Goal: Communication & Community: Answer question/provide support

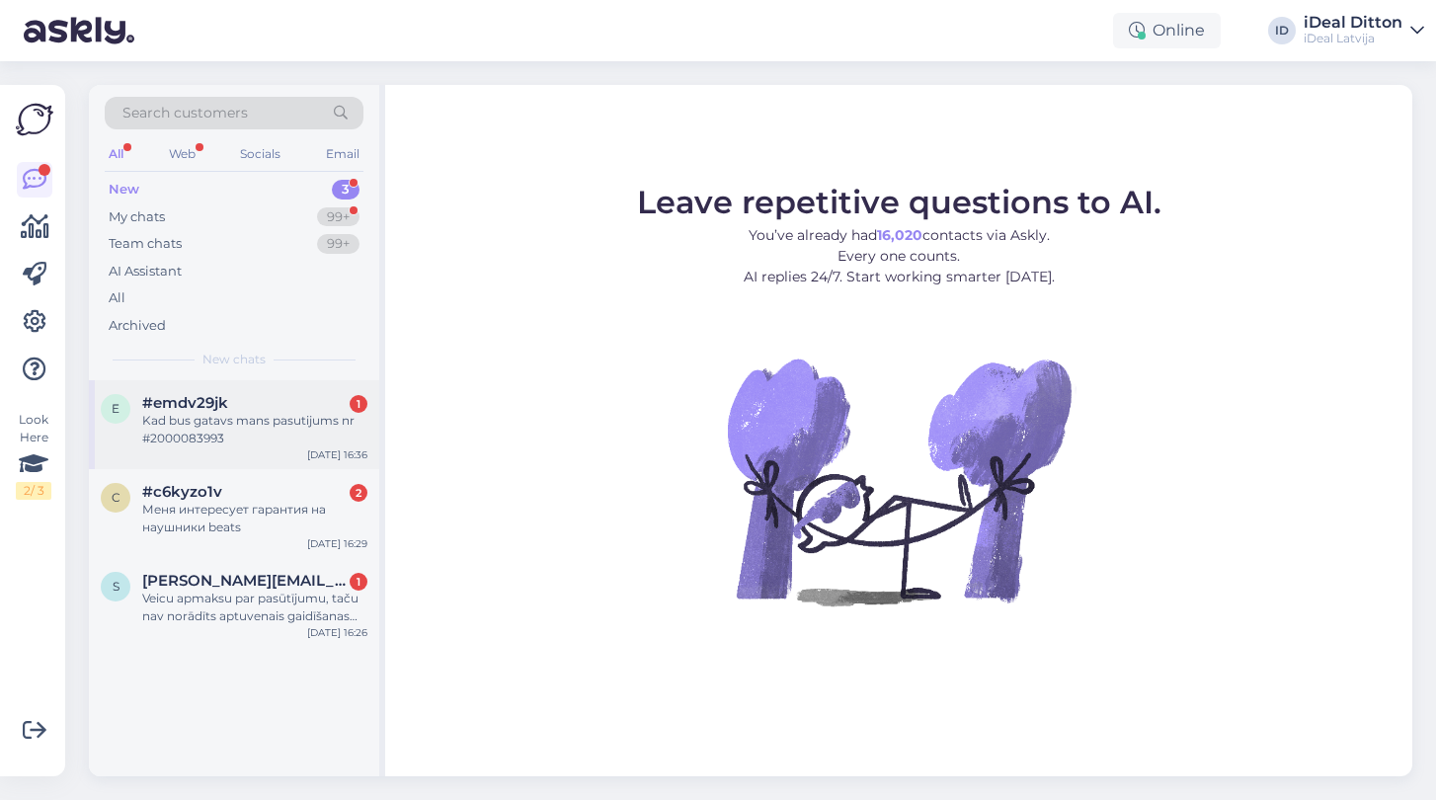
click at [227, 405] on span "#emdv29jk" at bounding box center [185, 403] width 86 height 18
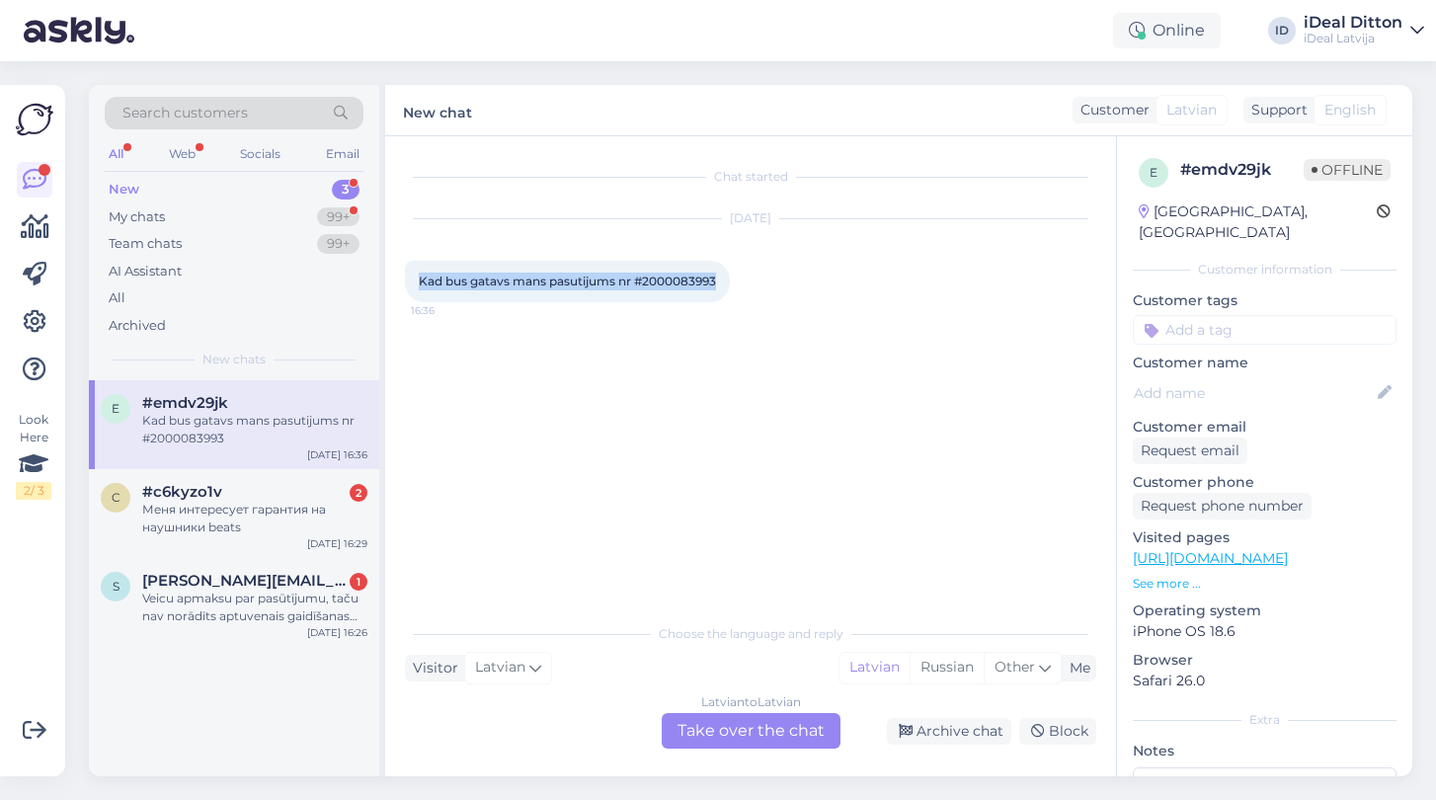
drag, startPoint x: 724, startPoint y: 285, endPoint x: 413, endPoint y: 279, distance: 311.2
click at [413, 279] on div "Kad bus gatavs mans pasutijums nr #2000083993 16:36" at bounding box center [567, 281] width 325 height 41
copy span "Kad bus gatavs mans pasutijums nr #2000083993"
click at [745, 736] on div "Latvian to Latvian Take over the chat" at bounding box center [751, 731] width 179 height 36
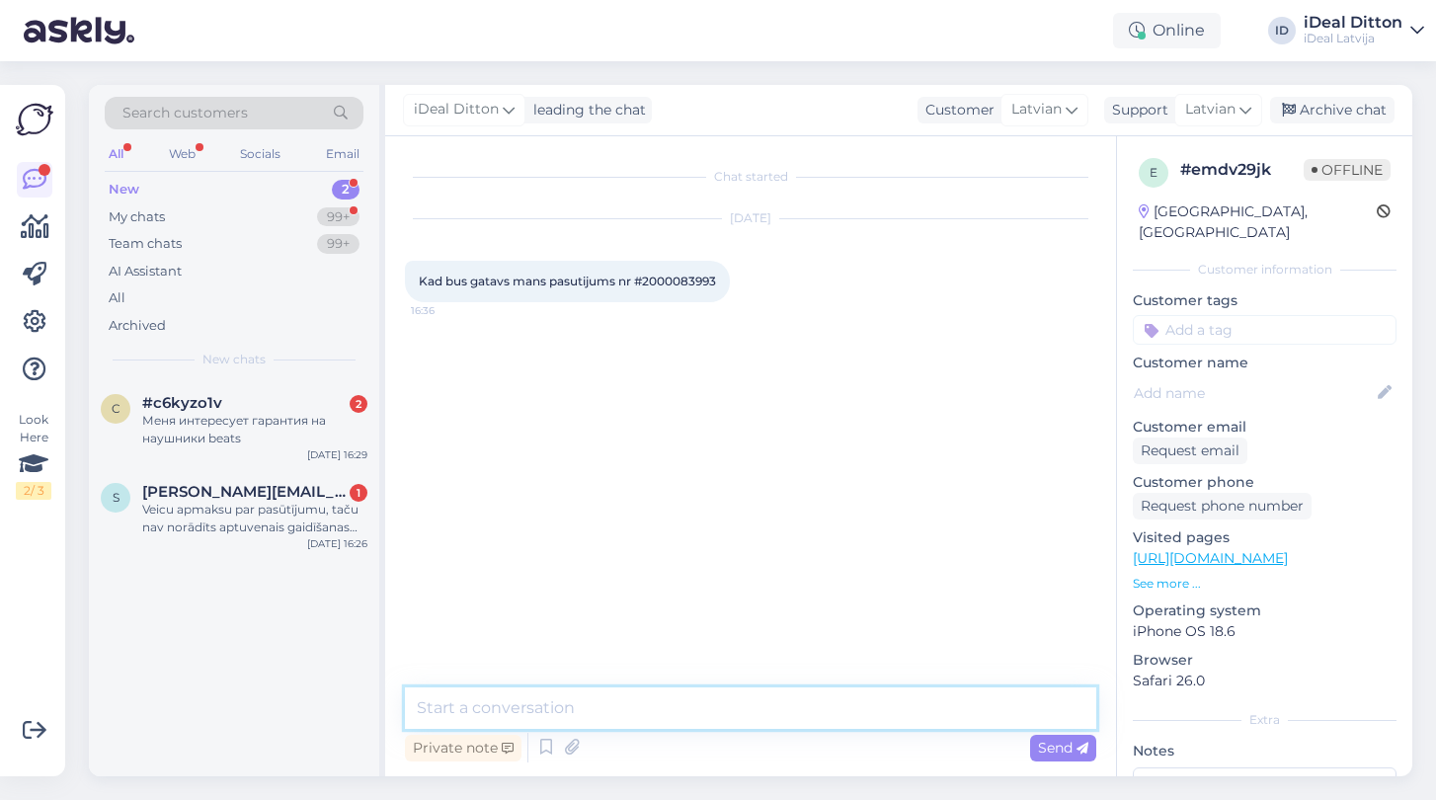
click at [667, 710] on textarea at bounding box center [750, 707] width 691 height 41
paste textarea "Labdien! Paldies par Jūsu pasūtījumu №2000083993. Tiklīdz tas būs gatavs saņemš…"
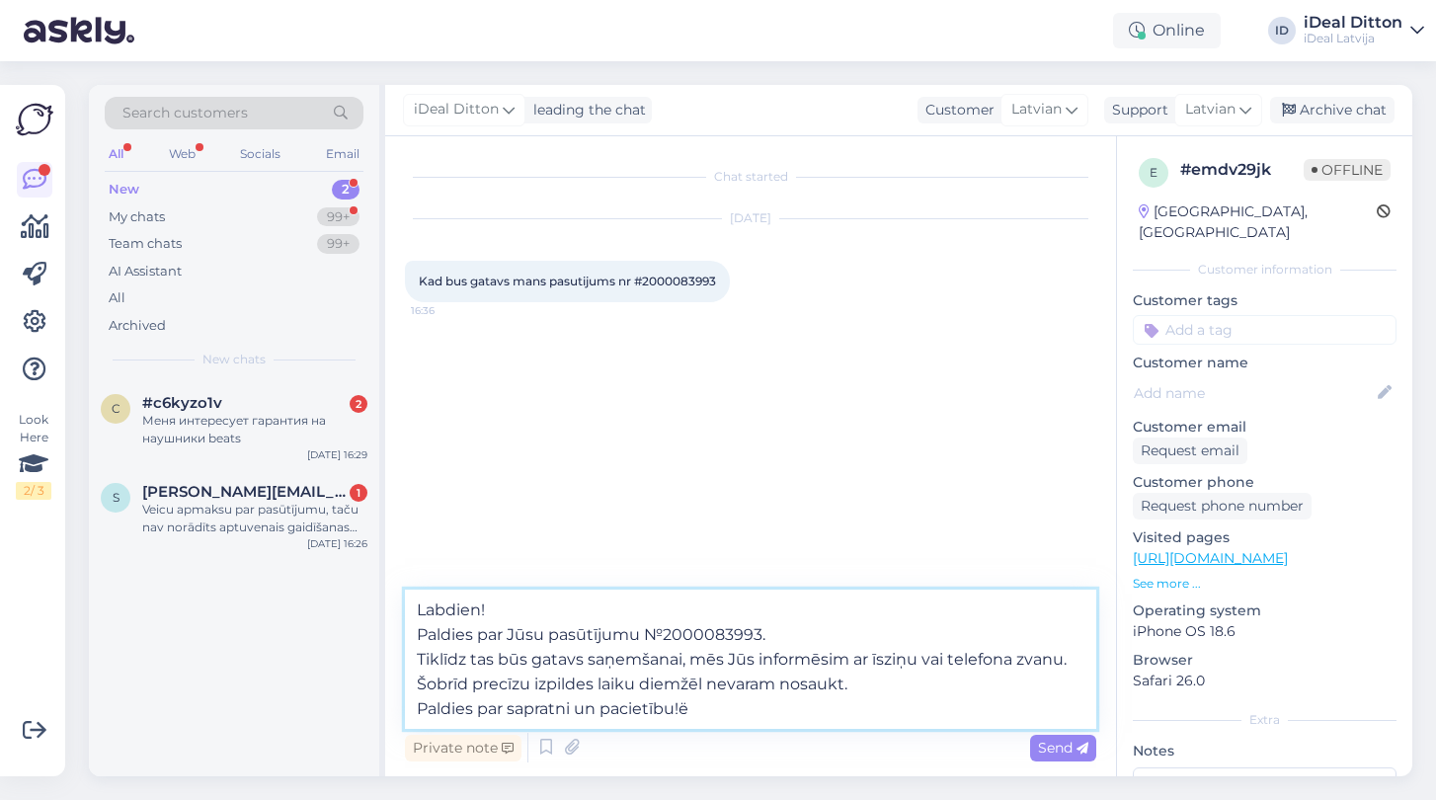
type textarea "Labdien! Paldies par Jūsu pasūtījumu №2000083993. Tiklīdz tas būs gatavs saņemš…"
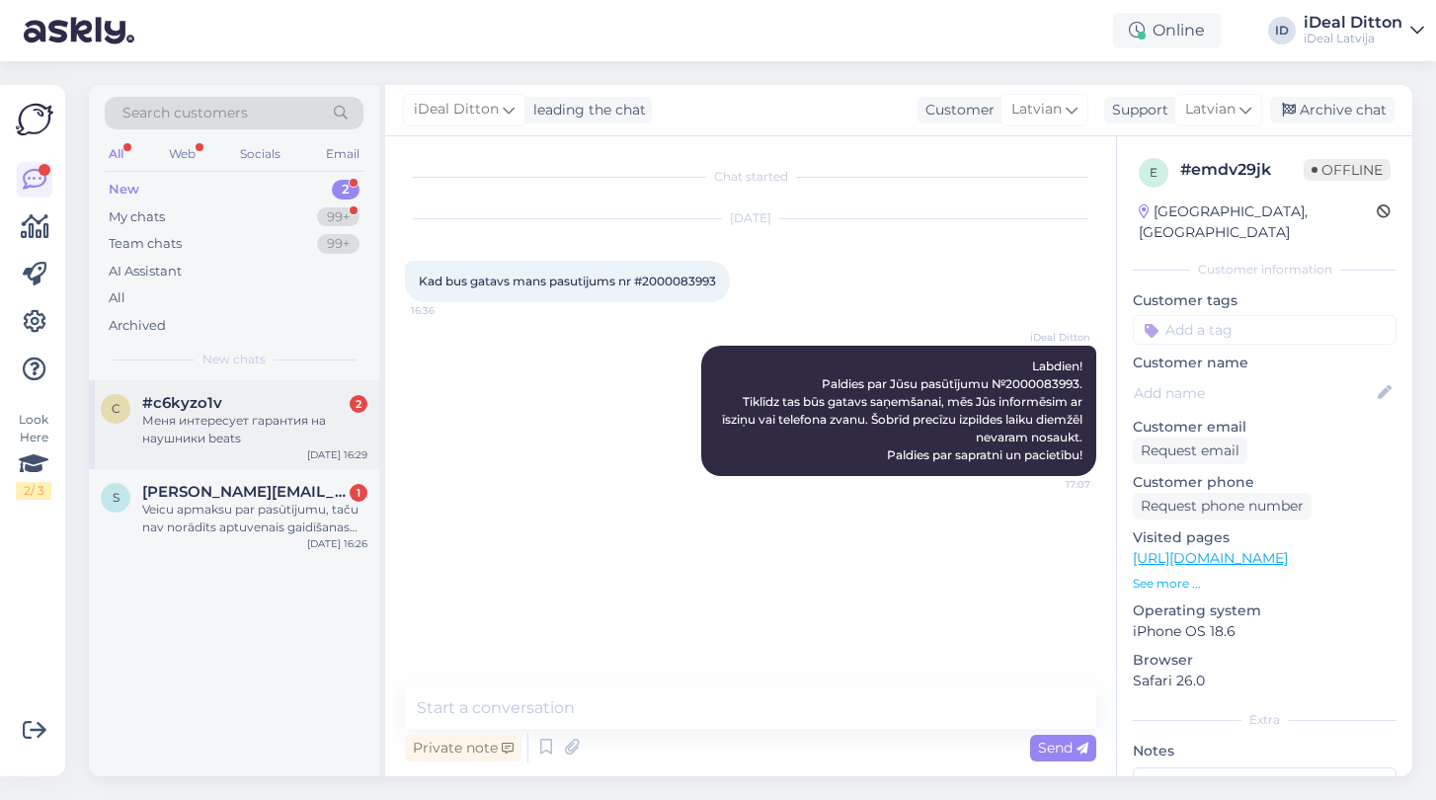
click at [225, 424] on div "Меня интересует гарантия на наушники beats" at bounding box center [254, 430] width 225 height 36
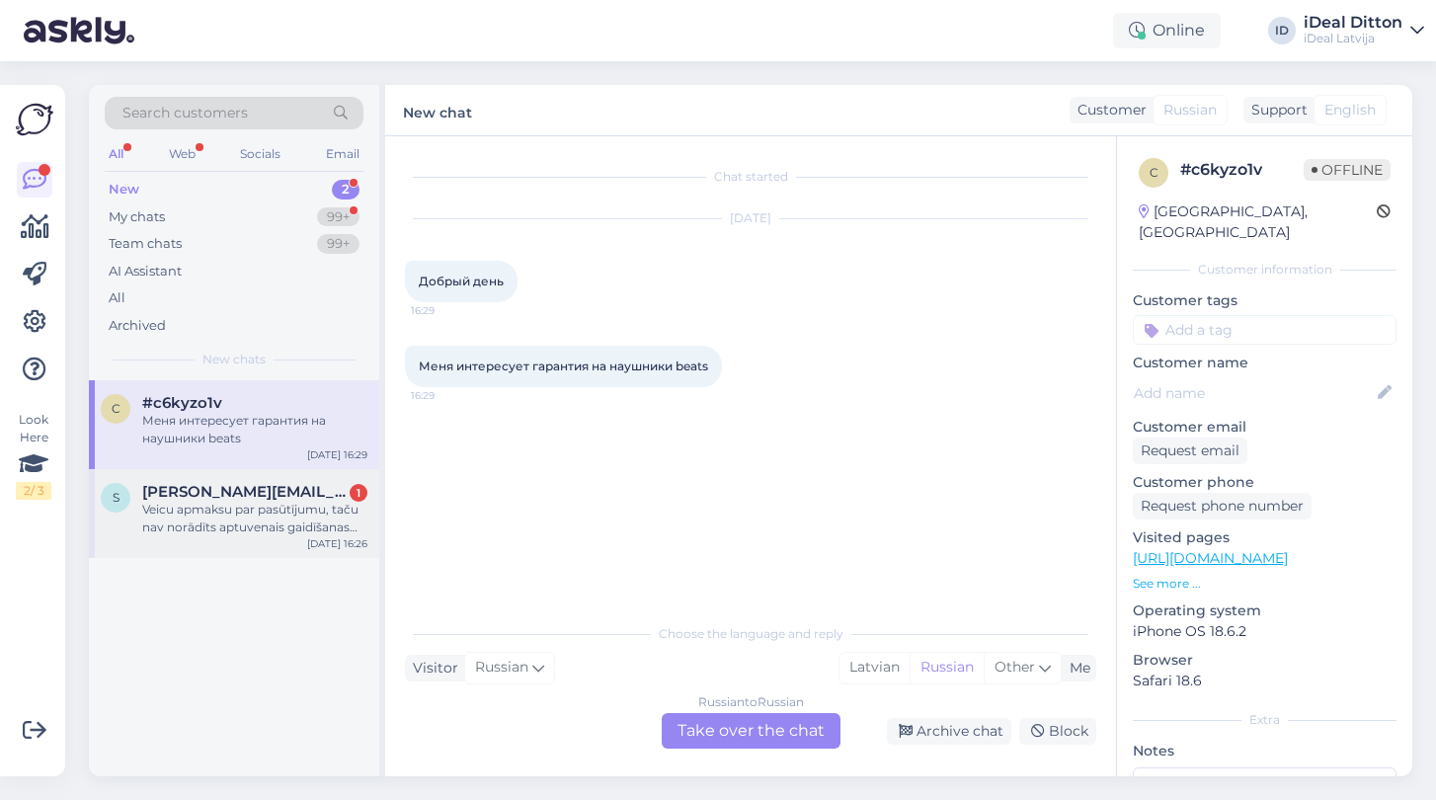
click at [186, 490] on span "[PERSON_NAME][EMAIL_ADDRESS][DOMAIN_NAME]" at bounding box center [244, 492] width 205 height 18
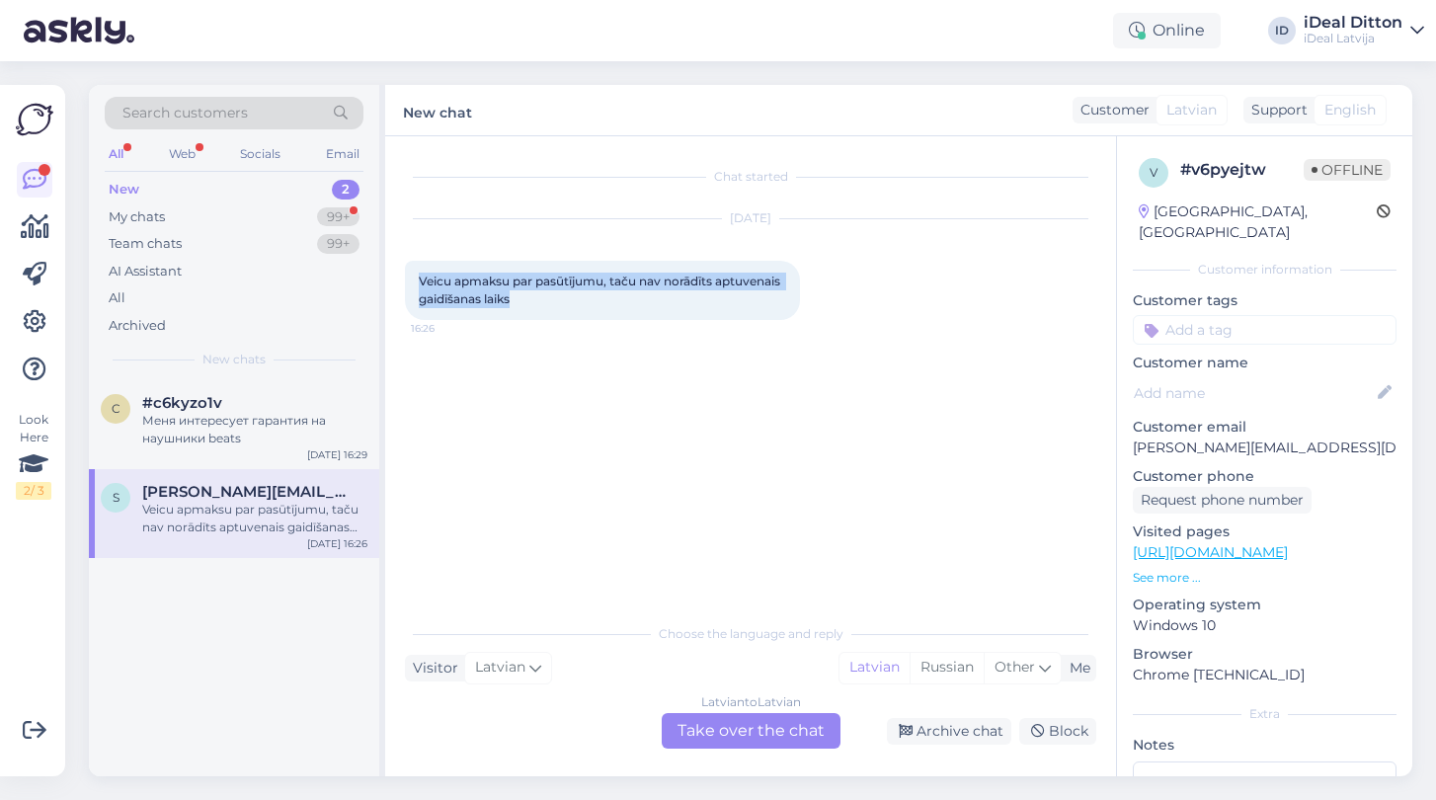
drag, startPoint x: 418, startPoint y: 282, endPoint x: 530, endPoint y: 306, distance: 115.1
click at [530, 306] on div "Veicu apmaksu par pasūtījumu, taču nav norādīts aptuvenais gaidīšanas laiks 16:…" at bounding box center [602, 290] width 395 height 59
copy span "Veicu apmaksu par pasūtījumu, taču nav norādīts aptuvenais gaidīšanas laiks"
click at [765, 723] on div "Latvian to Latvian Take over the chat" at bounding box center [751, 731] width 179 height 36
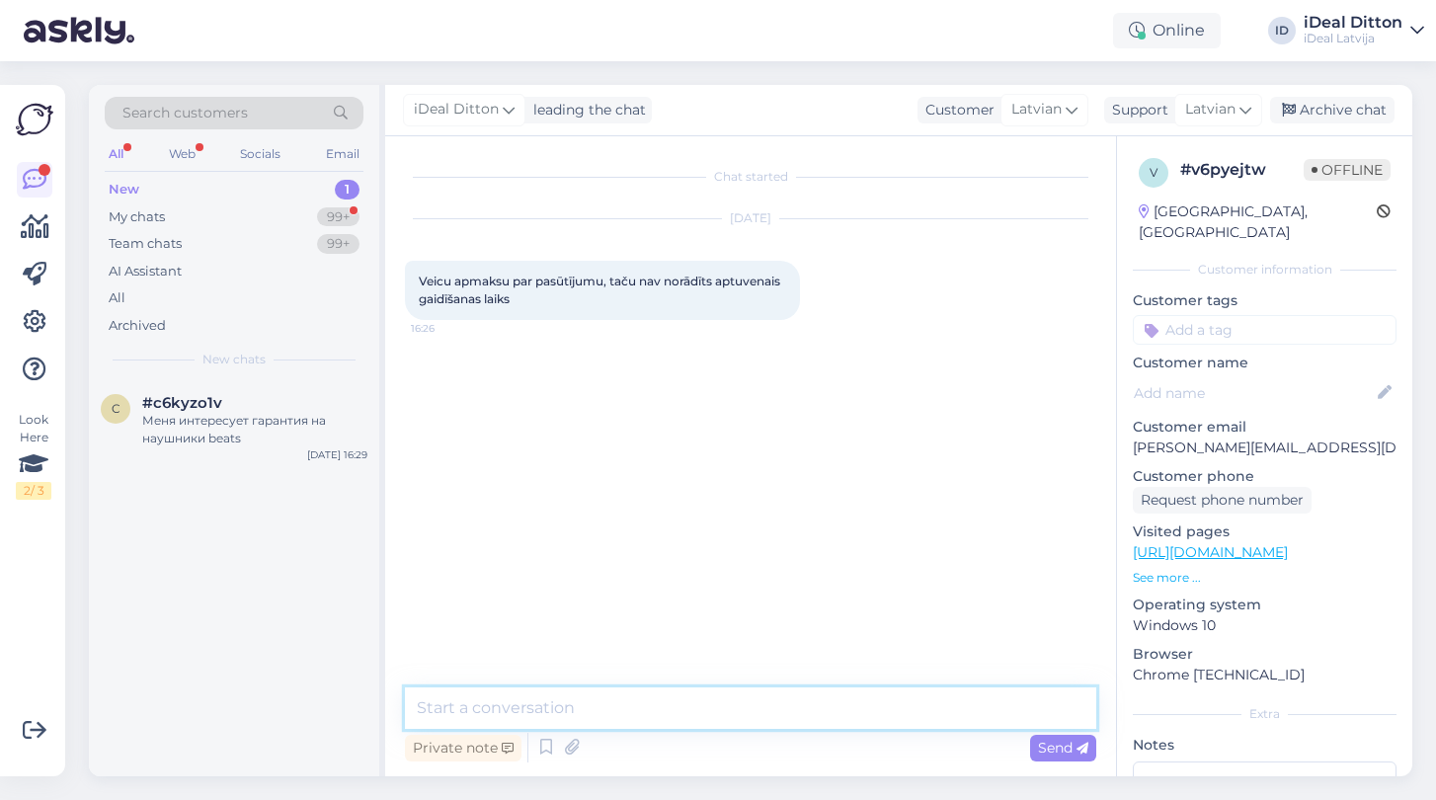
click at [619, 706] on textarea at bounding box center [750, 707] width 691 height 41
paste textarea "Labdien! Paldies par apmaksu! Šobrīd precīza informācija par gaidīšanas laiku n…"
type textarea "Labdien! Paldies par apmaksu! Šobrīd precīza informācija par gaidīšanas laiku n…"
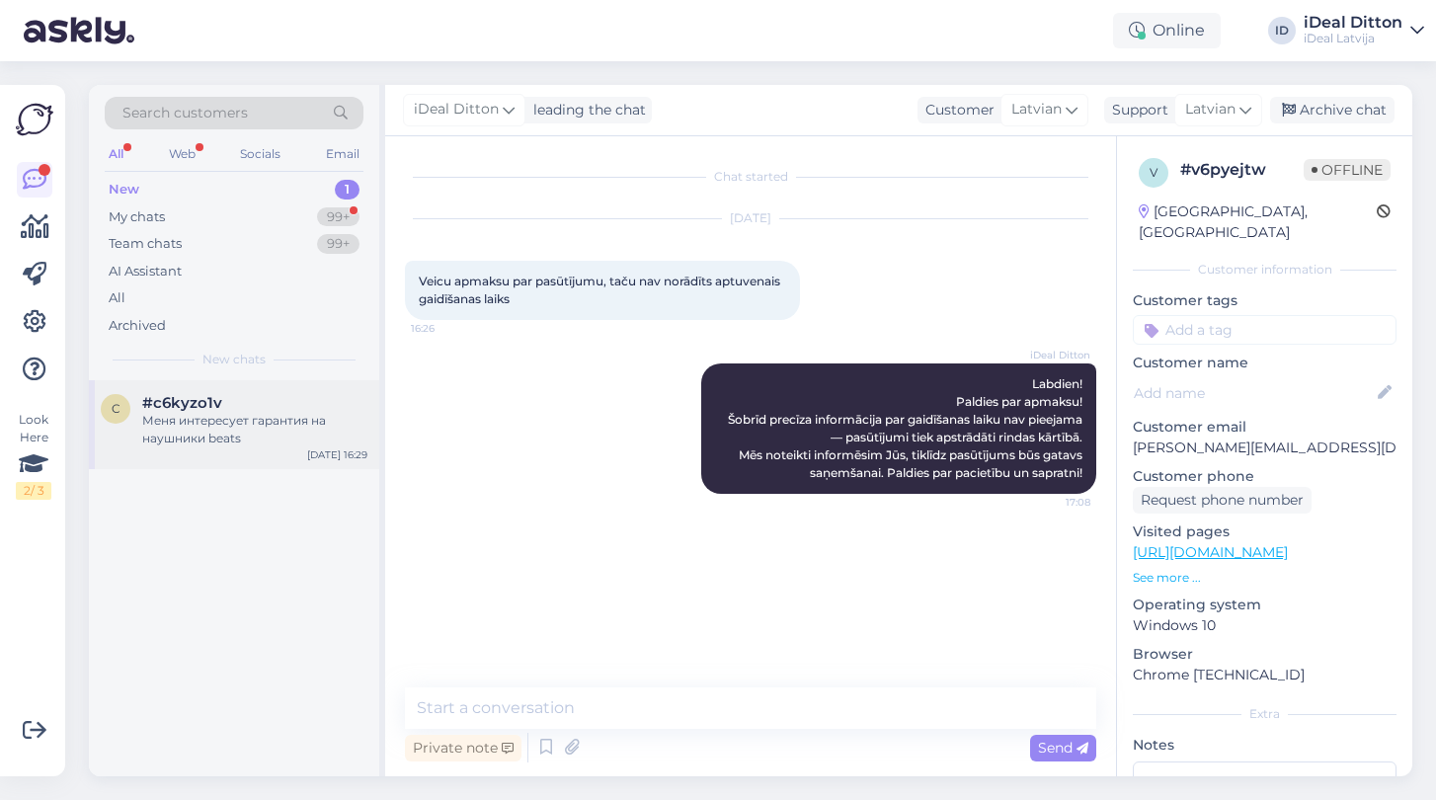
click at [237, 429] on div "Меня интересует гарантия на наушники beats" at bounding box center [254, 430] width 225 height 36
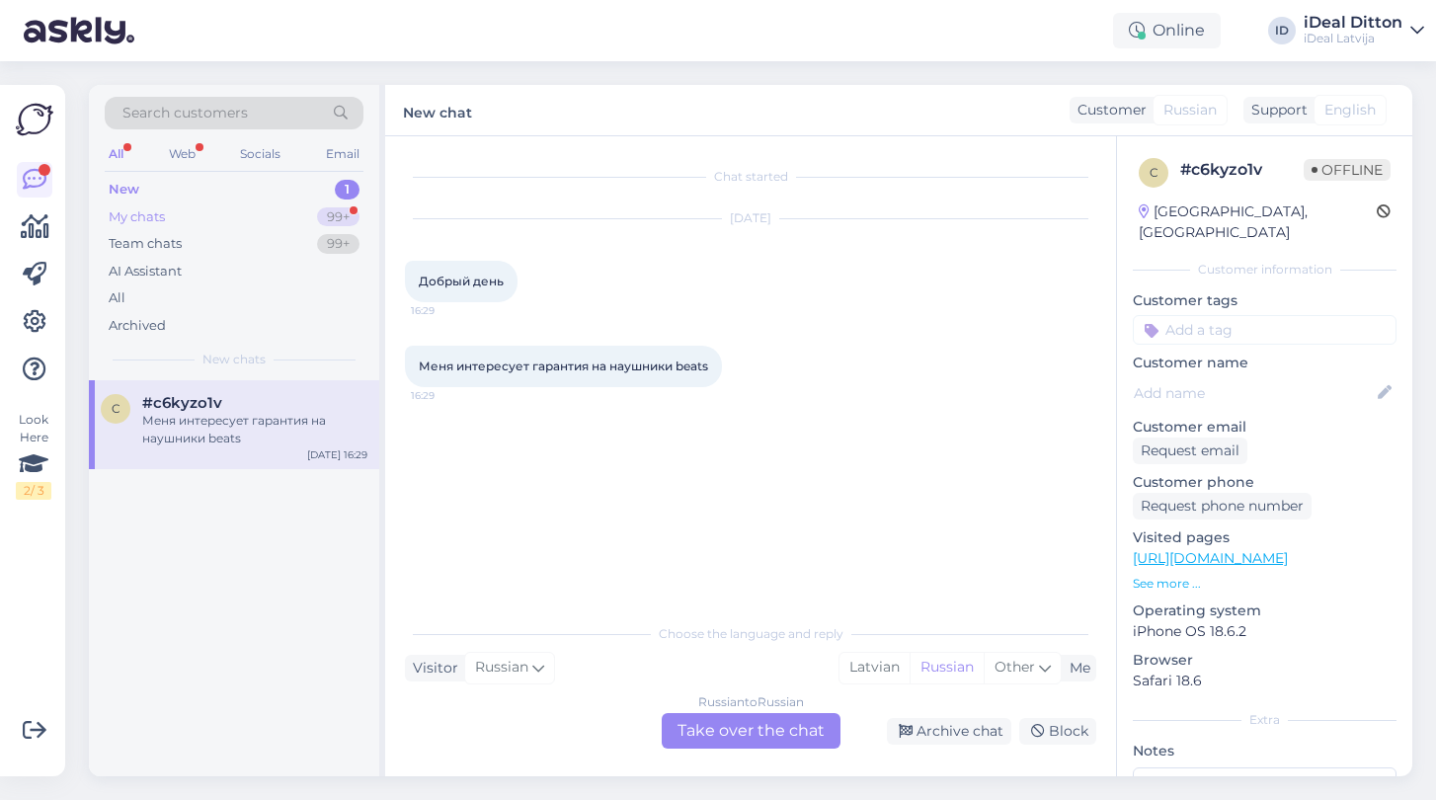
click at [160, 205] on div "My chats 99+" at bounding box center [234, 217] width 259 height 28
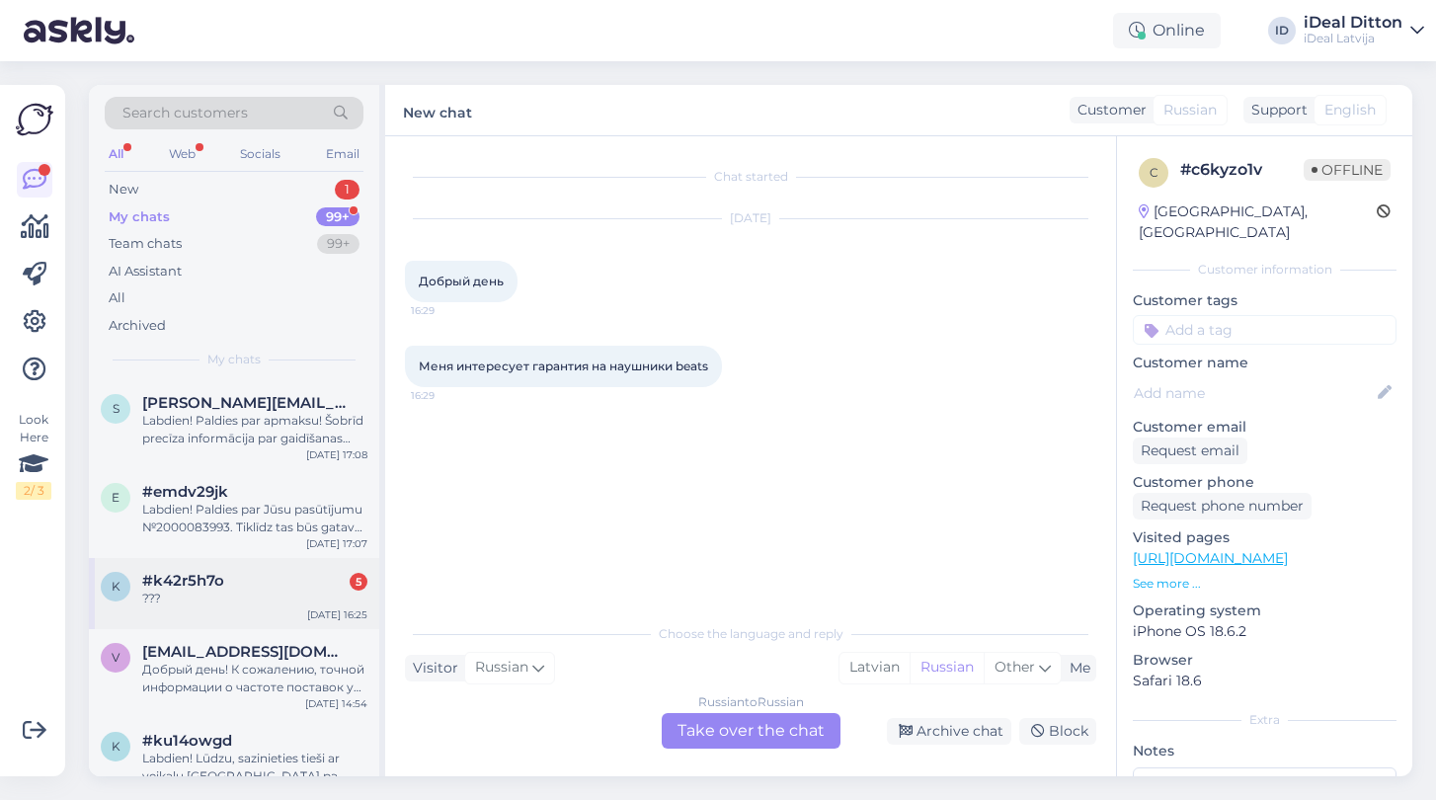
click at [246, 558] on div "k #k42r5h7o 5 ??? [DATE] 16:25" at bounding box center [234, 593] width 290 height 71
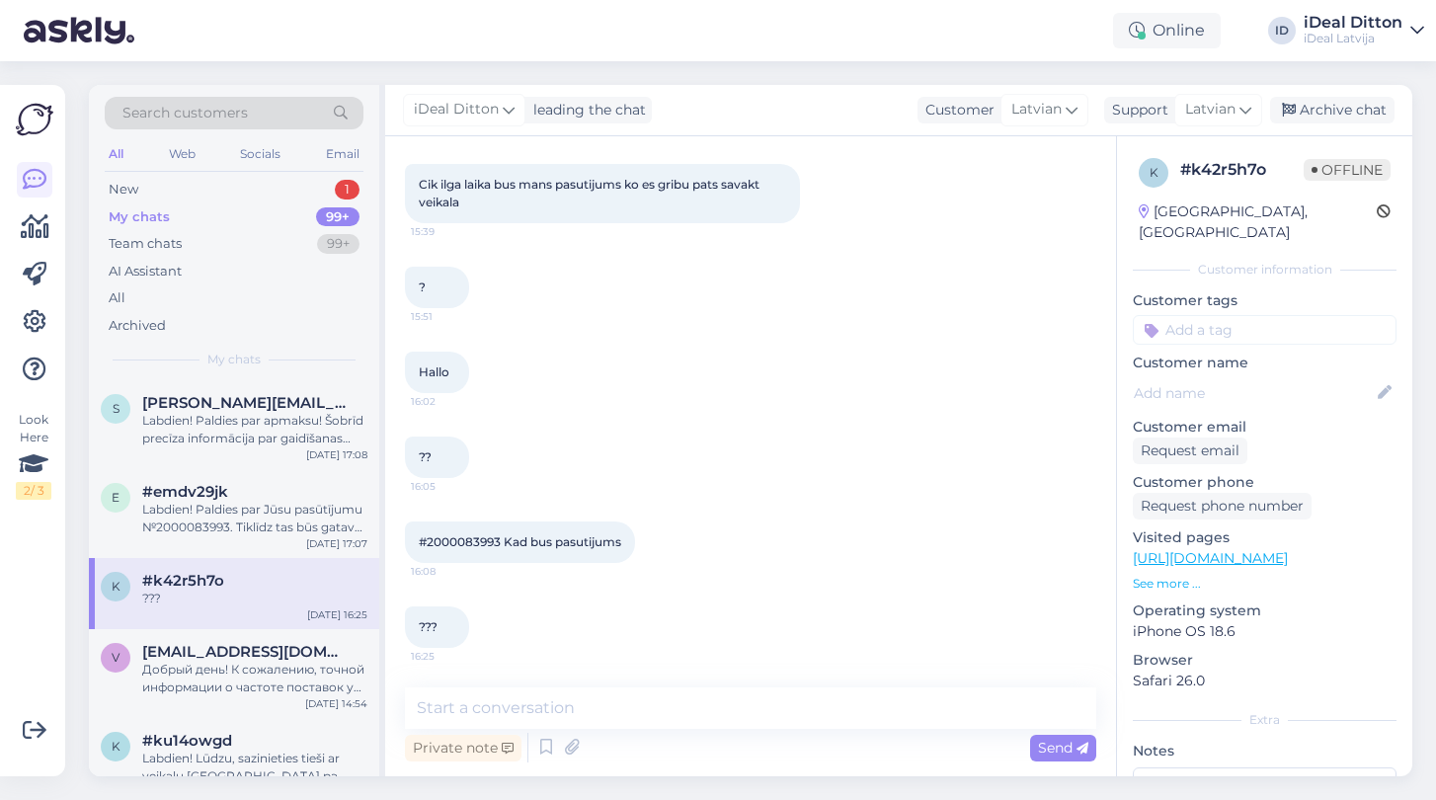
scroll to position [302, 0]
click at [438, 426] on div "?? 16:05" at bounding box center [750, 457] width 691 height 85
drag, startPoint x: 412, startPoint y: 182, endPoint x: 499, endPoint y: 208, distance: 90.9
click at [499, 208] on div "Cik ilga laika bus mans pasutijums ko es gribu pats savakt veikala 15:39" at bounding box center [602, 193] width 395 height 59
copy span "Cik ilga laika bus mans pasutijums ko es gribu pats savakt veikala"
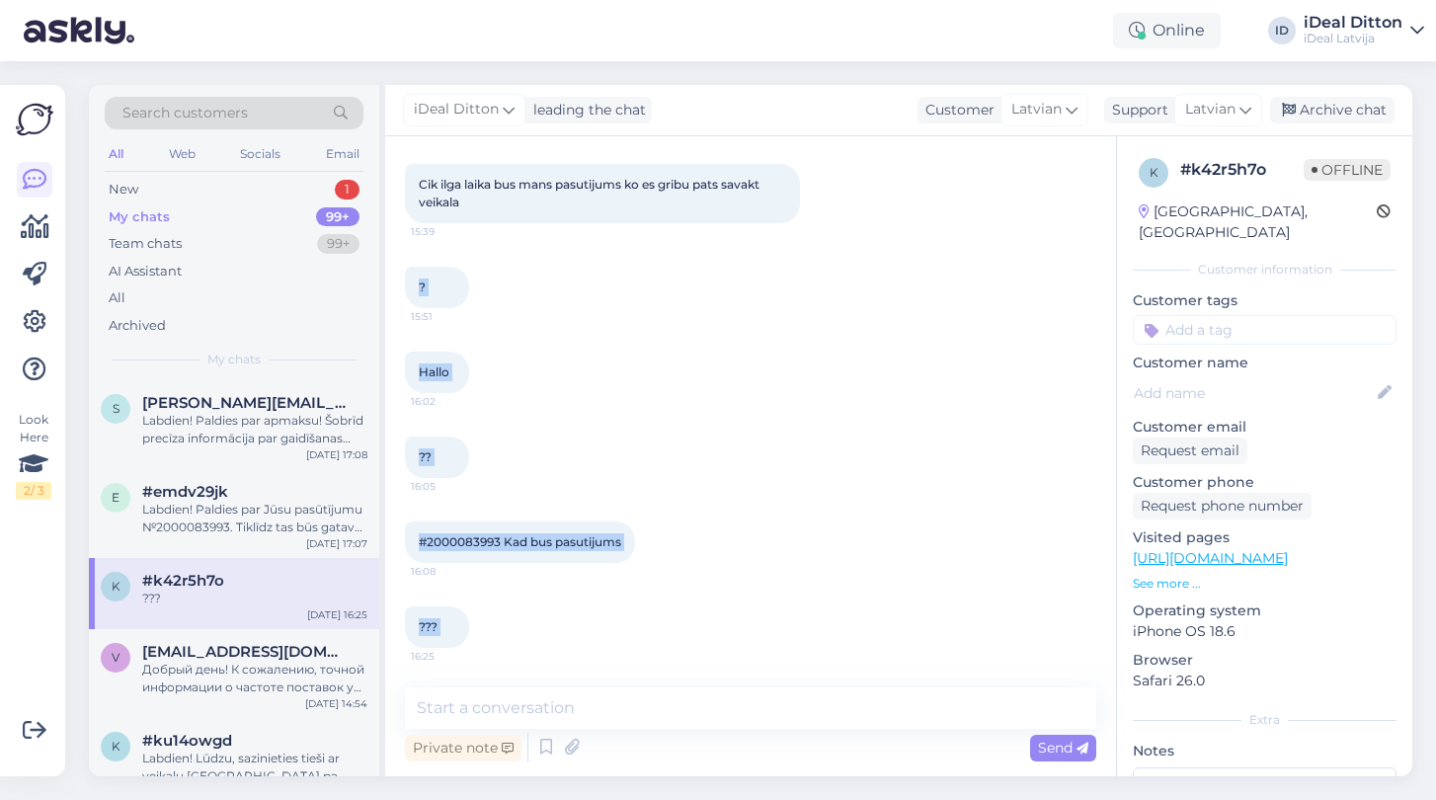
drag, startPoint x: 416, startPoint y: 289, endPoint x: 446, endPoint y: 657, distance: 368.7
click at [446, 657] on div "Chat started [DATE] Kur es varu izsekot savu pasutijumu 14:37 iDeal Ditton Labd…" at bounding box center [759, 413] width 709 height 514
copy div "? 15:51 Hallo 16:02 ?? 16:05 #2000083993 Kad bus pasutijums 16:08 ??? 16:25"
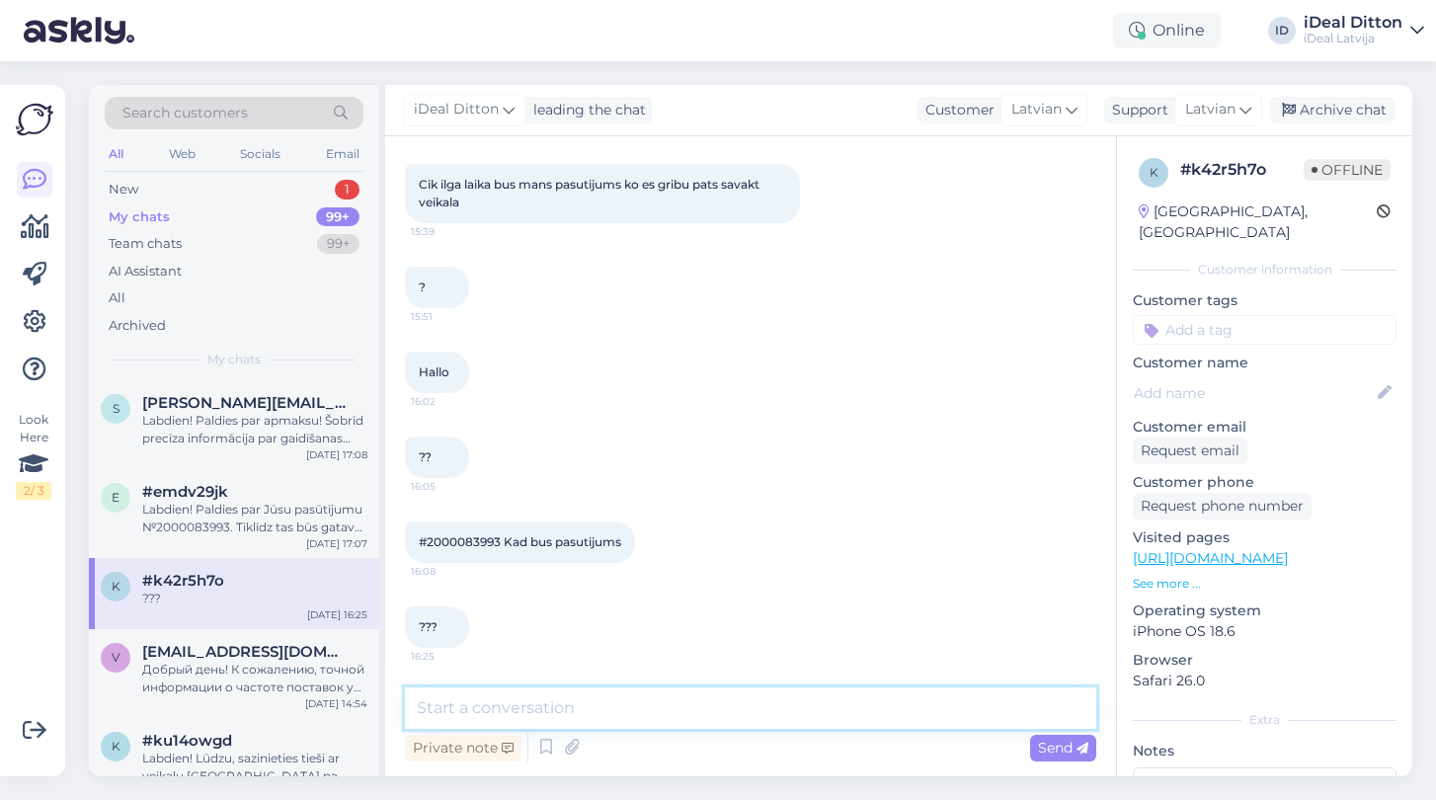
click at [557, 719] on textarea at bounding box center [750, 707] width 691 height 41
paste textarea "Paldies par Jūsu ziņu un pasūtījumu Nr. 2000083993. Pasūtījumi tiek apstrādāti …"
type textarea "Paldies par Jūsu ziņu un pasūtījumu Nr. 2000083993. Pasūtījumi tiek apstrādāti …"
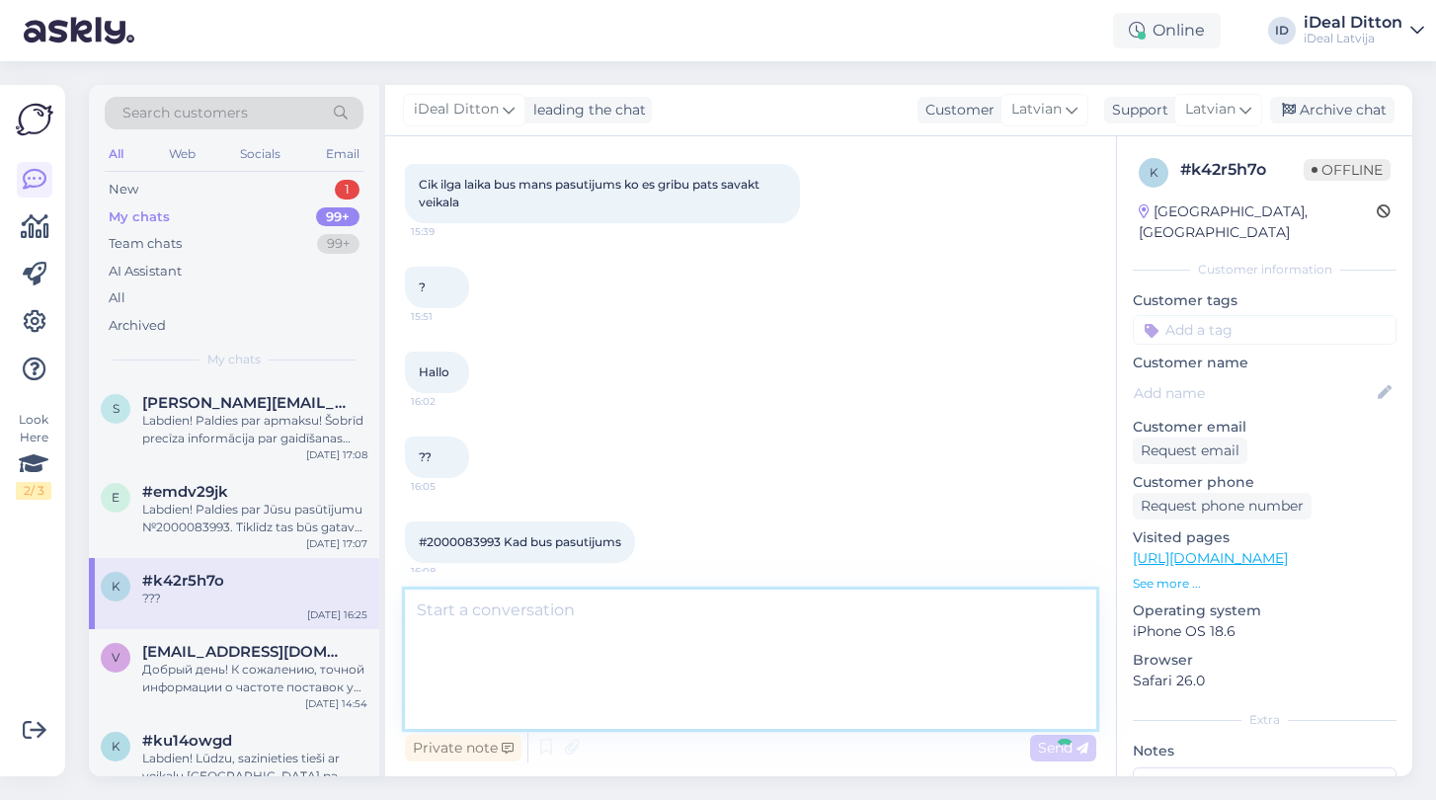
scroll to position [476, 0]
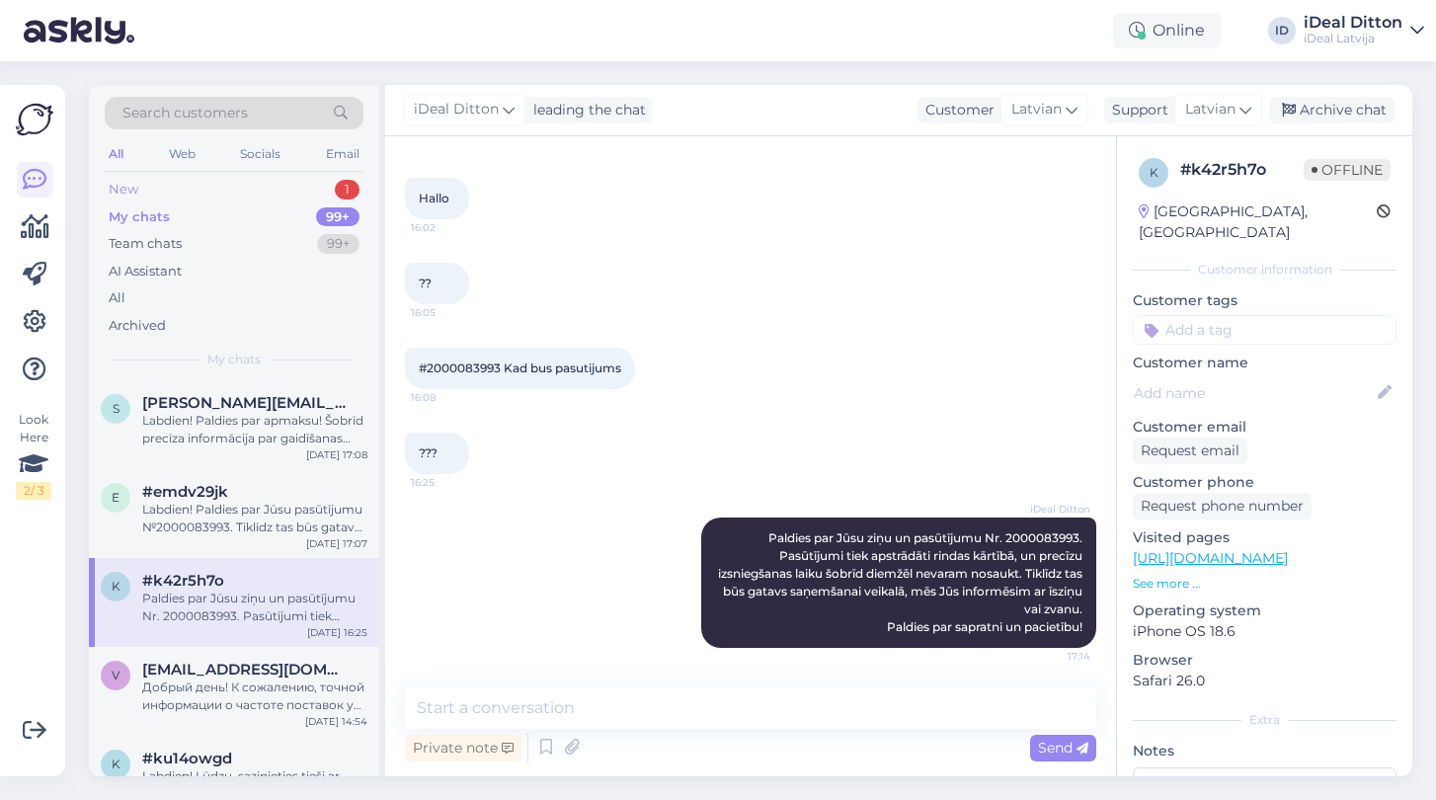
click at [128, 183] on div "New" at bounding box center [124, 190] width 30 height 20
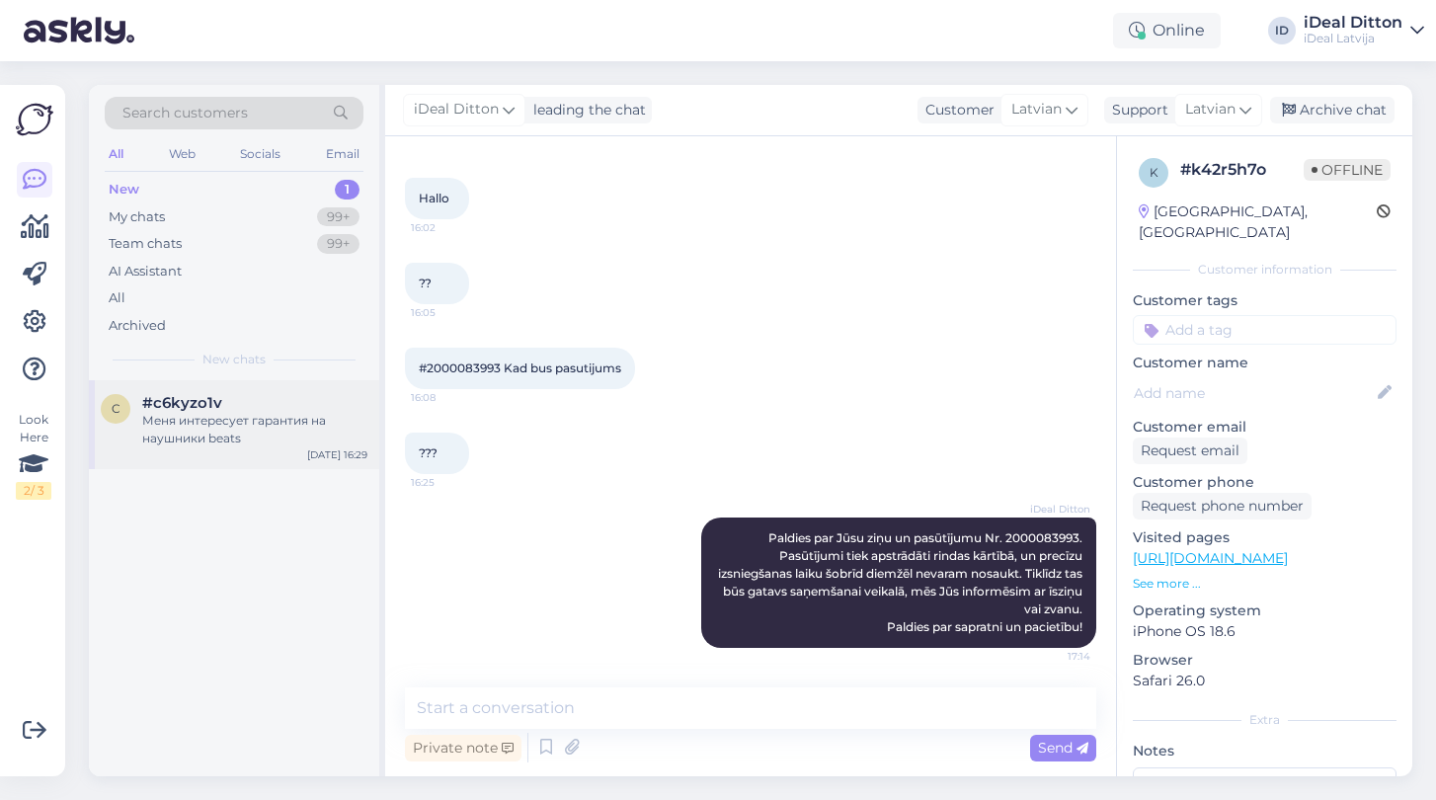
click at [215, 405] on span "#c6kyzo1v" at bounding box center [182, 403] width 80 height 18
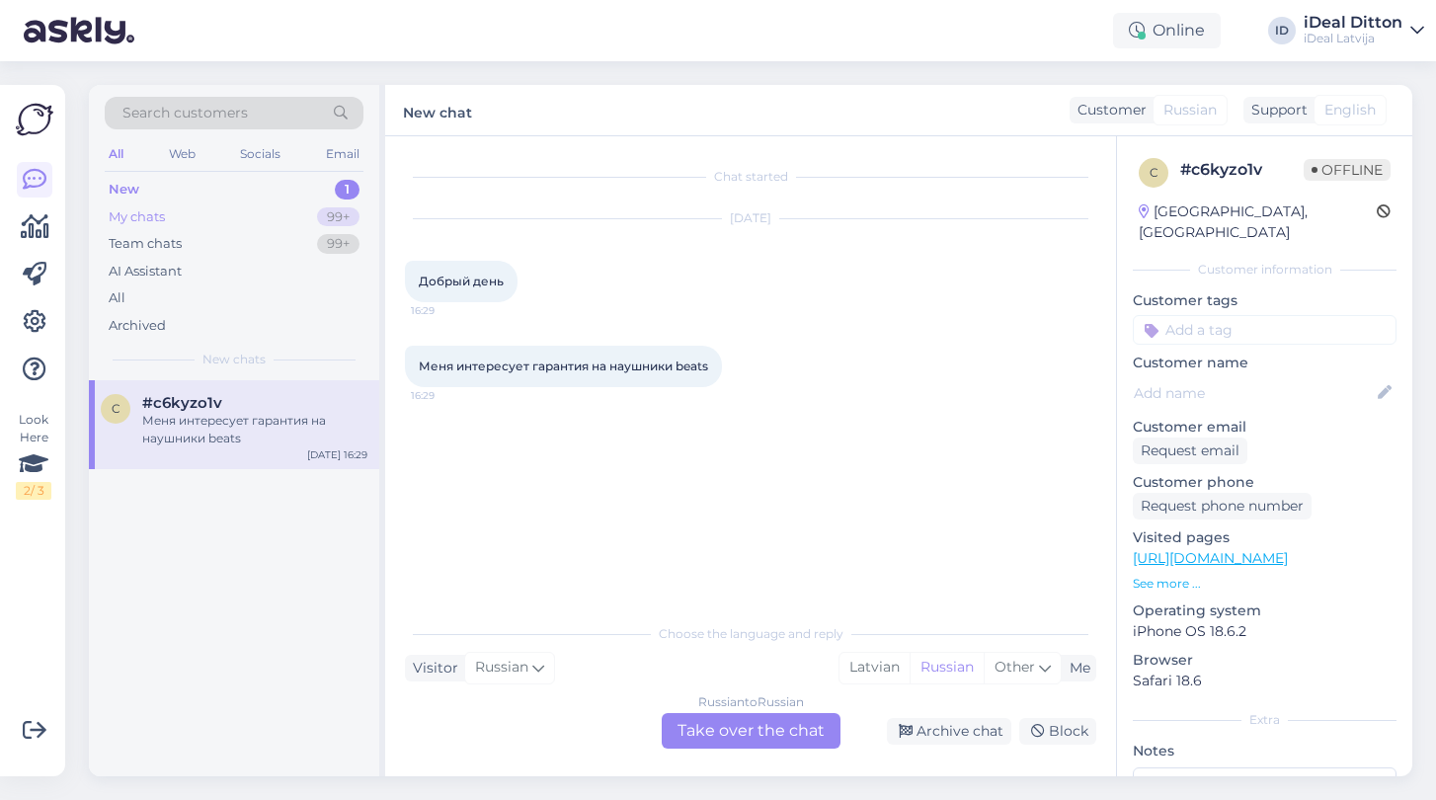
click at [135, 203] on div "My chats 99+" at bounding box center [234, 217] width 259 height 28
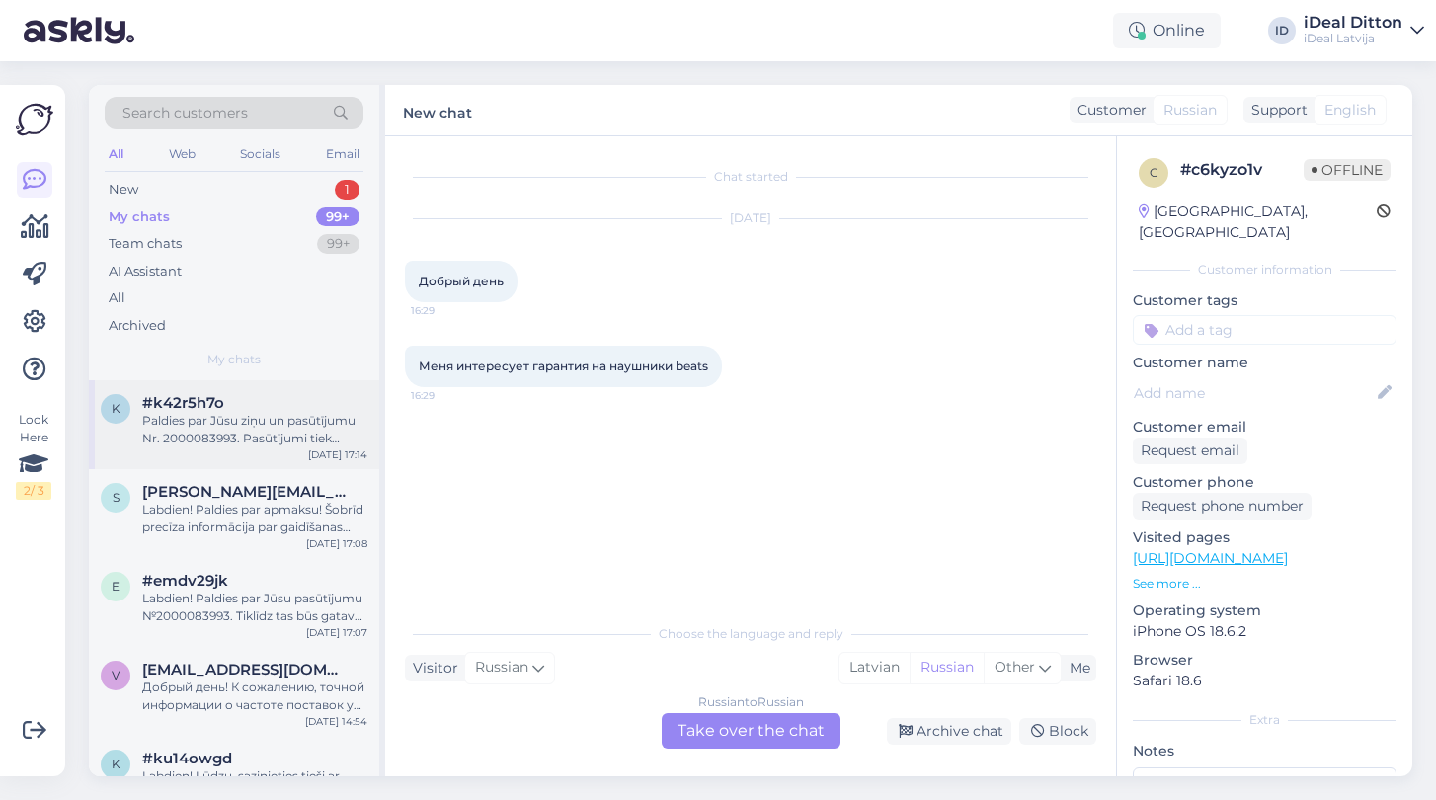
click at [263, 435] on div "Paldies par Jūsu ziņu un pasūtījumu Nr. 2000083993. Pasūtījumi tiek apstrādāti …" at bounding box center [254, 430] width 225 height 36
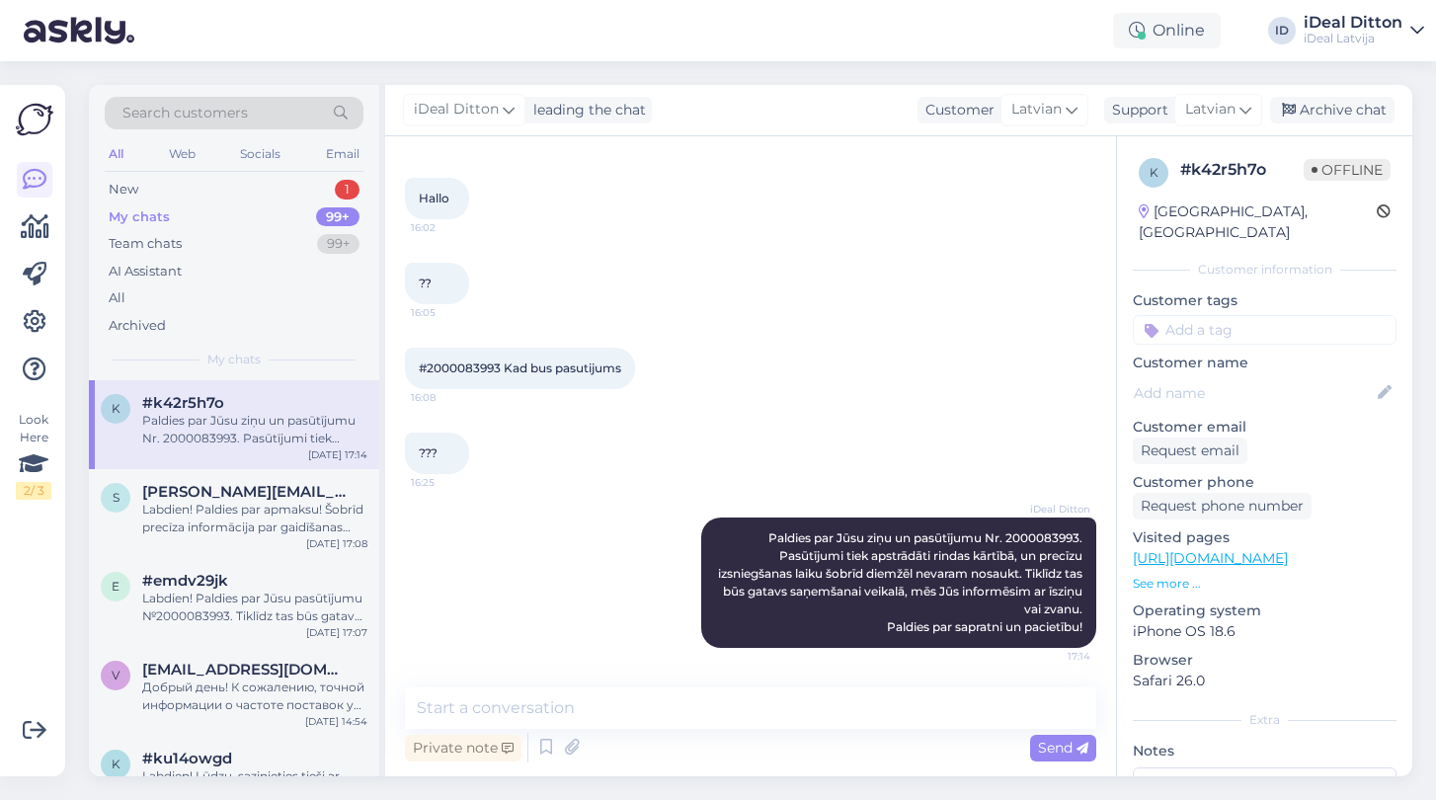
scroll to position [476, 0]
click at [120, 180] on div "New 1" at bounding box center [234, 190] width 259 height 28
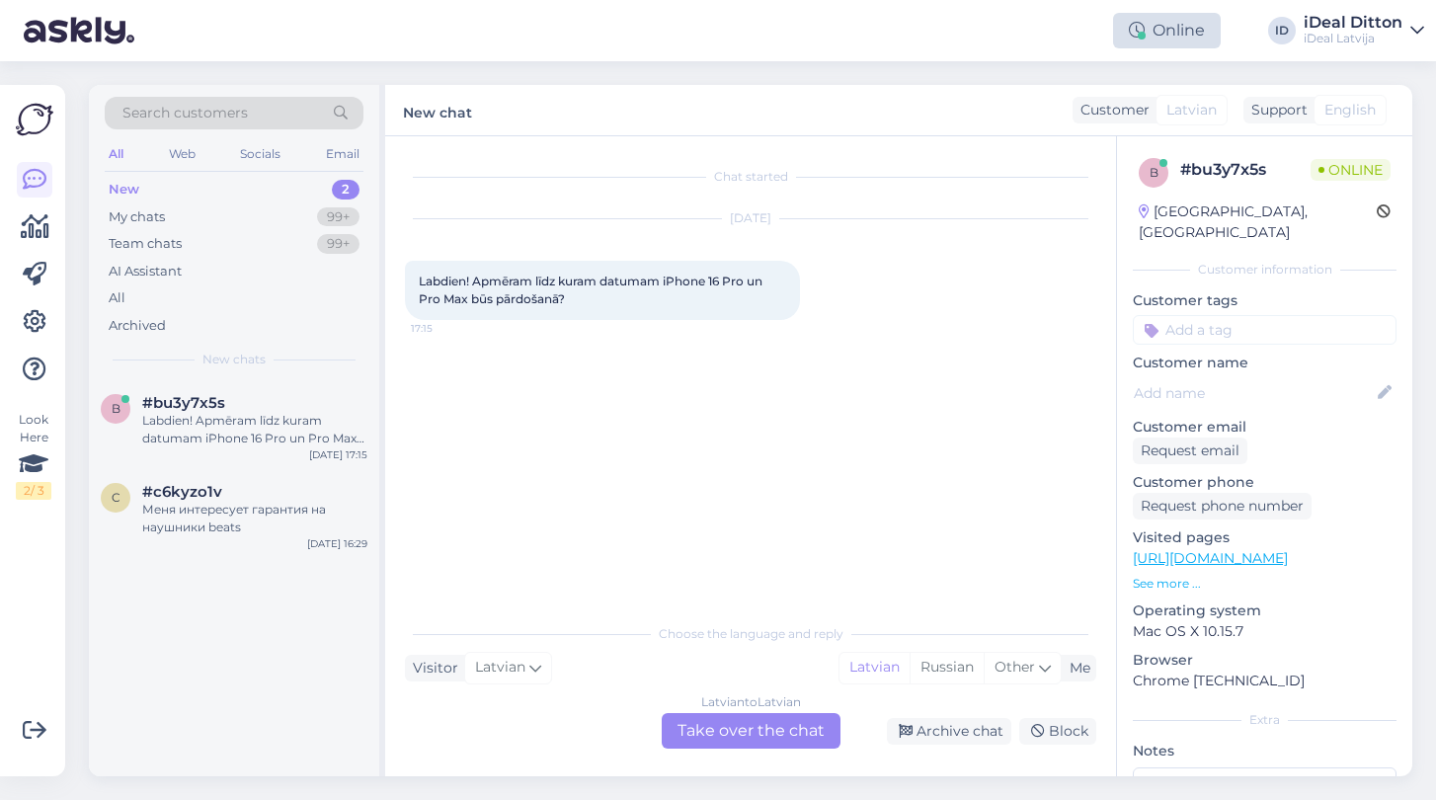
scroll to position [0, 0]
drag, startPoint x: 421, startPoint y: 278, endPoint x: 627, endPoint y: 297, distance: 207.4
copy span "Labdien! Apmēram līdz kuram datumam iPhone 16 Pro un Pro Max būs pārdošanā?"
click at [724, 732] on div "Latvian to Latvian Take over the chat" at bounding box center [751, 731] width 179 height 36
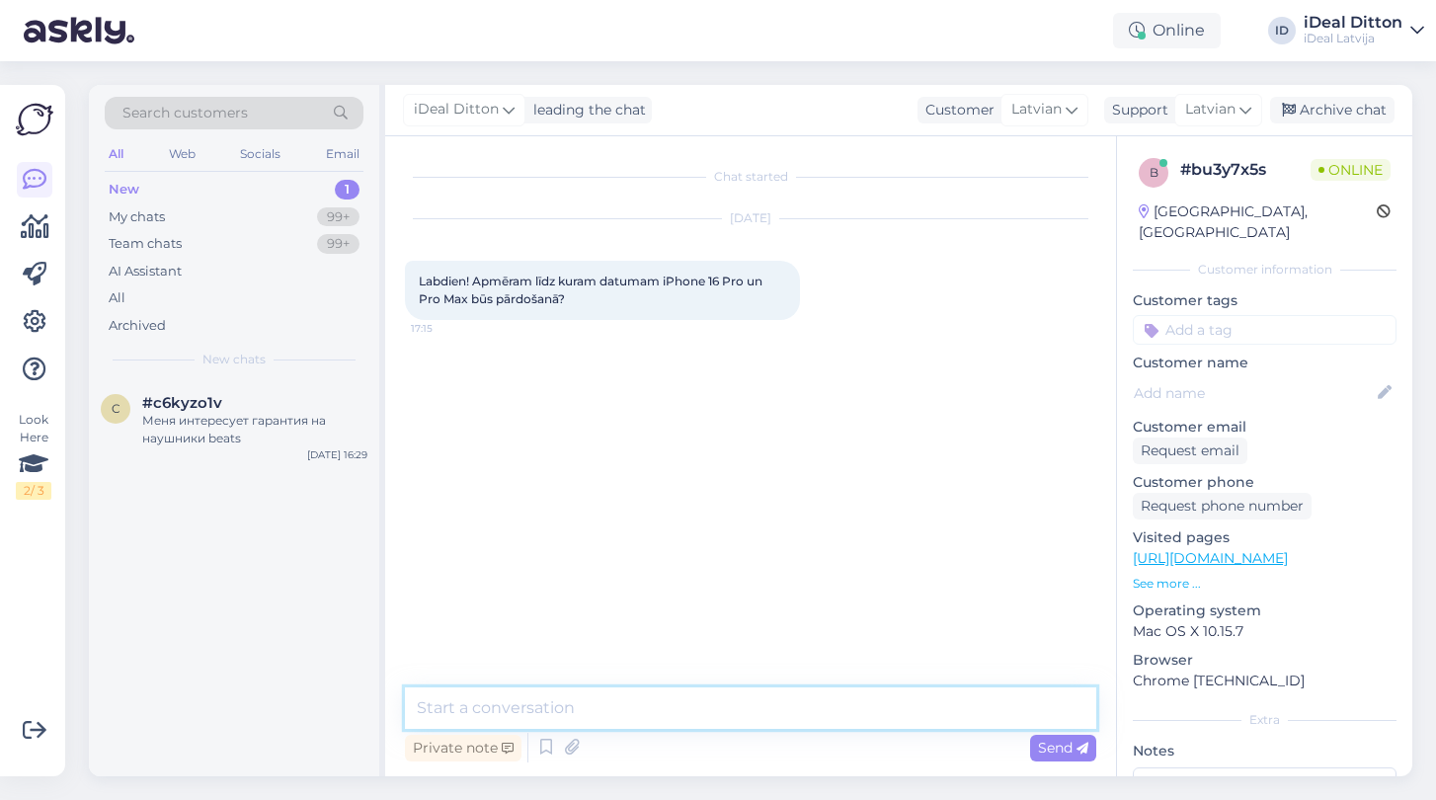
click at [669, 694] on textarea at bounding box center [750, 707] width 691 height 41
paste textarea "Labdien! iPhone 16 Pro un Pro Max modeļi ir pārtraukti ražošanā pēc iPhone 17 s…"
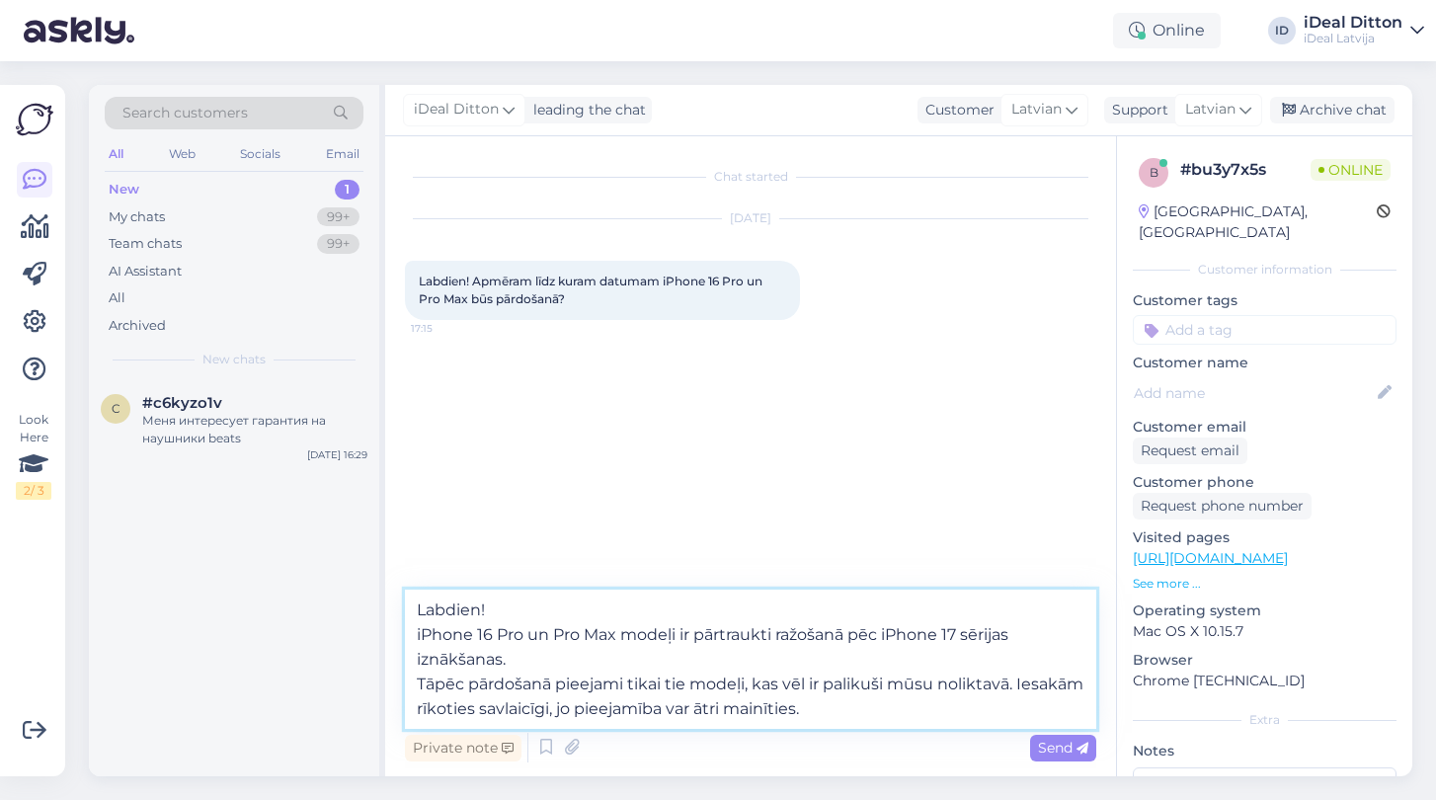
click at [423, 683] on textarea "Labdien! iPhone 16 Pro un Pro Max modeļi ir pārtraukti ražošanā pēc iPhone 17 s…" at bounding box center [750, 659] width 691 height 139
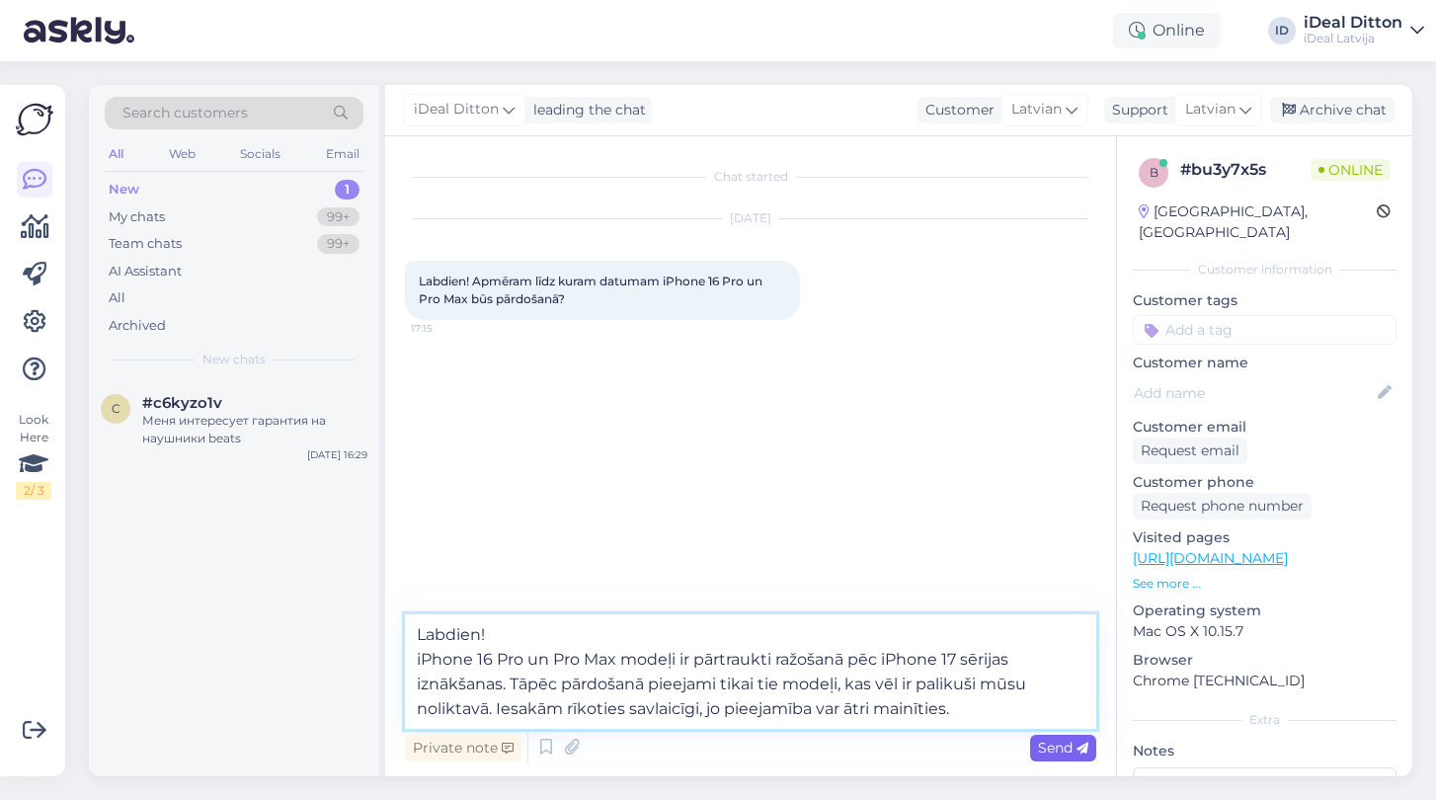
type textarea "Labdien! iPhone 16 Pro un Pro Max modeļi ir pārtraukti ražošanā pēc iPhone 17 s…"
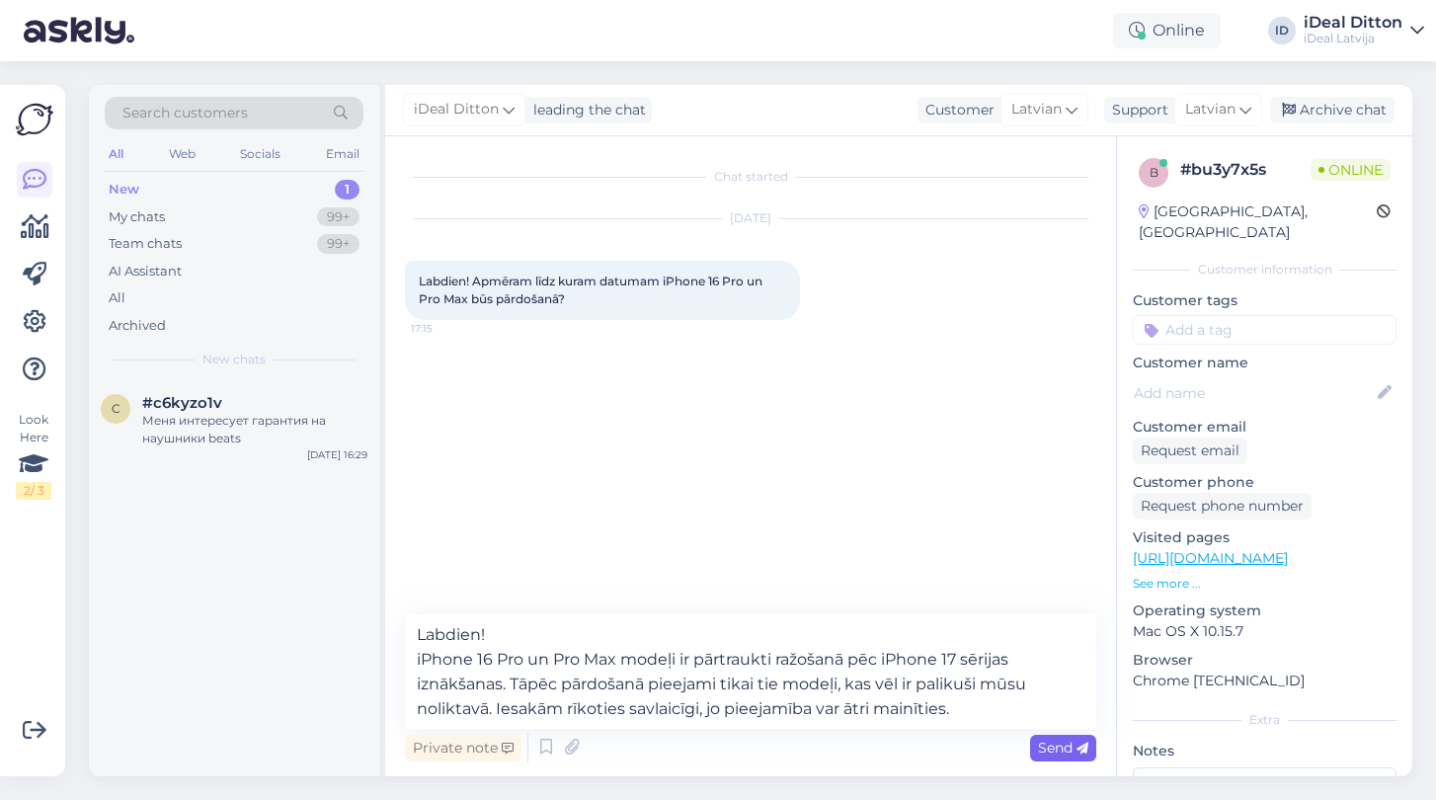
click at [1049, 745] on span "Send" at bounding box center [1063, 748] width 50 height 18
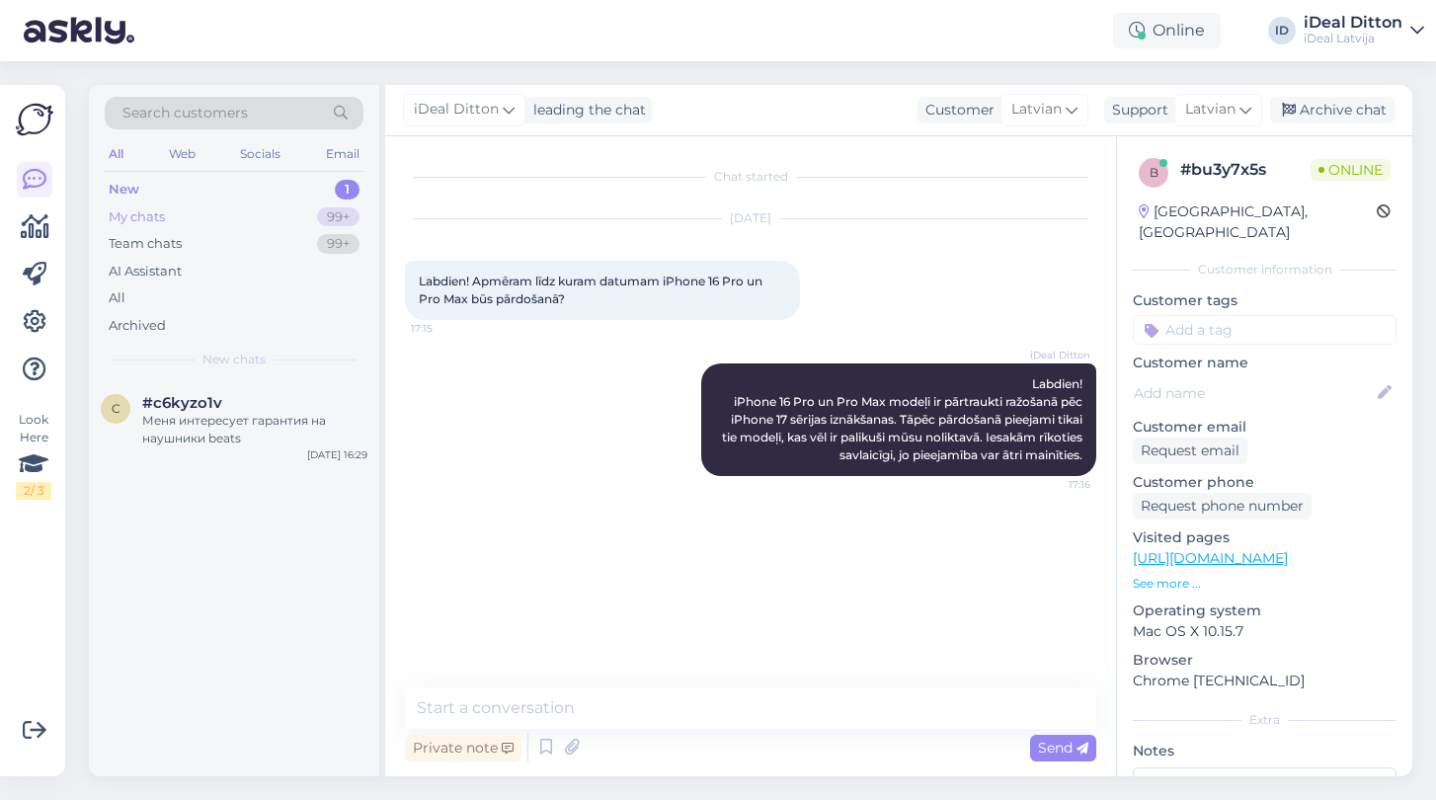
click at [120, 220] on div "My chats" at bounding box center [137, 217] width 56 height 20
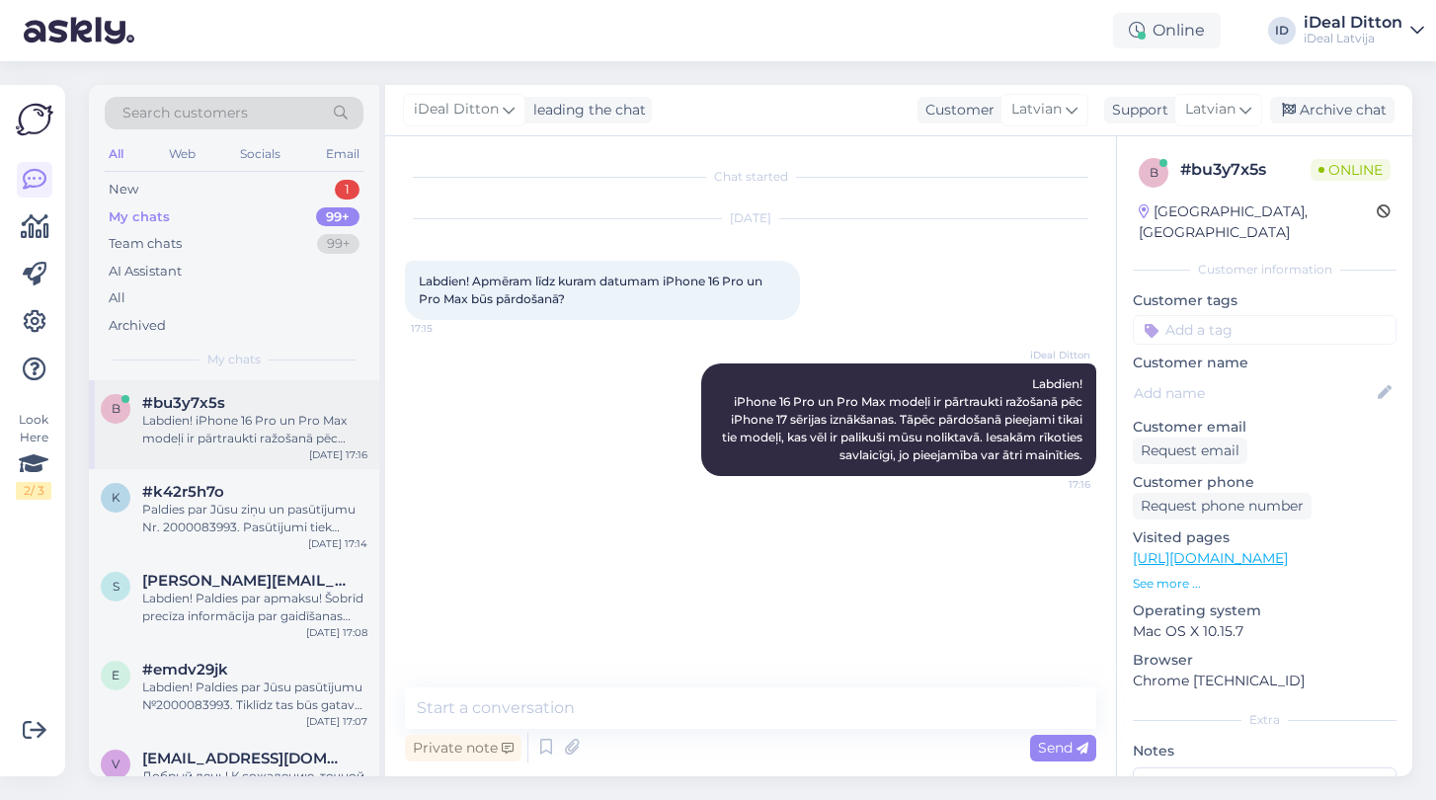
click at [256, 445] on div "b #bu3y7x5s Labdien! iPhone 16 Pro un Pro Max modeļi ir pārtraukti ražošanā pēc…" at bounding box center [234, 424] width 290 height 89
click at [227, 507] on div "Paldies par Jūsu ziņu un pasūtījumu Nr. 2000083993. Pasūtījumi tiek apstrādāti …" at bounding box center [254, 519] width 225 height 36
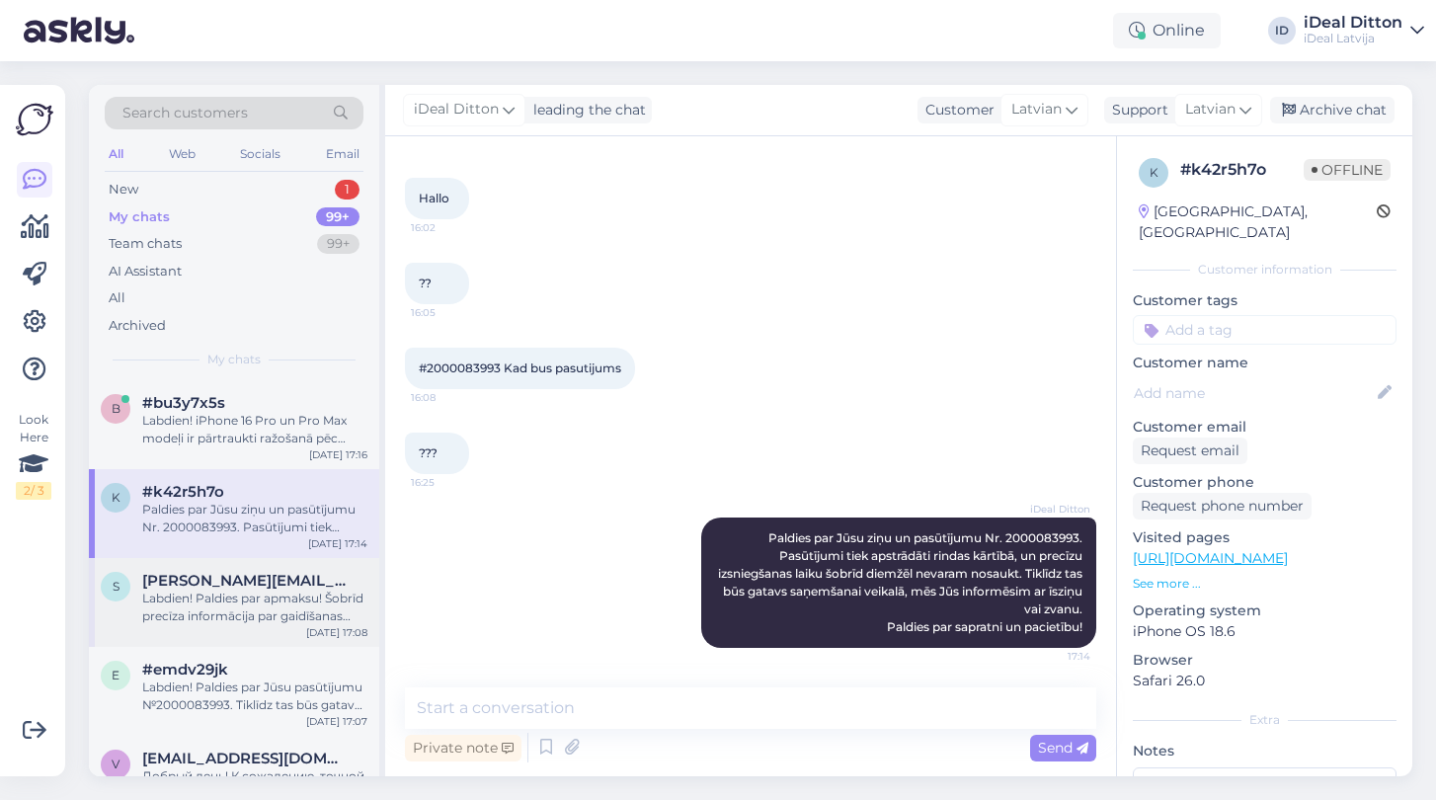
click at [215, 590] on div "Labdien! Paldies par apmaksu! Šobrīd precīza informācija par gaidīšanas laiku n…" at bounding box center [254, 608] width 225 height 36
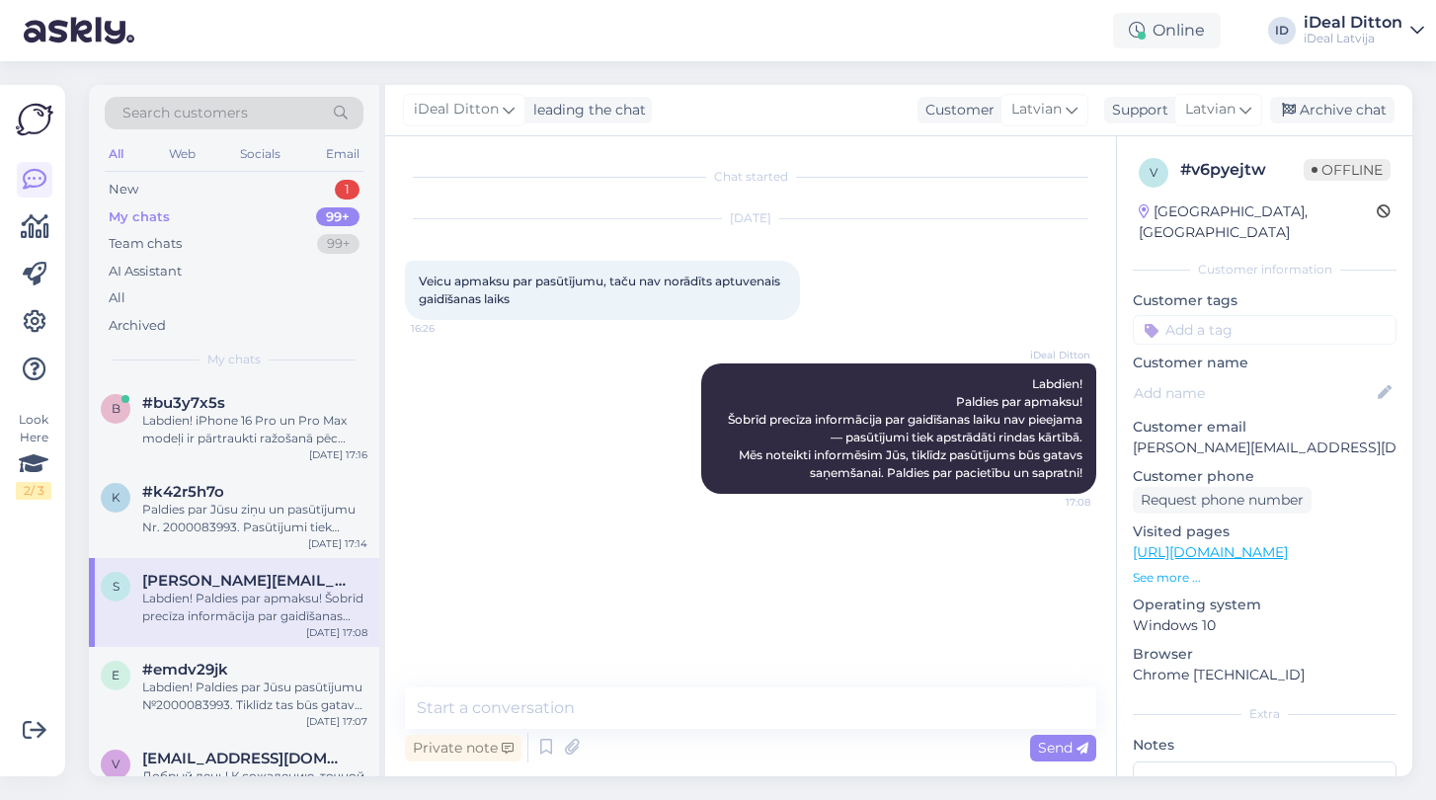
scroll to position [0, 0]
click at [212, 394] on span "#bu3y7x5s" at bounding box center [183, 403] width 83 height 18
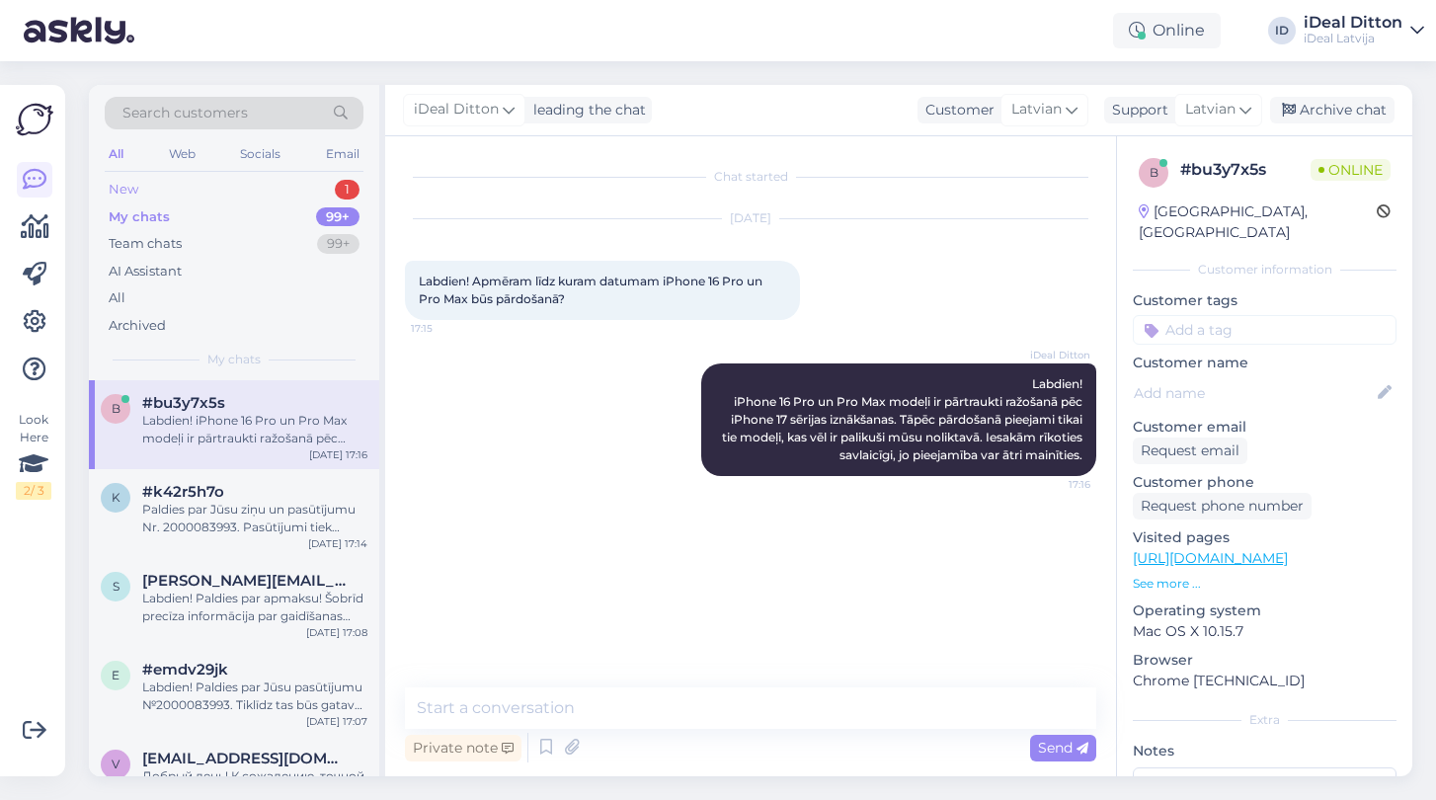
click at [134, 193] on div "New" at bounding box center [124, 190] width 30 height 20
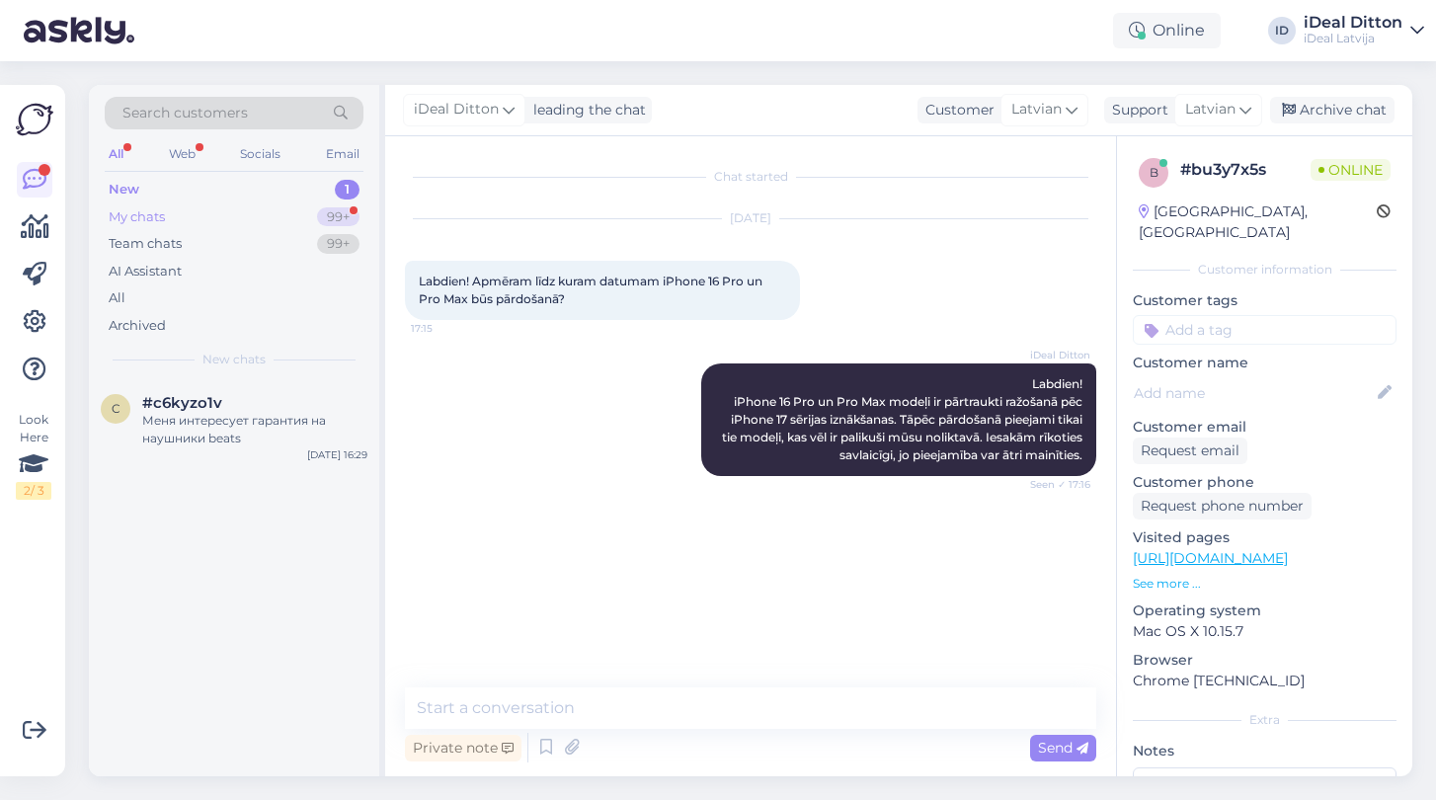
click at [128, 212] on div "My chats" at bounding box center [137, 217] width 56 height 20
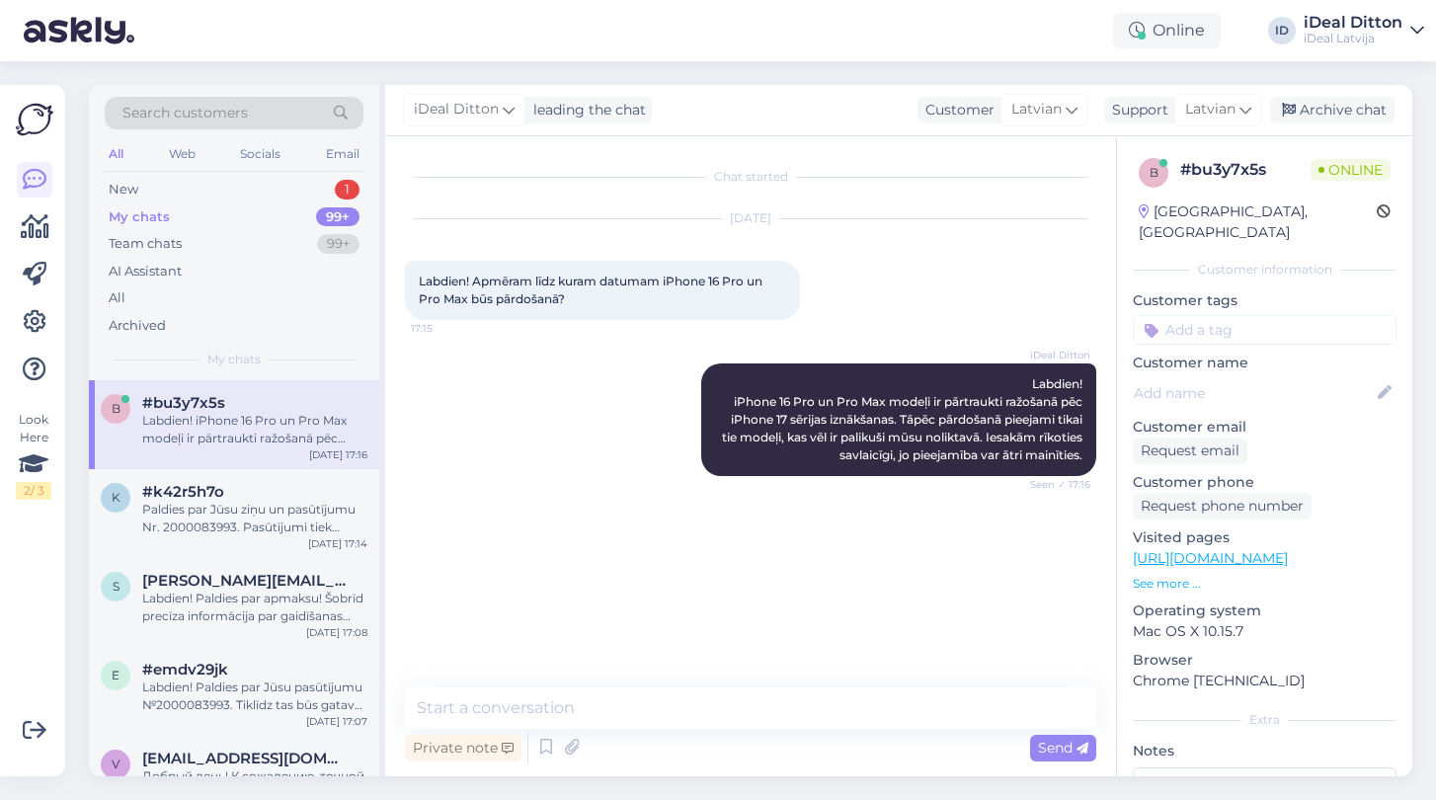
click at [207, 435] on div "Labdien! iPhone 16 Pro un Pro Max modeļi ir pārtraukti ražošanā pēc iPhone 17 s…" at bounding box center [254, 430] width 225 height 36
click at [159, 191] on div "New 1" at bounding box center [234, 190] width 259 height 28
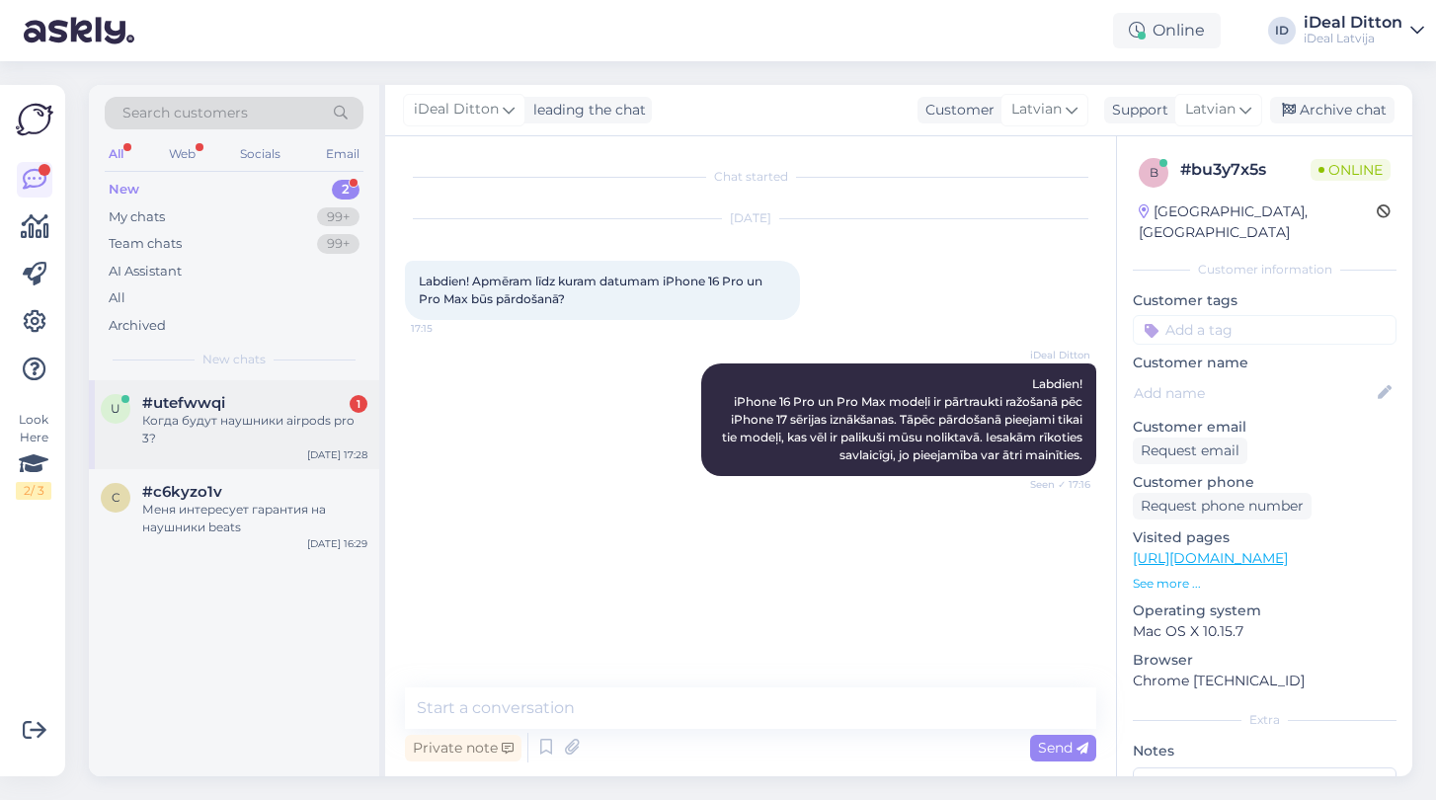
click at [221, 443] on div "Когда будут наушники airpods pro 3?" at bounding box center [254, 430] width 225 height 36
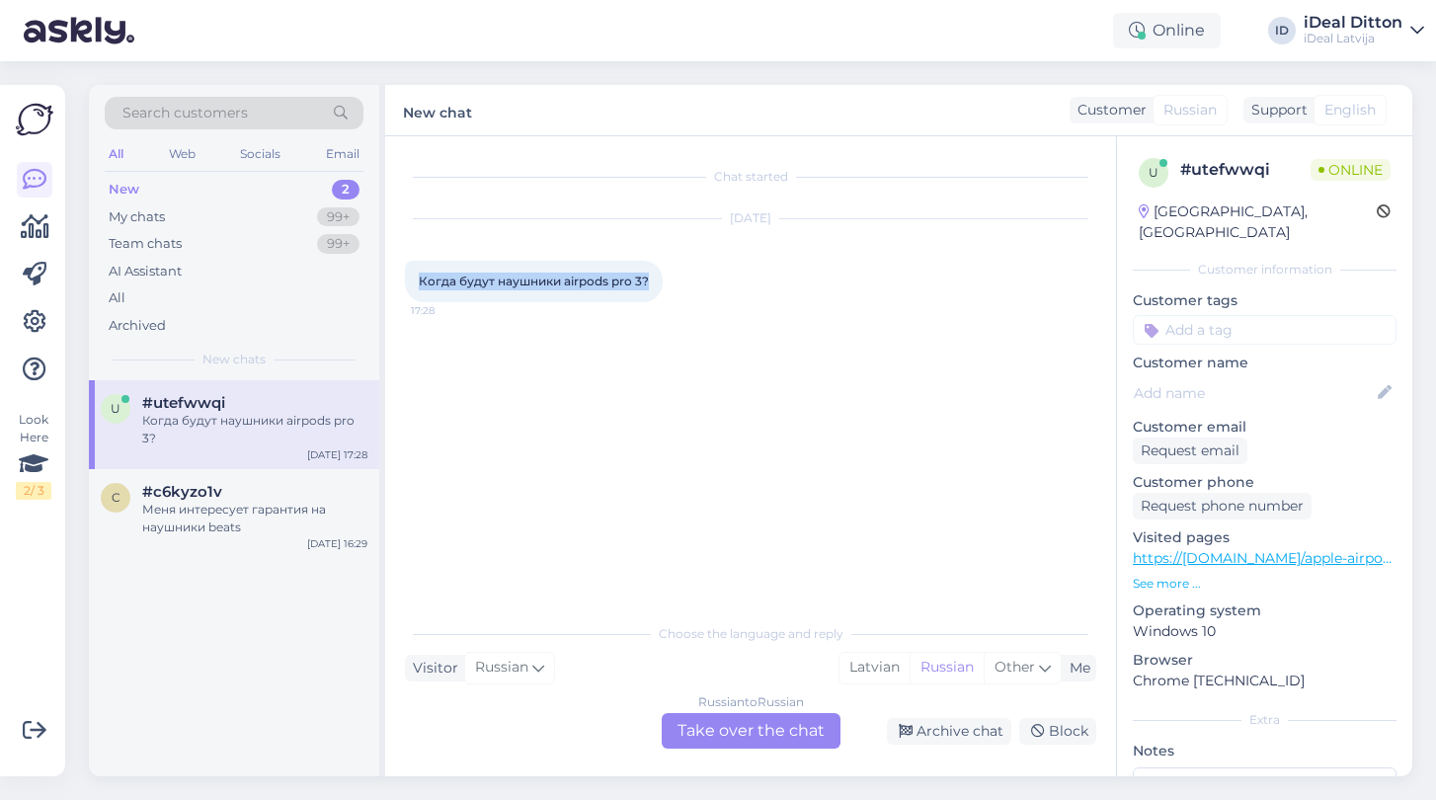
drag, startPoint x: 651, startPoint y: 286, endPoint x: 413, endPoint y: 265, distance: 239.0
click at [413, 265] on div "Когда будут наушники airpods pro 3? 17:28" at bounding box center [534, 281] width 258 height 41
copy span "Когда будут наушники airpods pro 3?"
click at [706, 724] on div "Russian to Russian Take over the chat" at bounding box center [751, 731] width 179 height 36
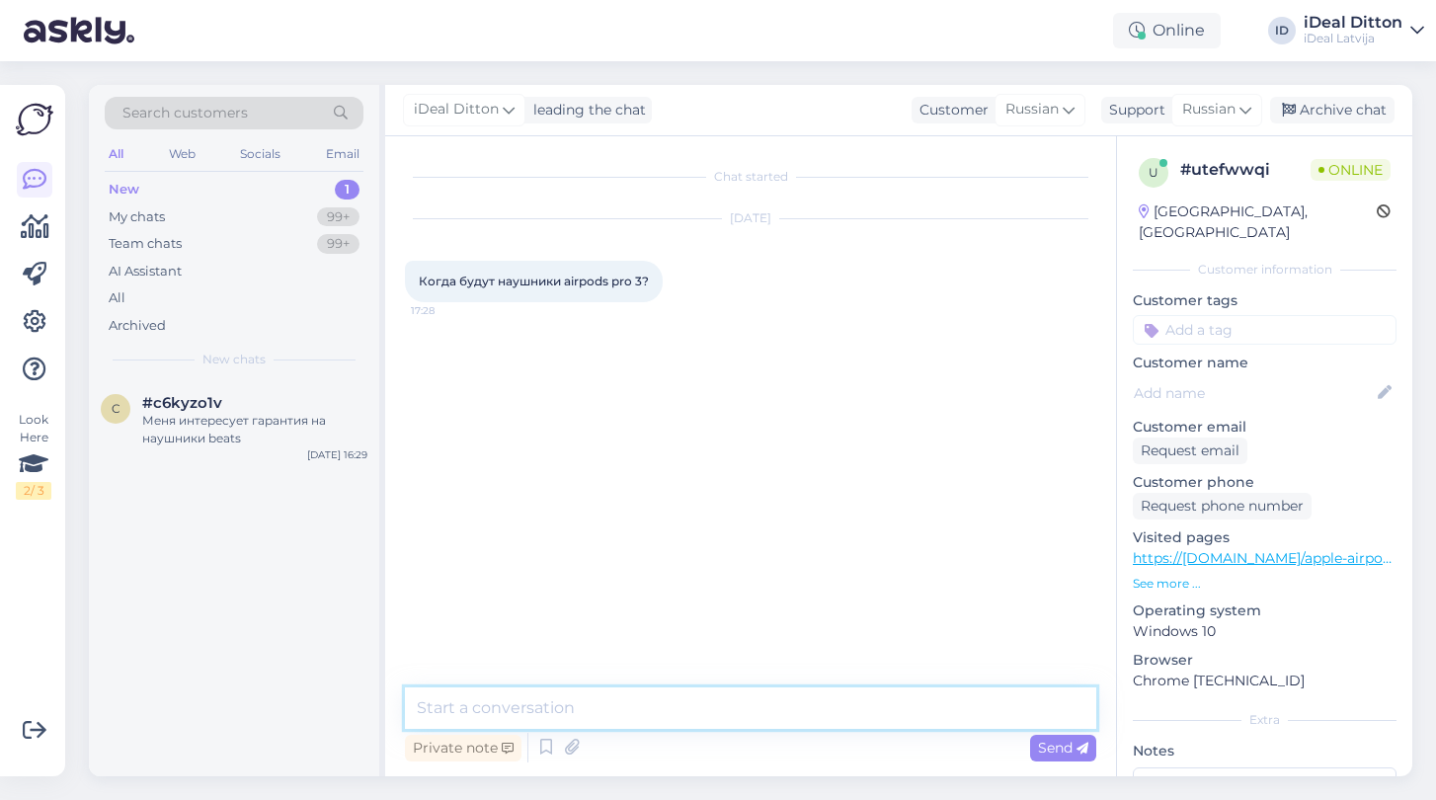
click at [618, 710] on textarea at bounding box center [750, 707] width 691 height 41
paste textarea "Здравствуйте! Точной даты поступления AirPods Pro 3 пока нет. Новые устройства …"
type textarea "Здравствуйте! Точной даты поступления AirPods Pro 3 пока нет. Новые устройства …"
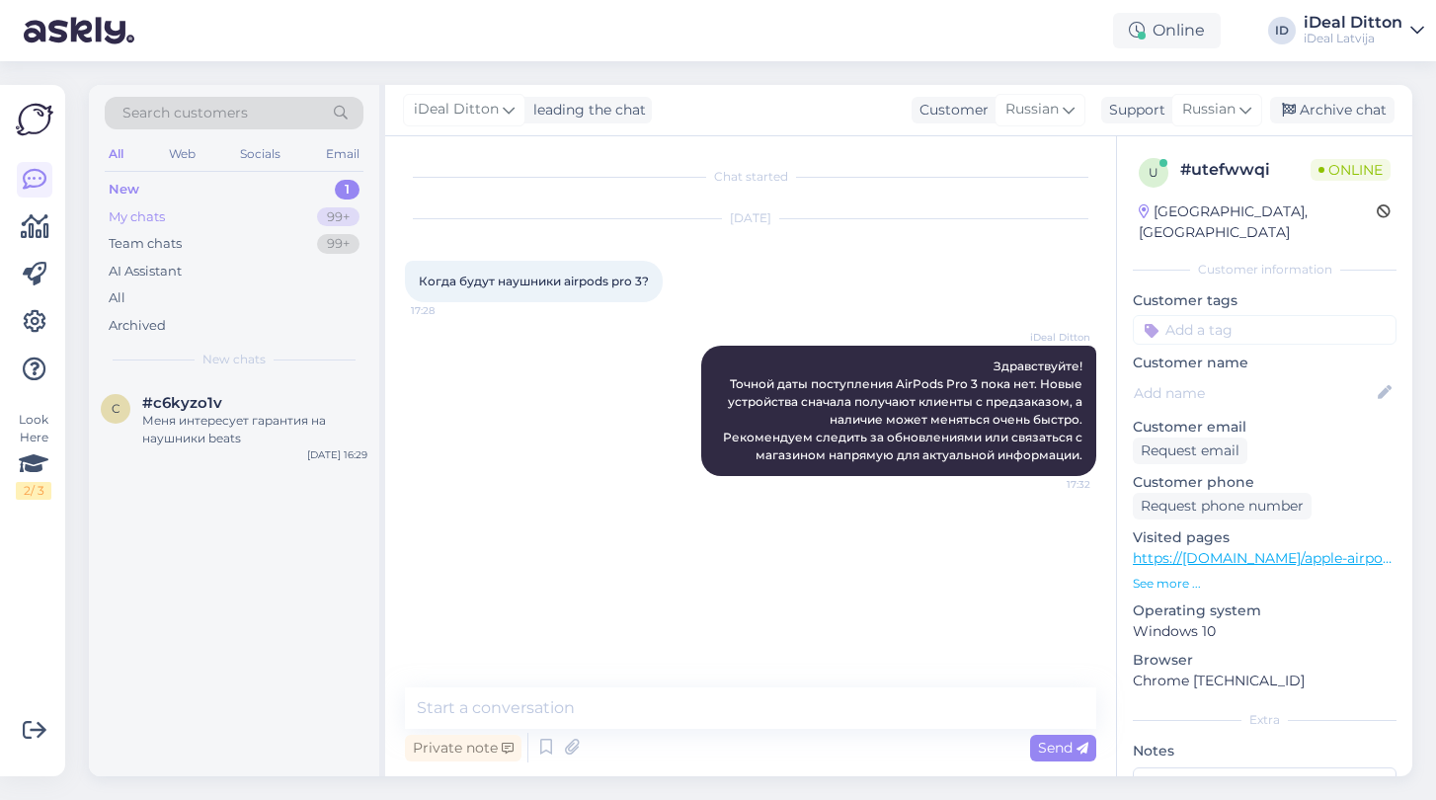
click at [150, 212] on div "My chats" at bounding box center [137, 217] width 56 height 20
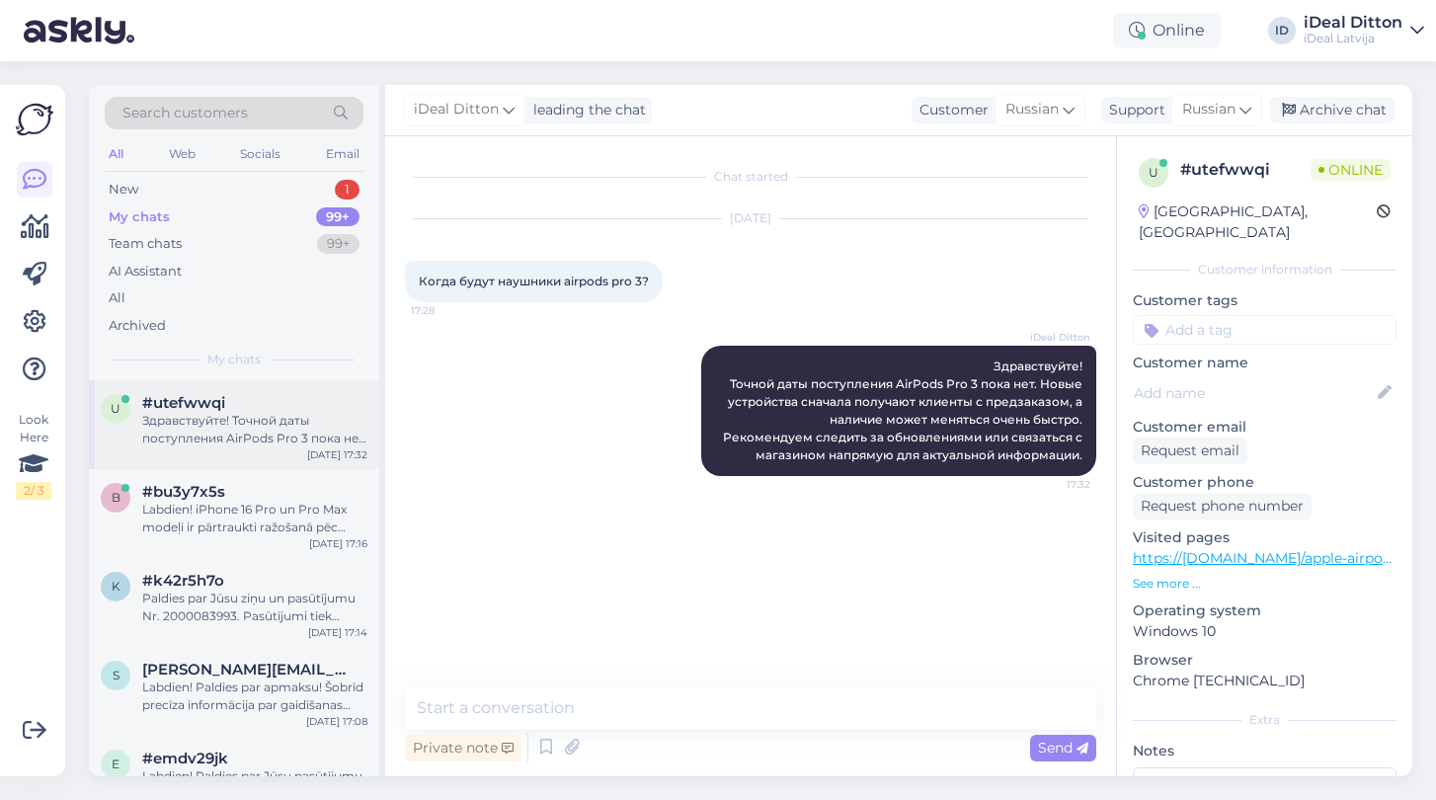
click at [173, 437] on div "Здравствуйте! Точной даты поступления AirPods Pro 3 пока нет. Новые устройства …" at bounding box center [254, 430] width 225 height 36
click at [219, 513] on div "Labdien! iPhone 16 Pro un Pro Max modeļi ir pārtraukti ražošanā pēc iPhone 17 s…" at bounding box center [254, 519] width 225 height 36
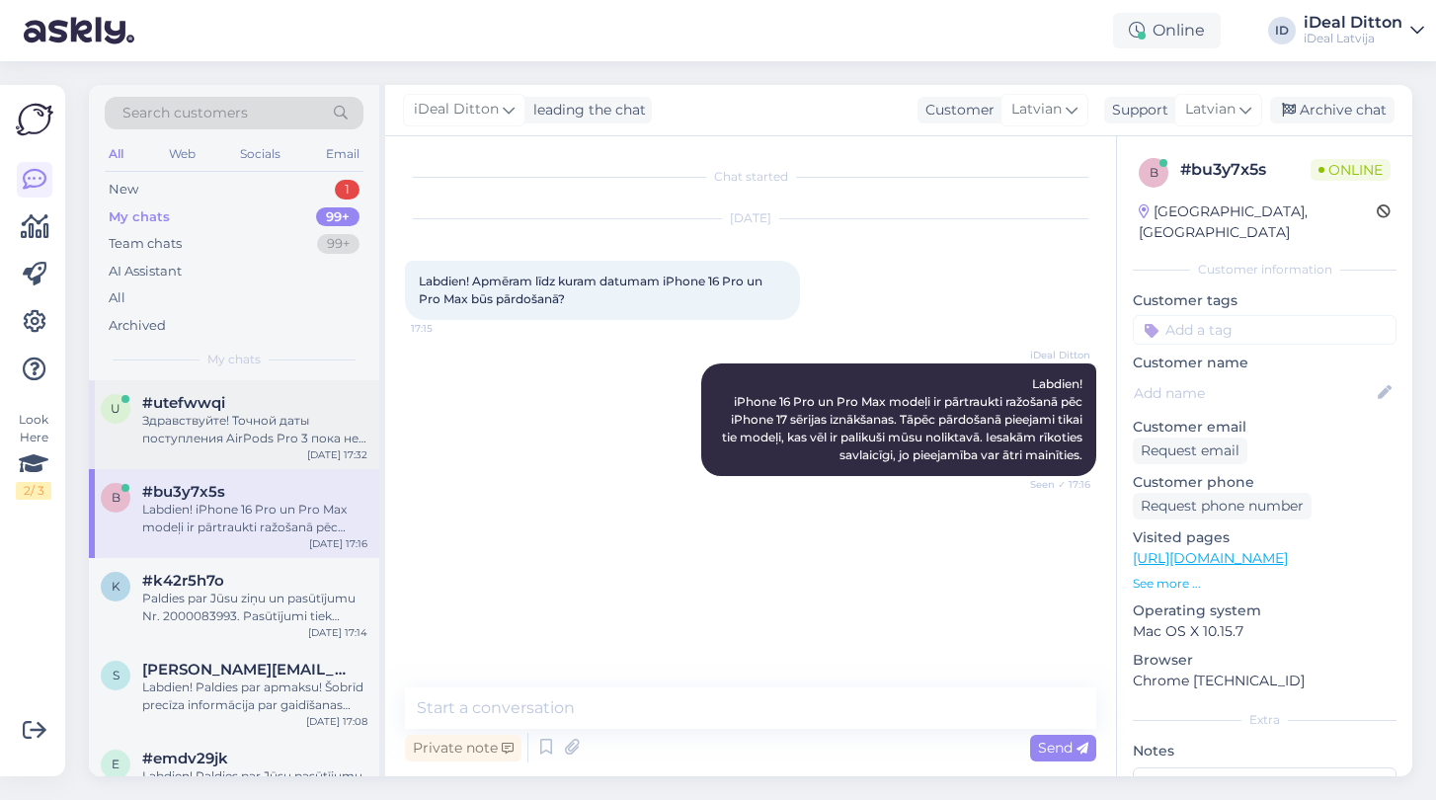
click at [217, 405] on span "#utefwwqi" at bounding box center [183, 403] width 83 height 18
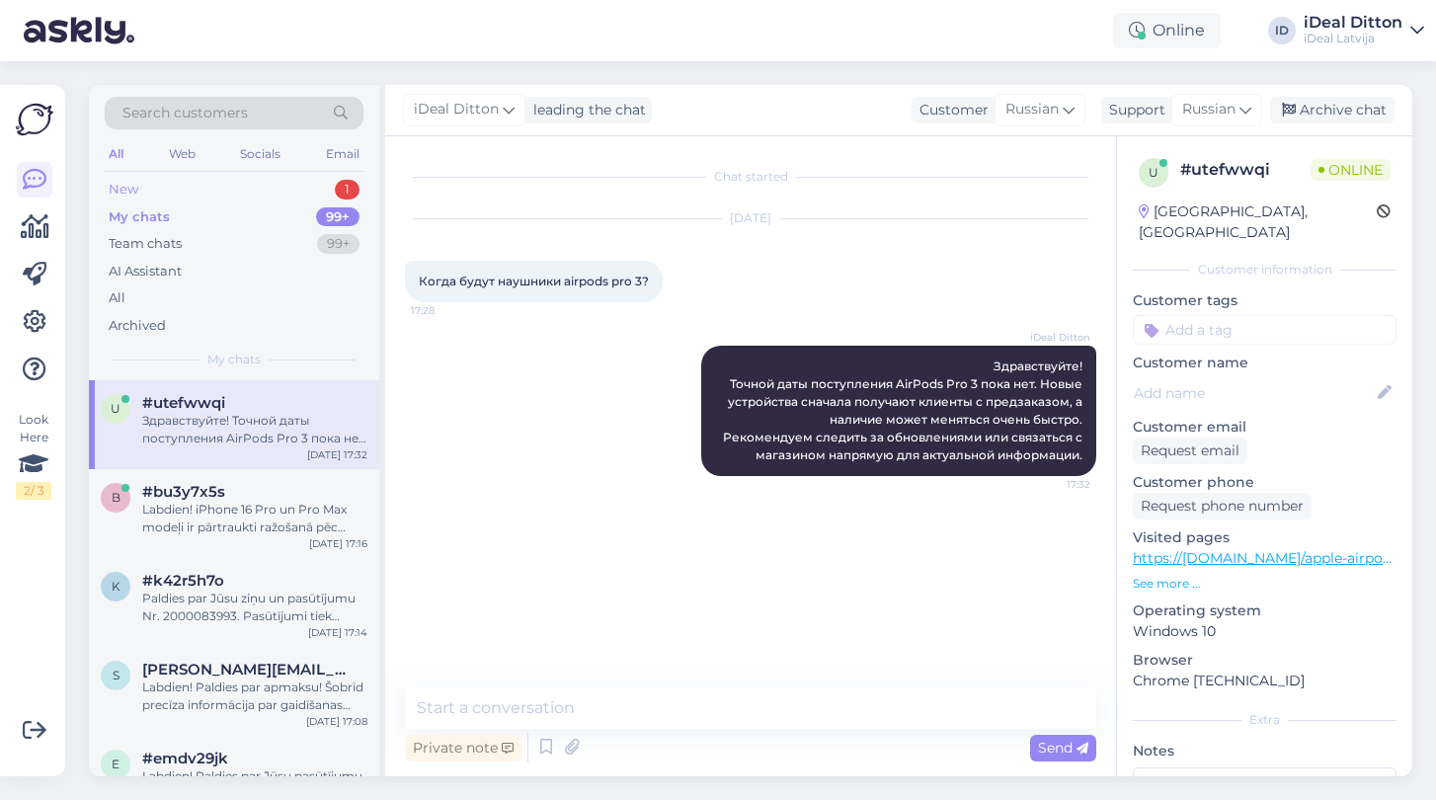
click at [147, 192] on div "New 1" at bounding box center [234, 190] width 259 height 28
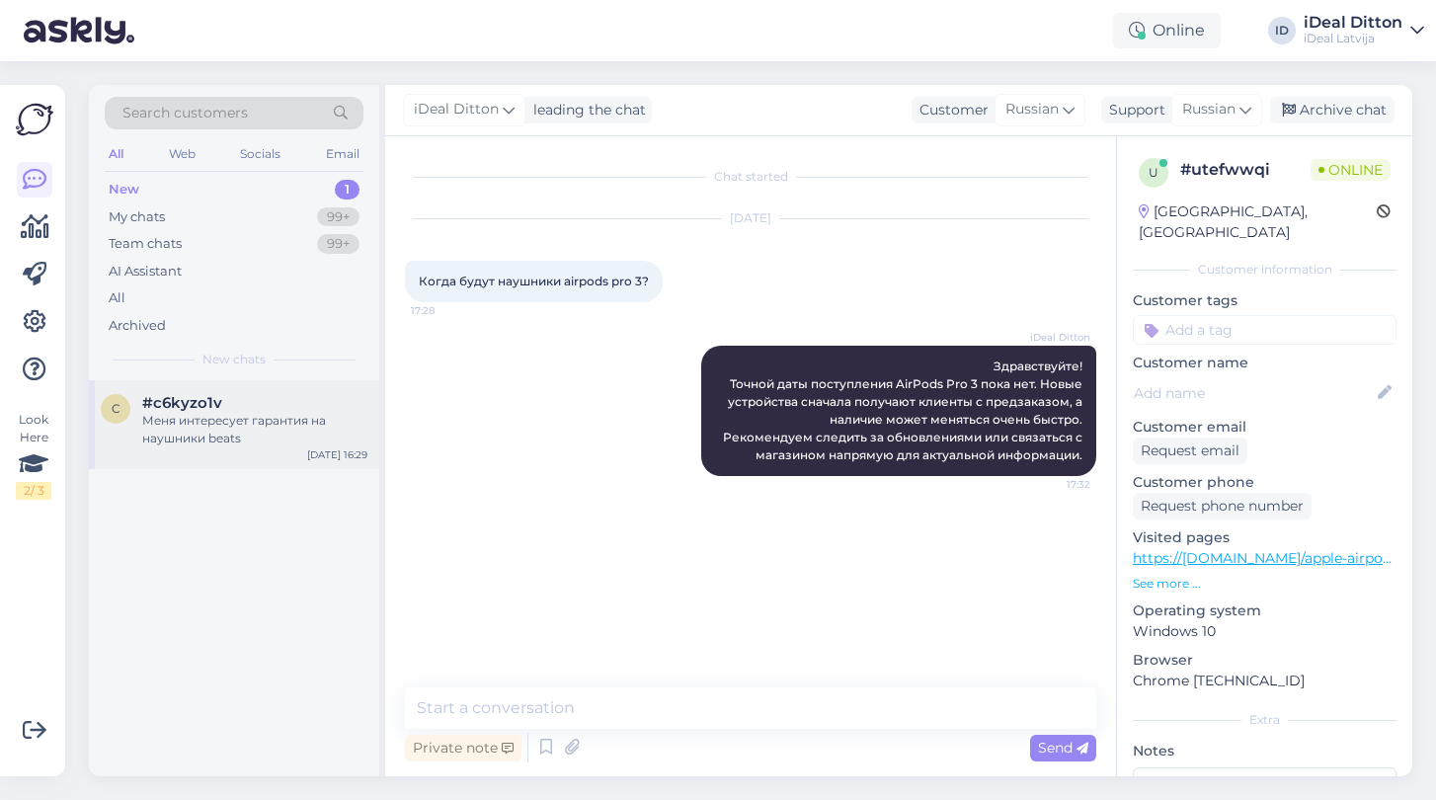
click at [270, 441] on div "Меня интересует гарантия на наушники beats" at bounding box center [254, 430] width 225 height 36
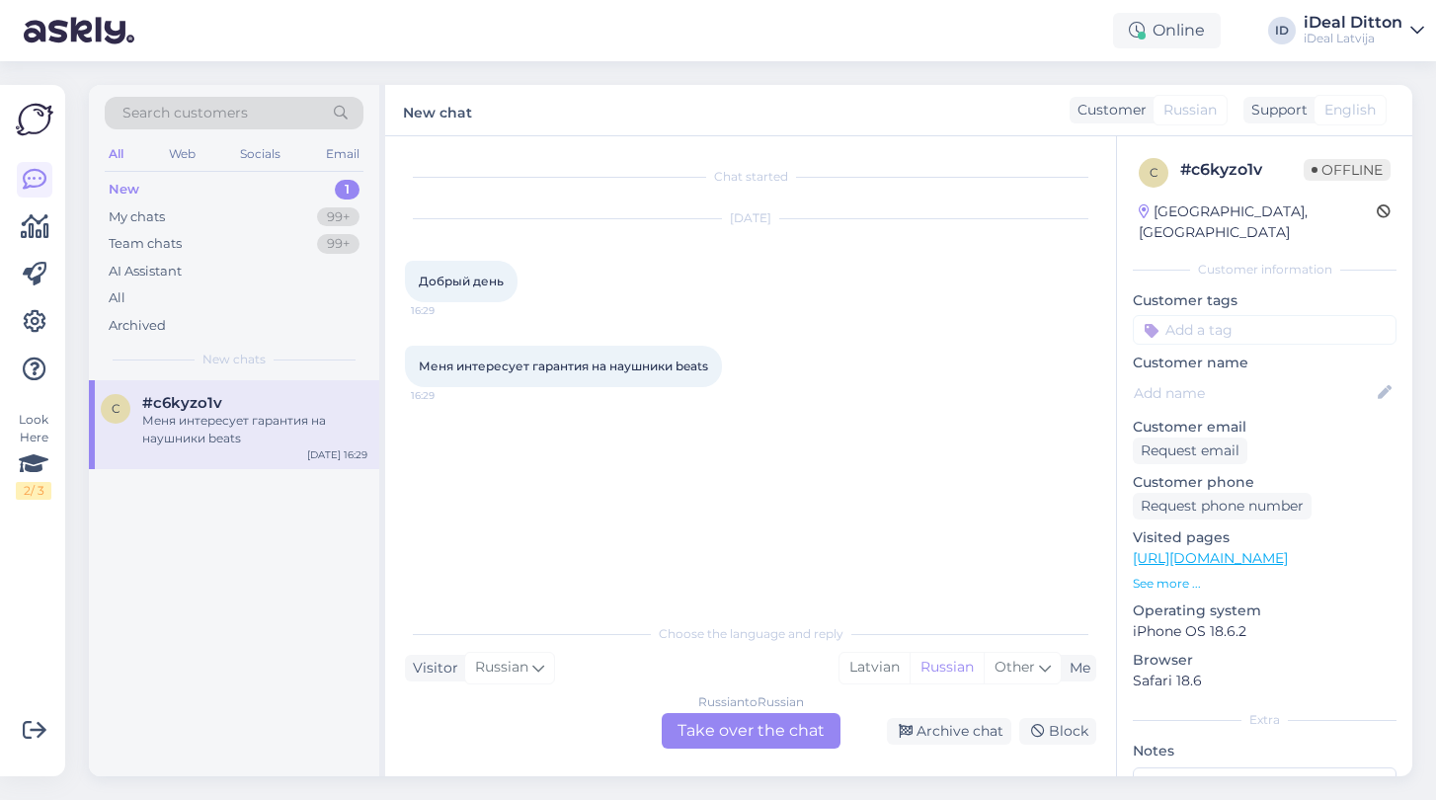
drag, startPoint x: 417, startPoint y: 284, endPoint x: 722, endPoint y: 365, distance: 315.8
click at [722, 365] on div "Chat started [DATE] Добрый день 16:29 Меня интересует гарантия на наушники beat…" at bounding box center [759, 376] width 709 height 440
copy div "Добрый день 16:29 Меня интересует гарантия на наушники beats"
click at [754, 722] on div "Russian to Russian Take over the chat" at bounding box center [751, 731] width 179 height 36
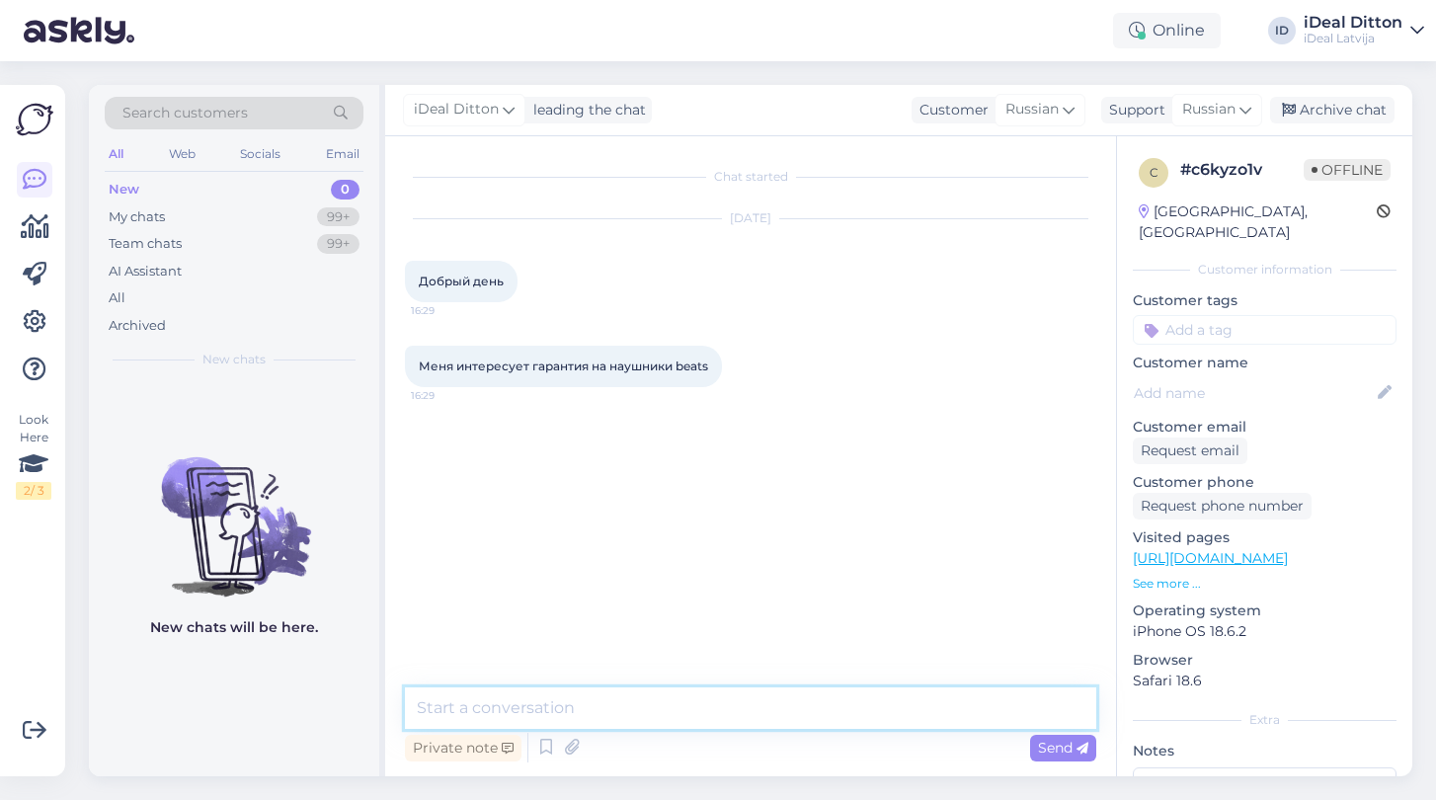
click at [621, 704] on textarea at bounding box center [750, 707] width 691 height 41
paste textarea "Добрый день! Гарантия на наушники Beats — 2 года, как и на все остальные устрой…"
type textarea "Добрый день! Гарантия на наушники Beats — 2 года, как и на все остальные устрой…"
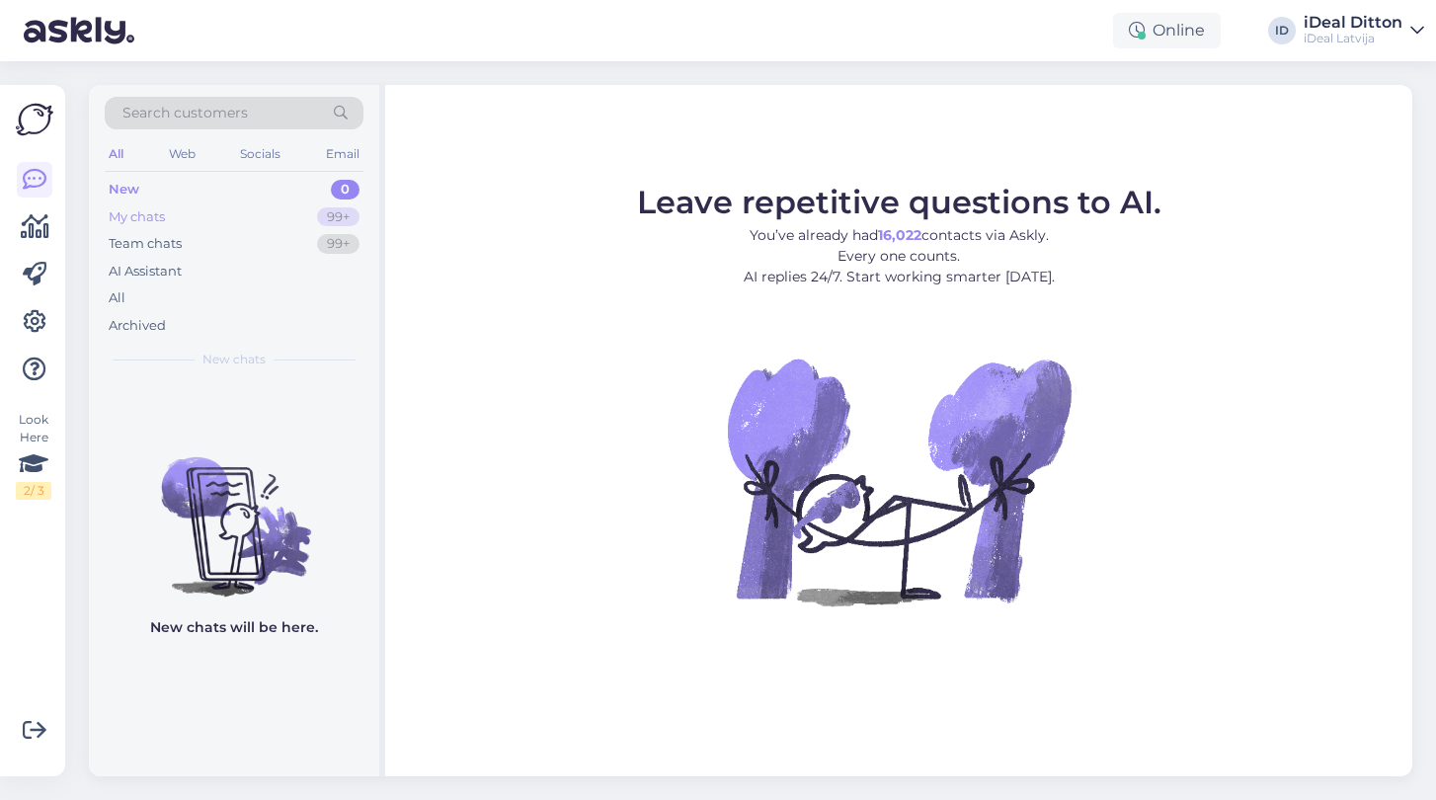
click at [145, 216] on div "My chats" at bounding box center [137, 217] width 56 height 20
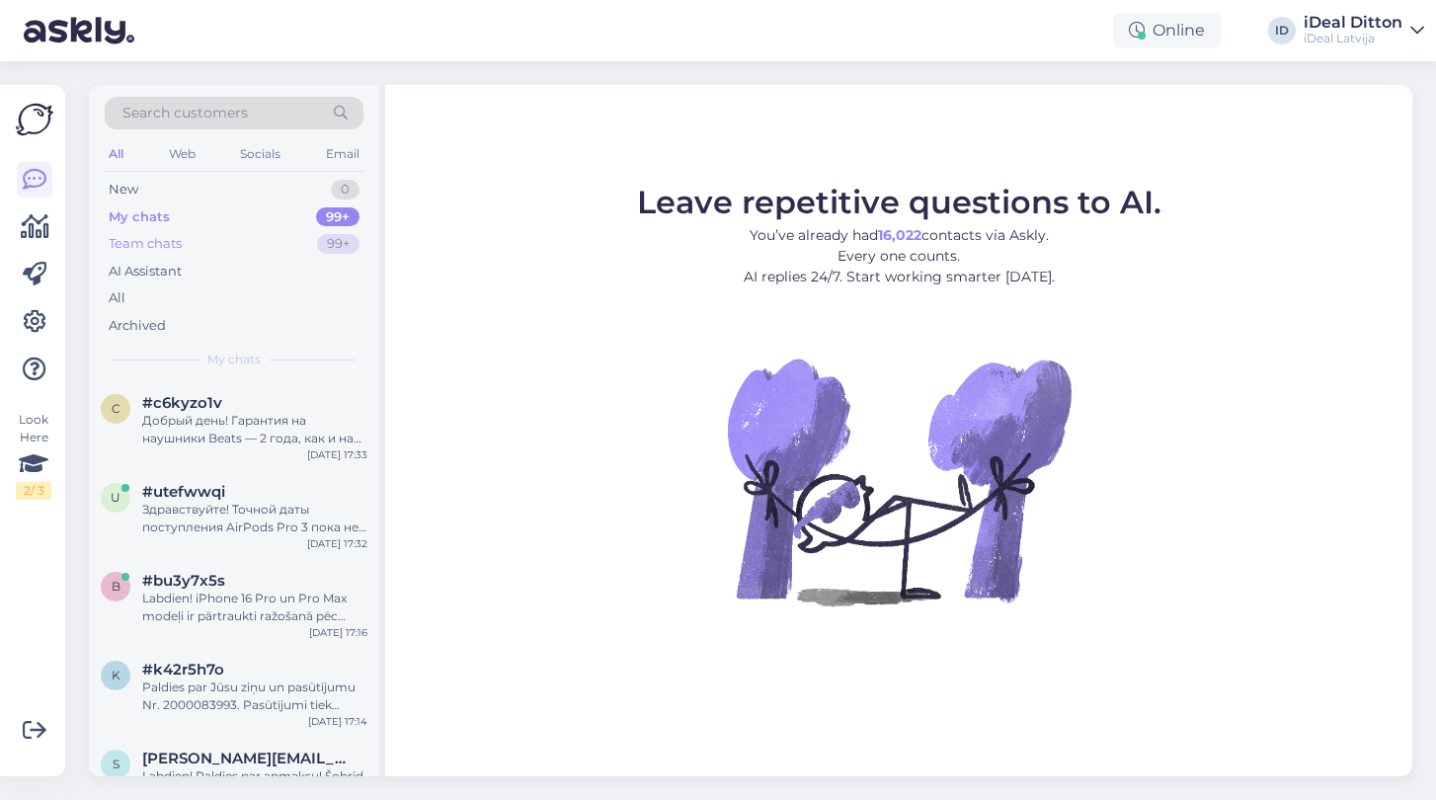
click at [168, 243] on div "Team chats" at bounding box center [145, 244] width 73 height 20
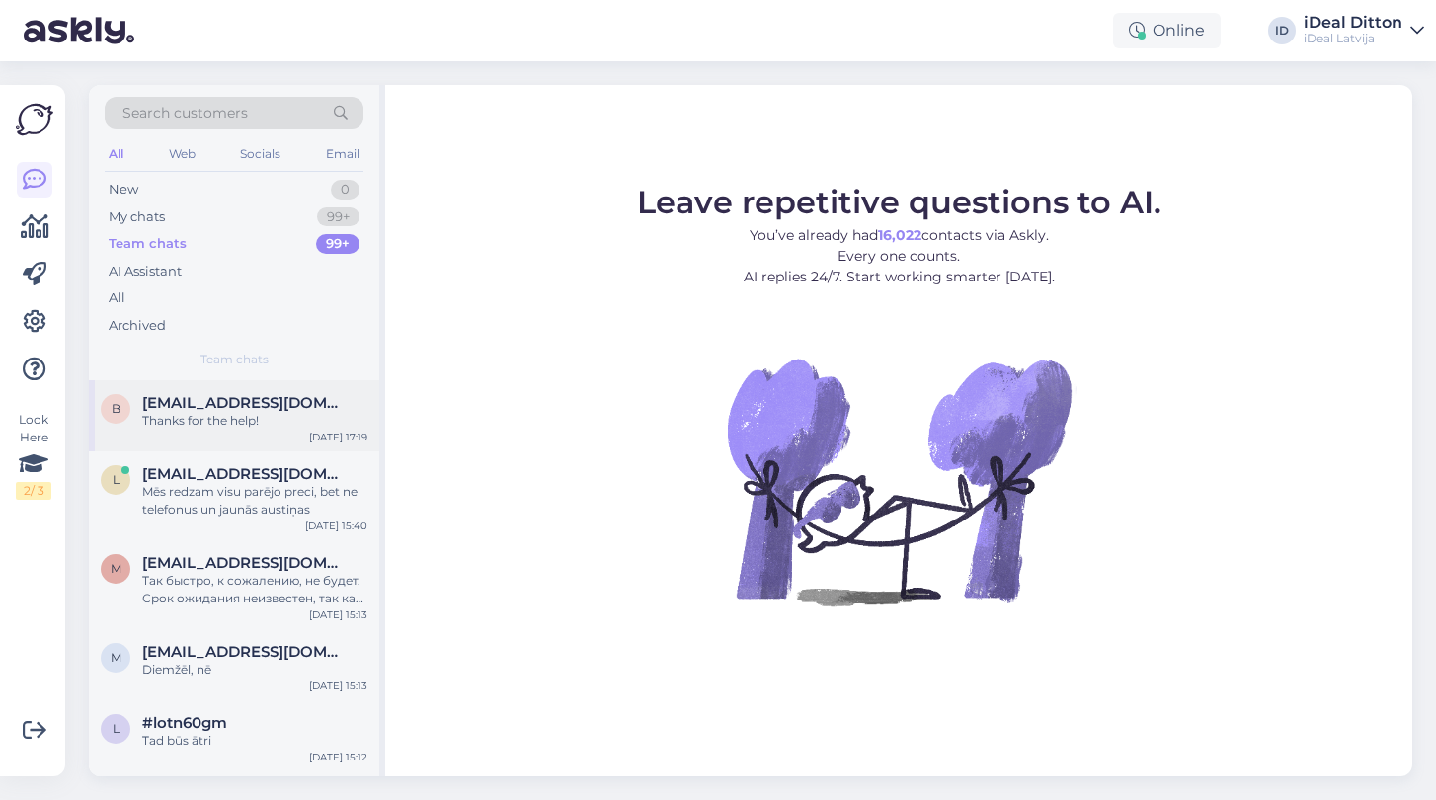
click at [182, 415] on div "Thanks for the help!" at bounding box center [254, 421] width 225 height 18
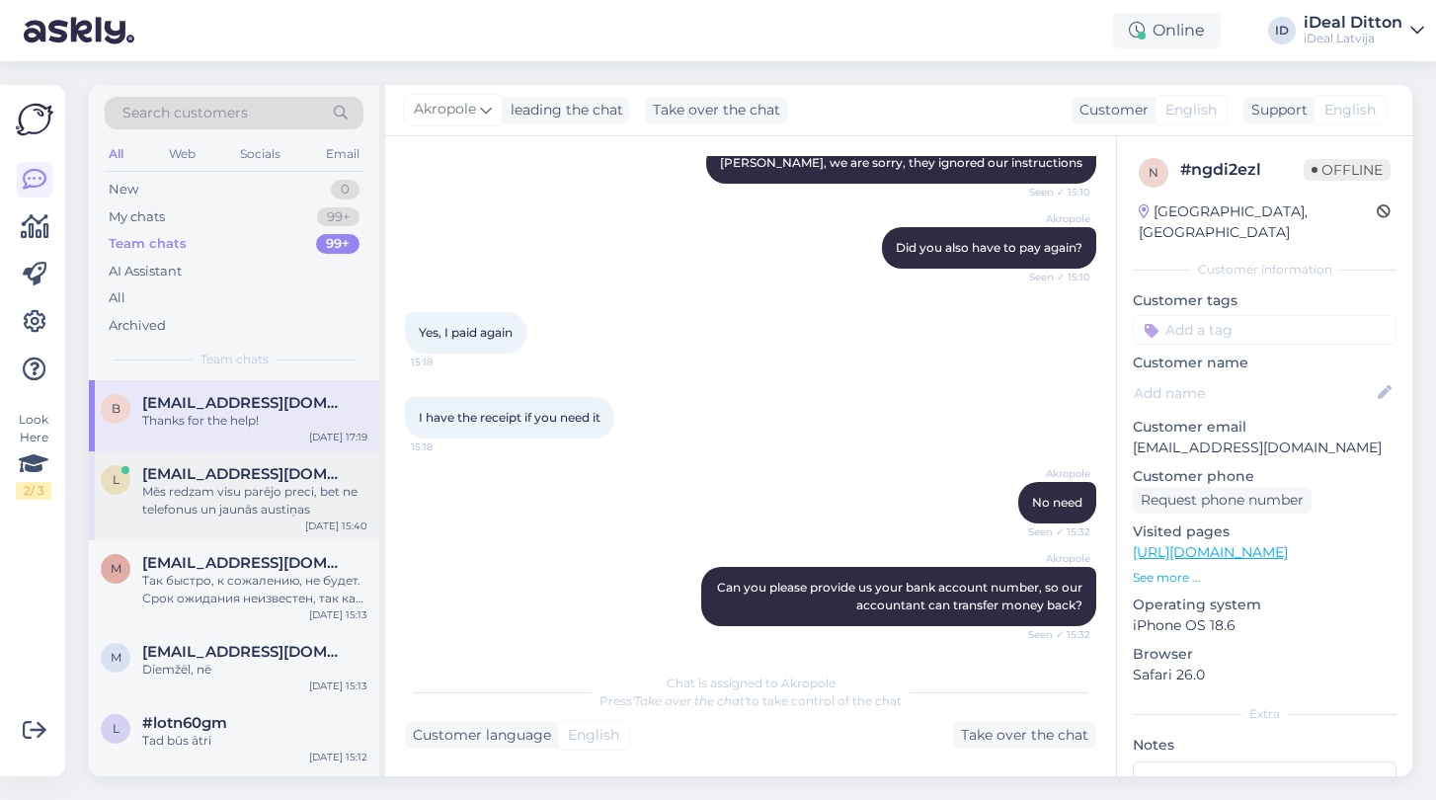
click at [278, 498] on div "Mēs redzam visu parējo preci, bet ne telefonus un jaunās austiņas" at bounding box center [254, 501] width 225 height 36
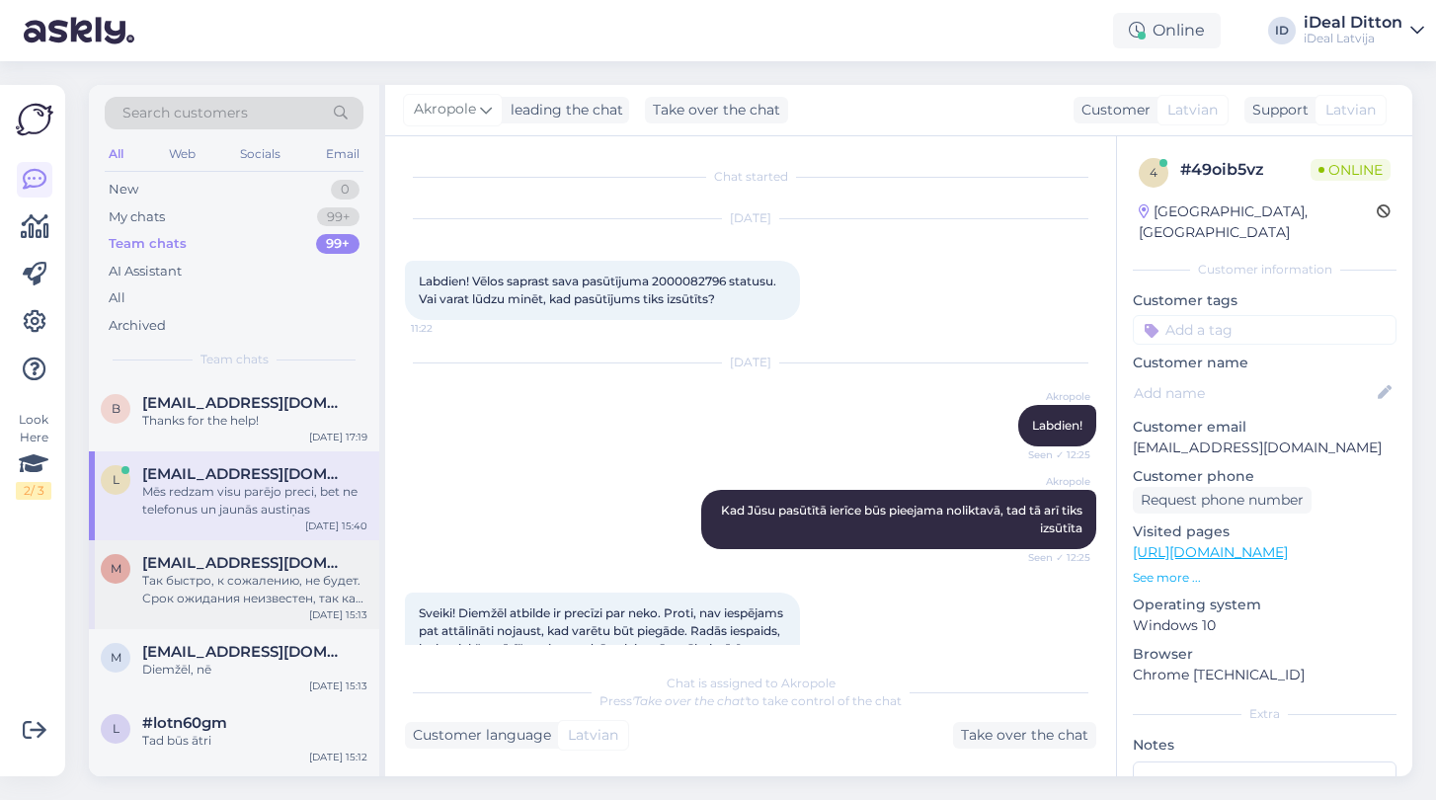
click at [229, 591] on div "Так быстро, к сожалению, не будет. Срок ожидания неизвестен, так как может варь…" at bounding box center [254, 590] width 225 height 36
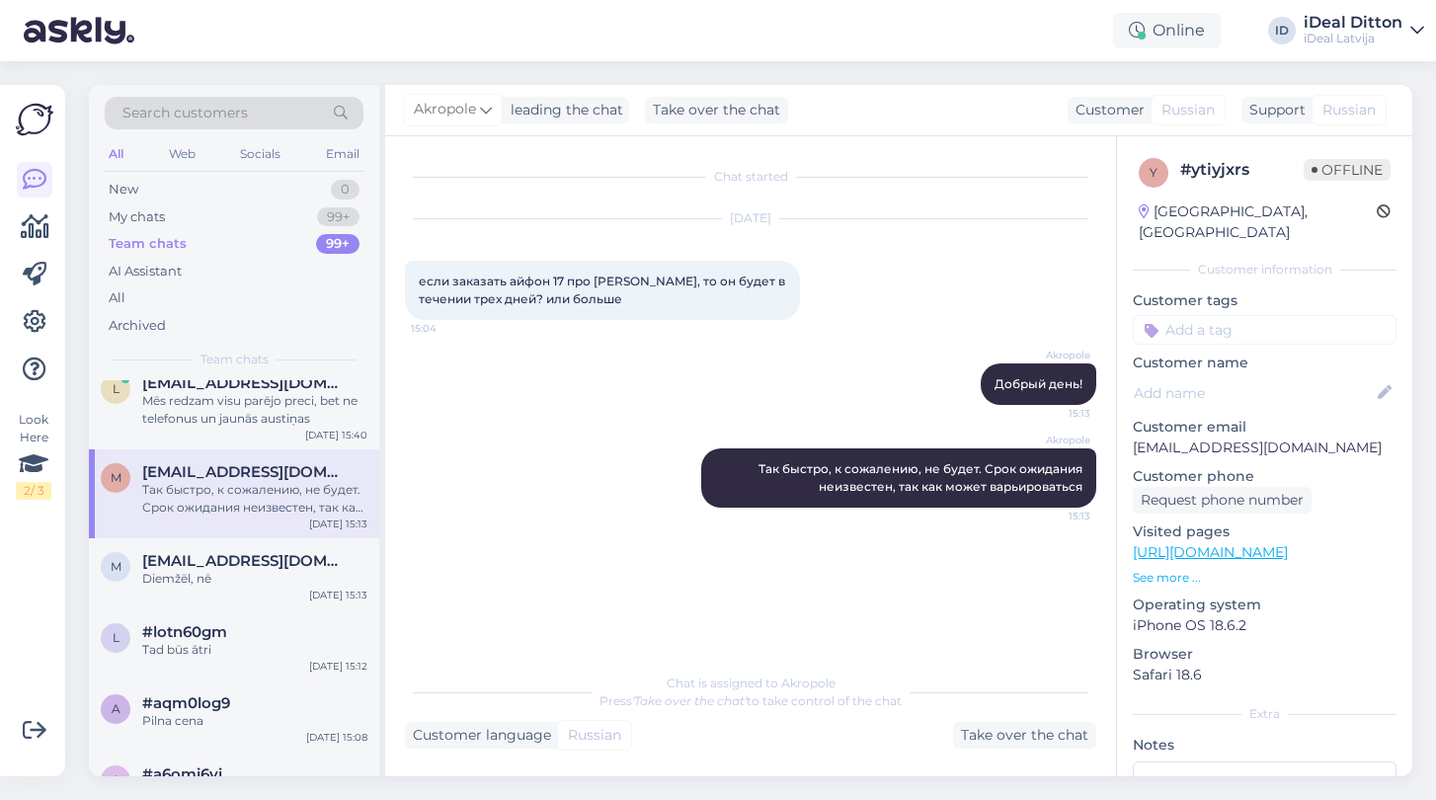
scroll to position [111, 0]
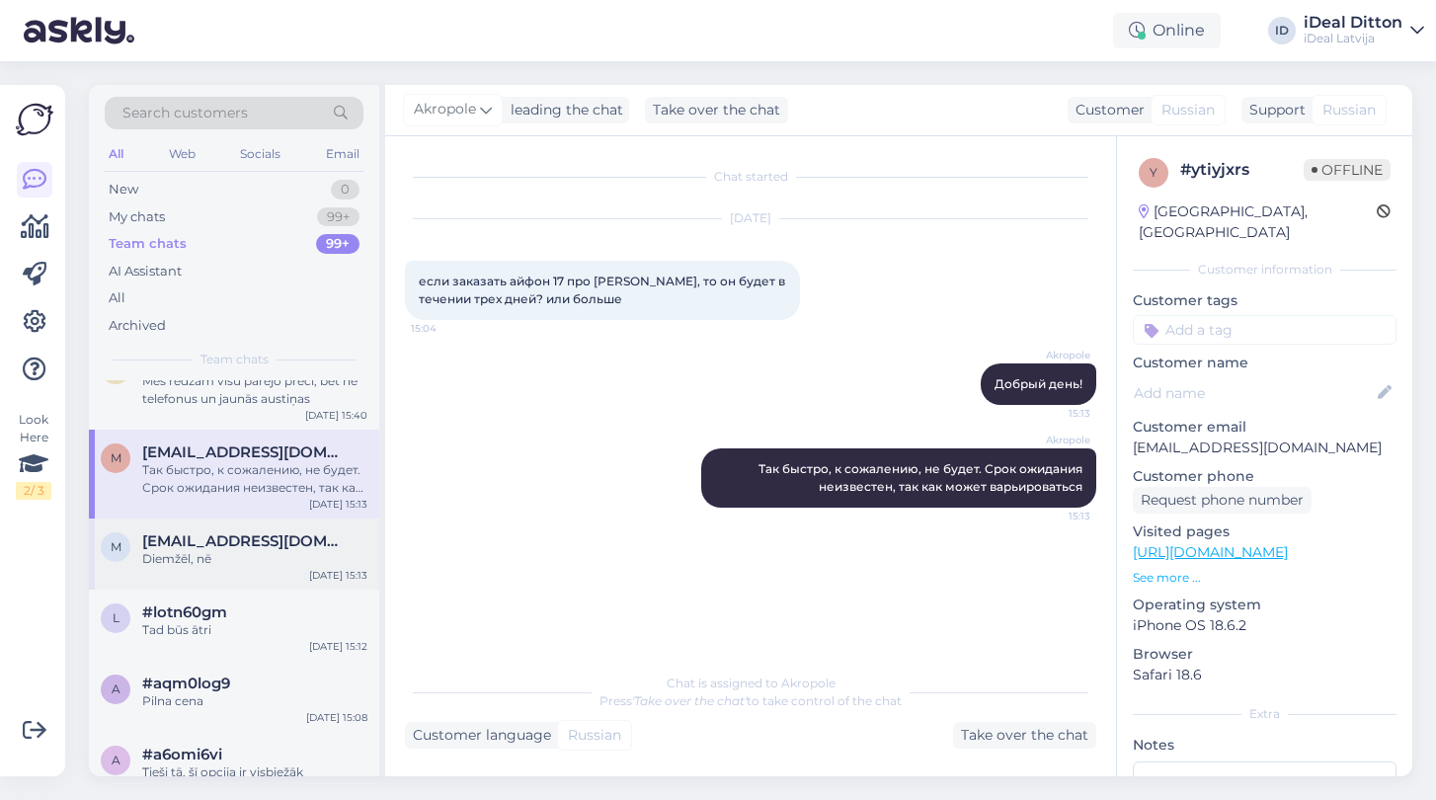
click at [228, 543] on span "millere.emma@gmail.com" at bounding box center [244, 541] width 205 height 18
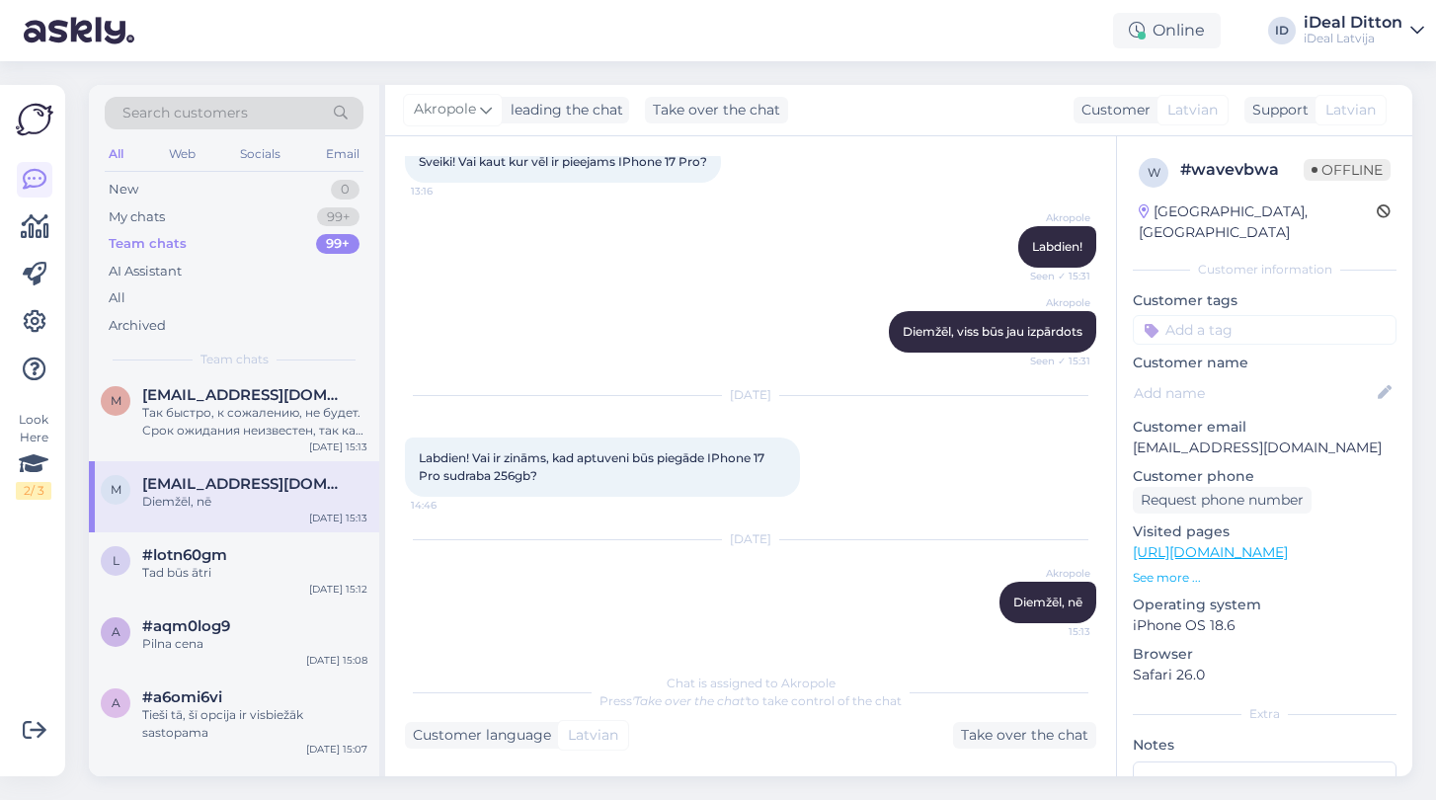
scroll to position [175, 0]
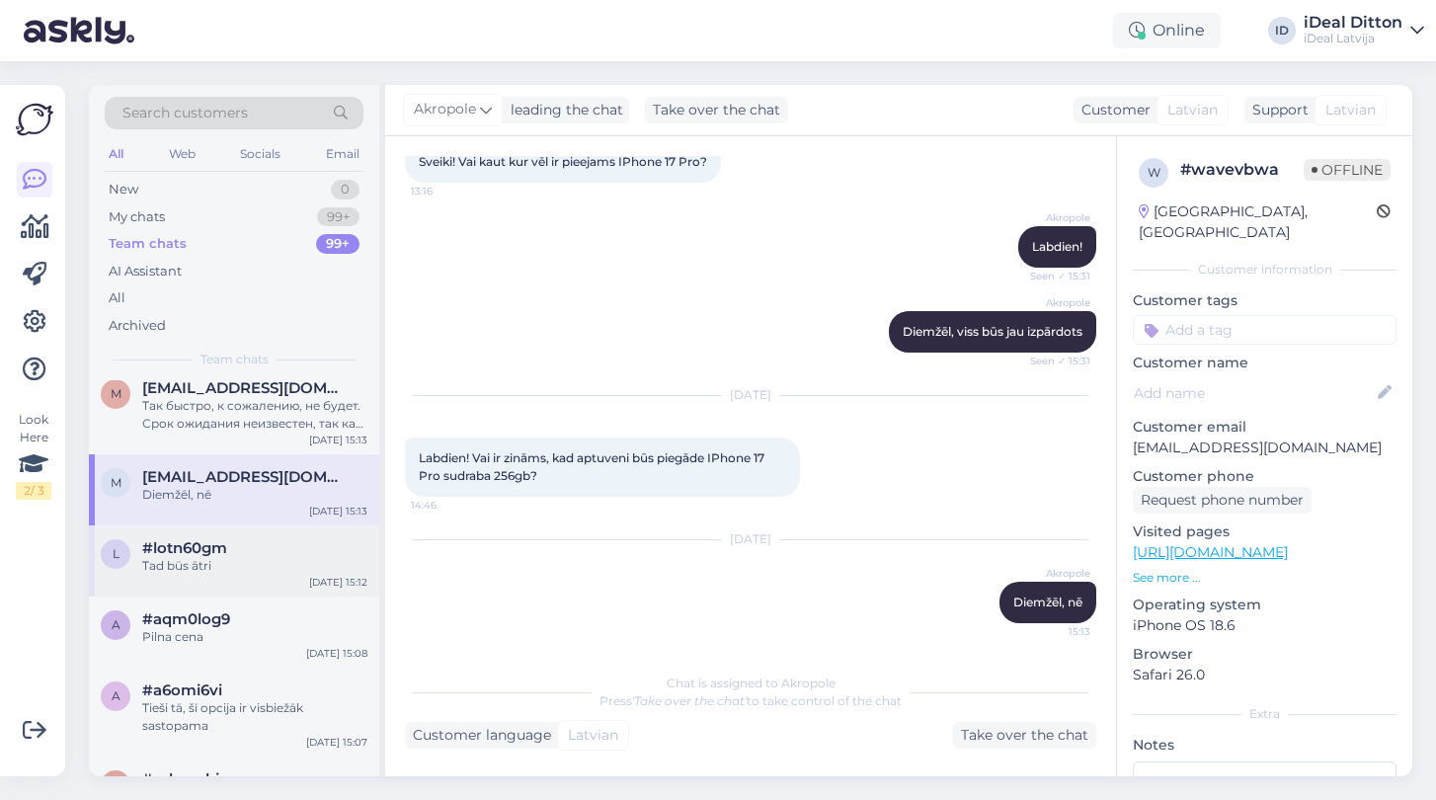
click at [227, 543] on span "#lotn60gm" at bounding box center [184, 548] width 85 height 18
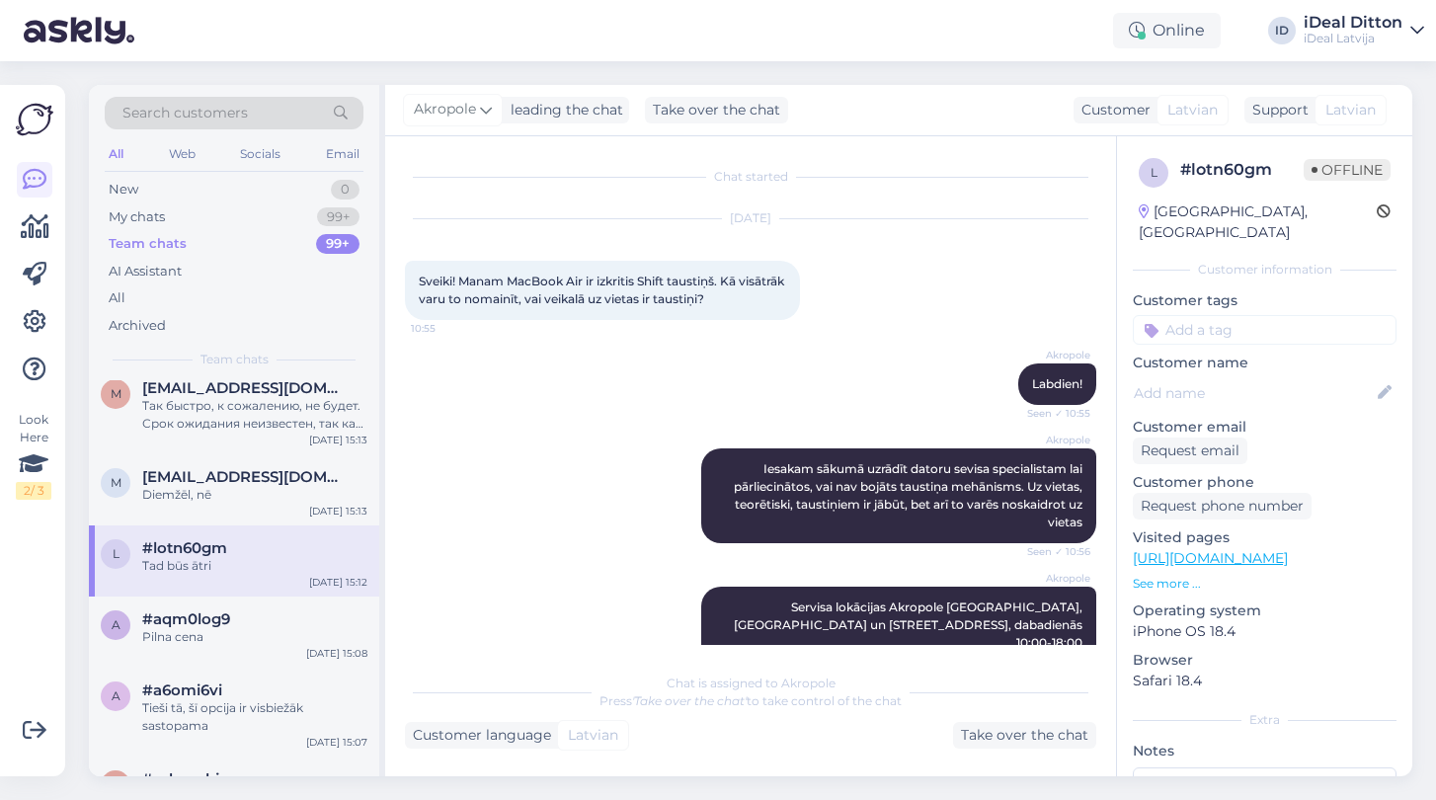
scroll to position [380, 0]
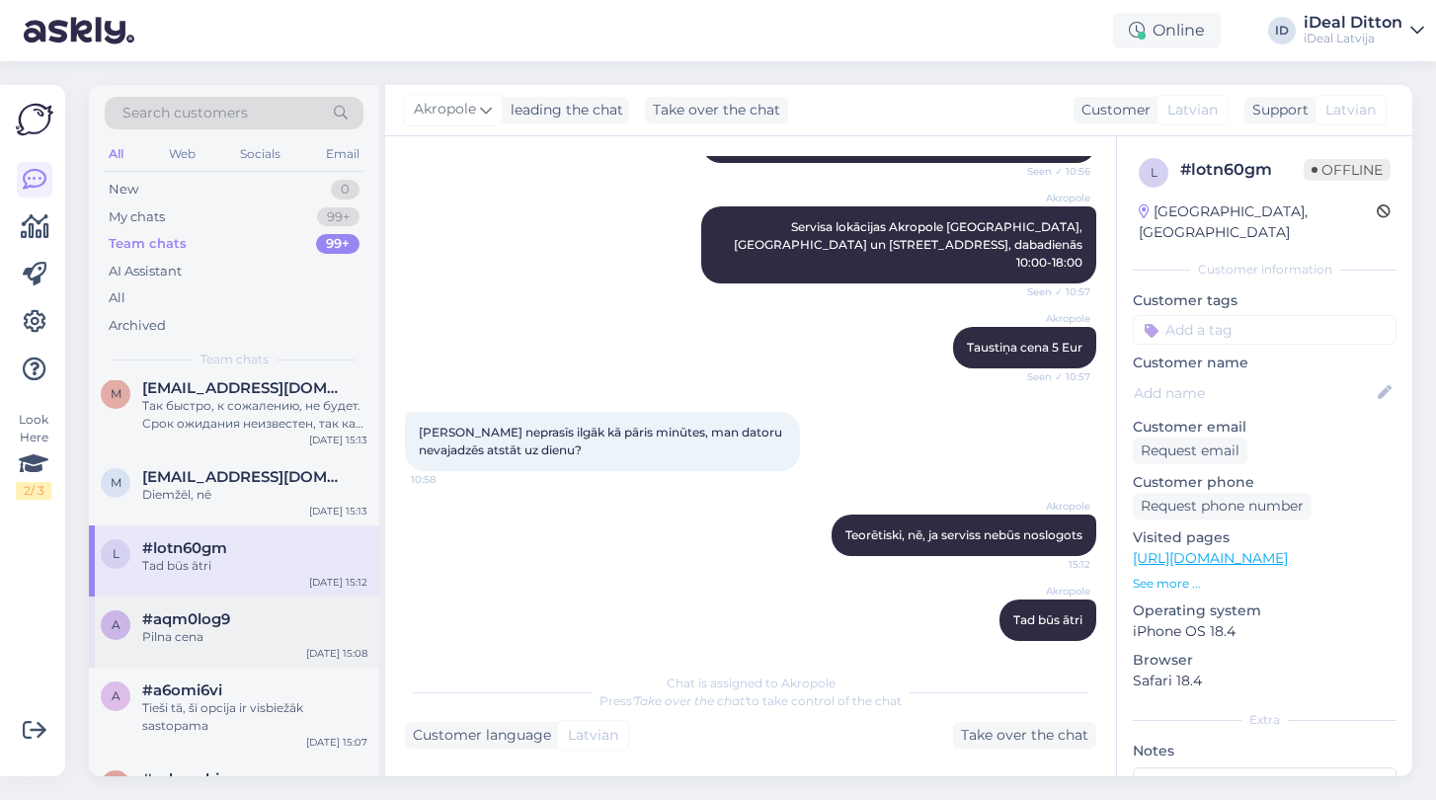
click at [208, 650] on div "a #aqm0log9 Pilna cena Sep 21 15:08" at bounding box center [234, 632] width 290 height 71
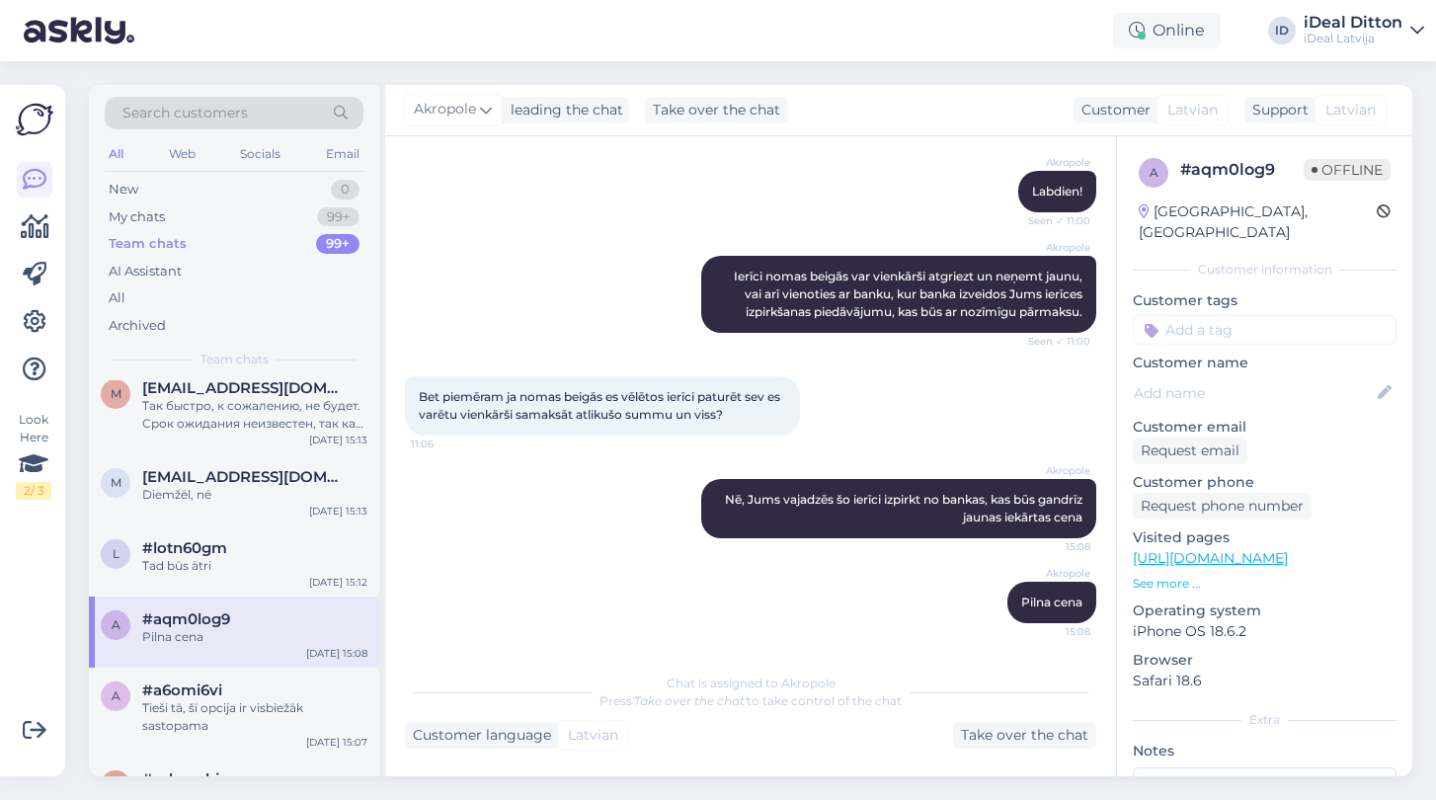
scroll to position [210, 0]
click at [154, 214] on div "My chats" at bounding box center [137, 217] width 56 height 20
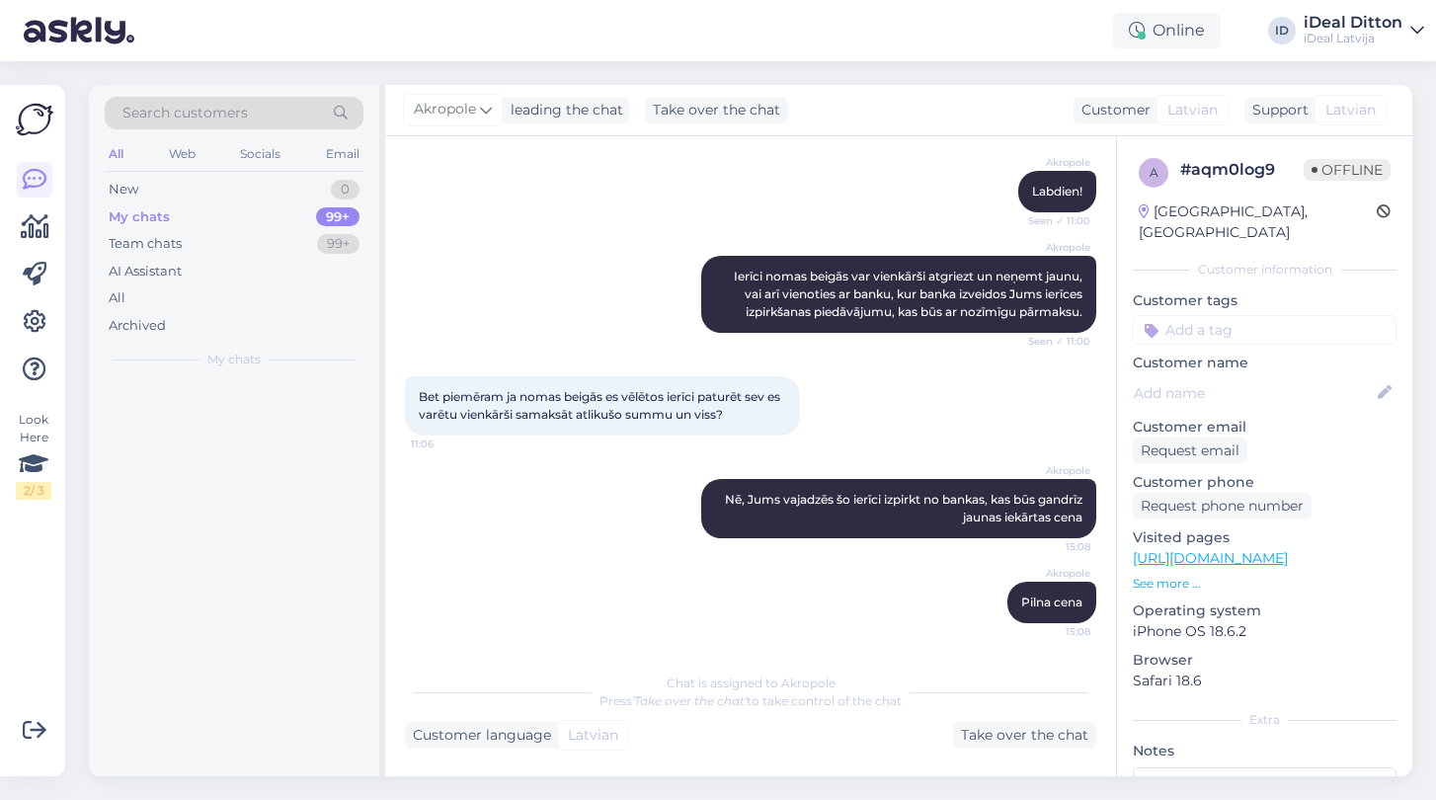
scroll to position [0, 0]
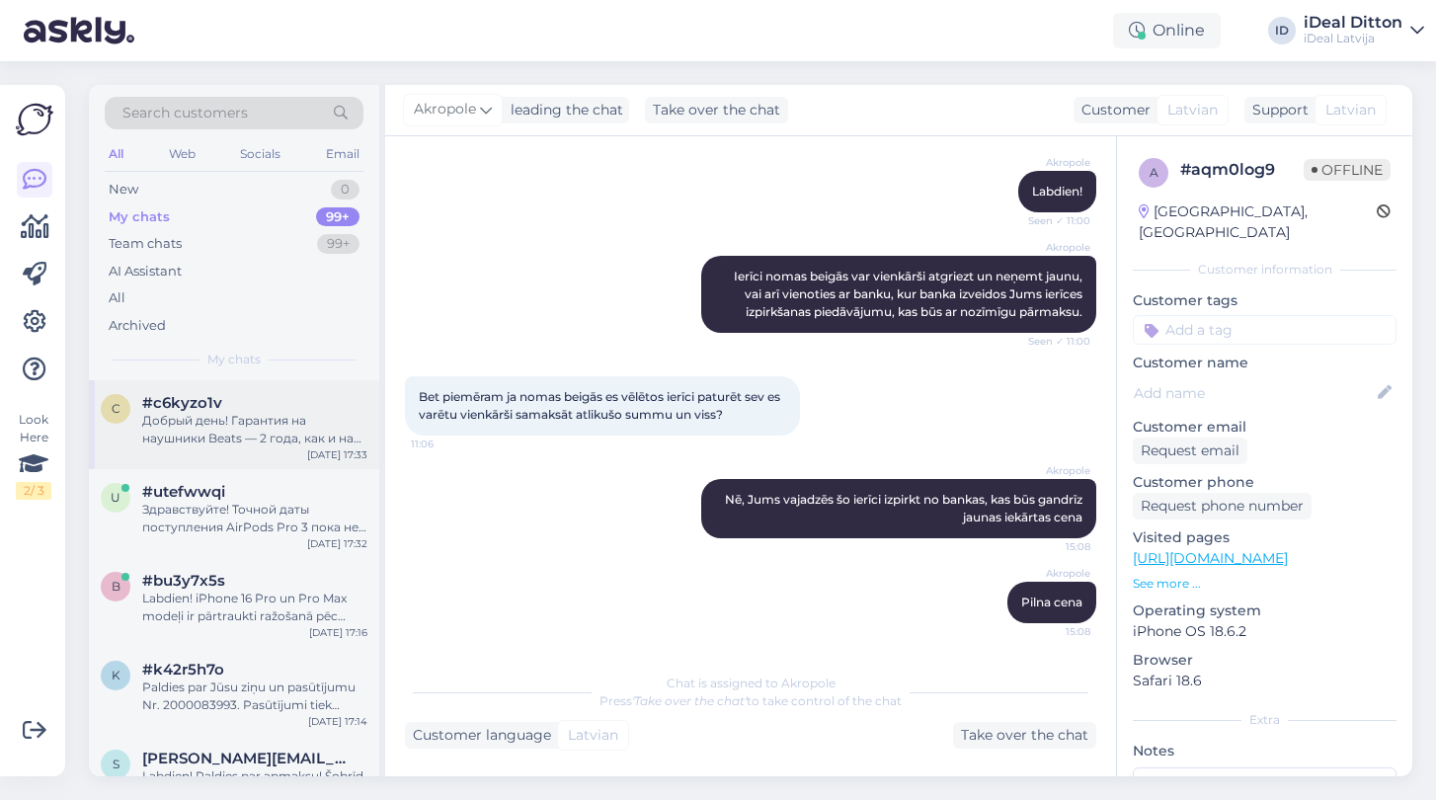
click at [230, 417] on div "Добрый день! Гарантия на наушники Beats — 2 года, как и на все остальные устрой…" at bounding box center [254, 430] width 225 height 36
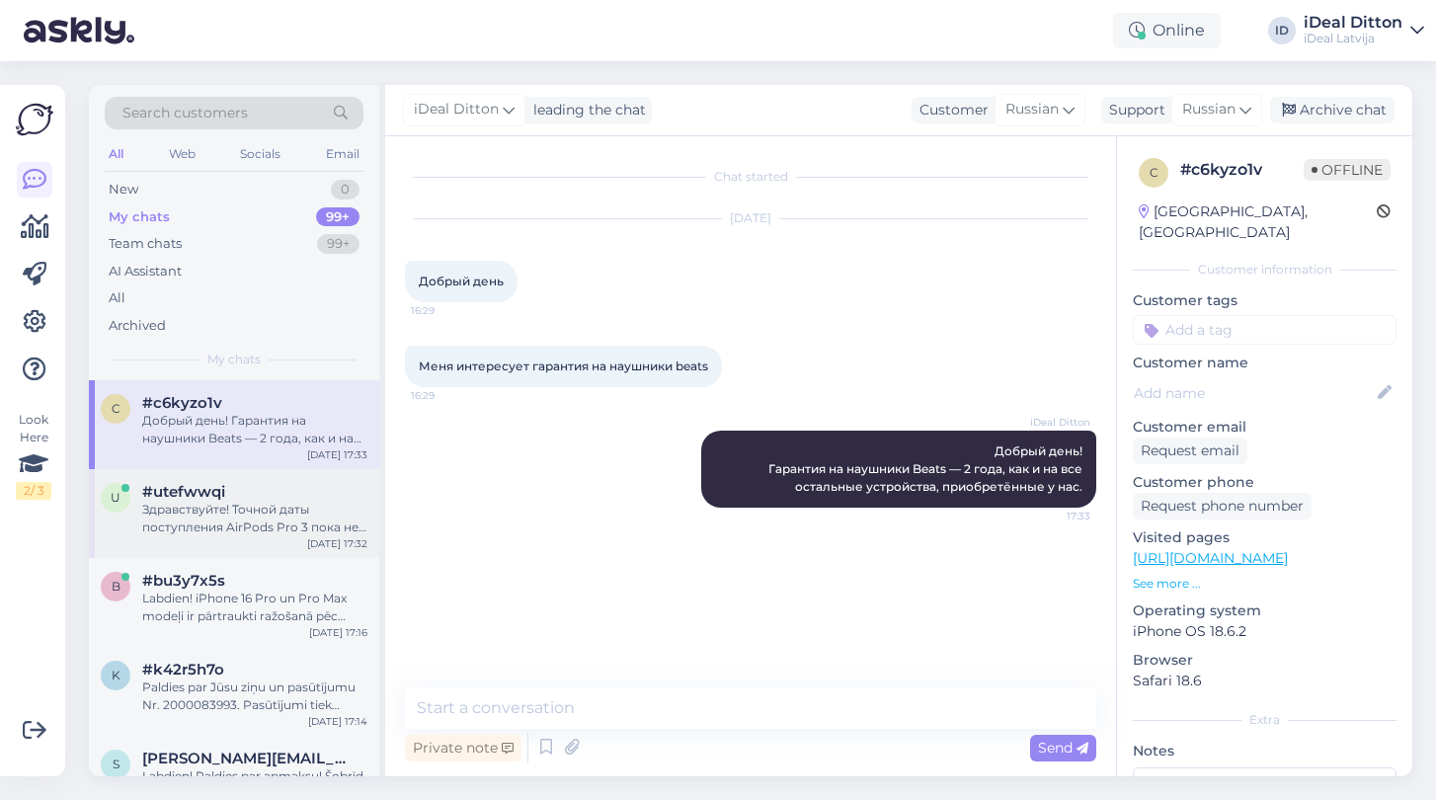
click at [230, 483] on div "#utefwwqi" at bounding box center [254, 492] width 225 height 18
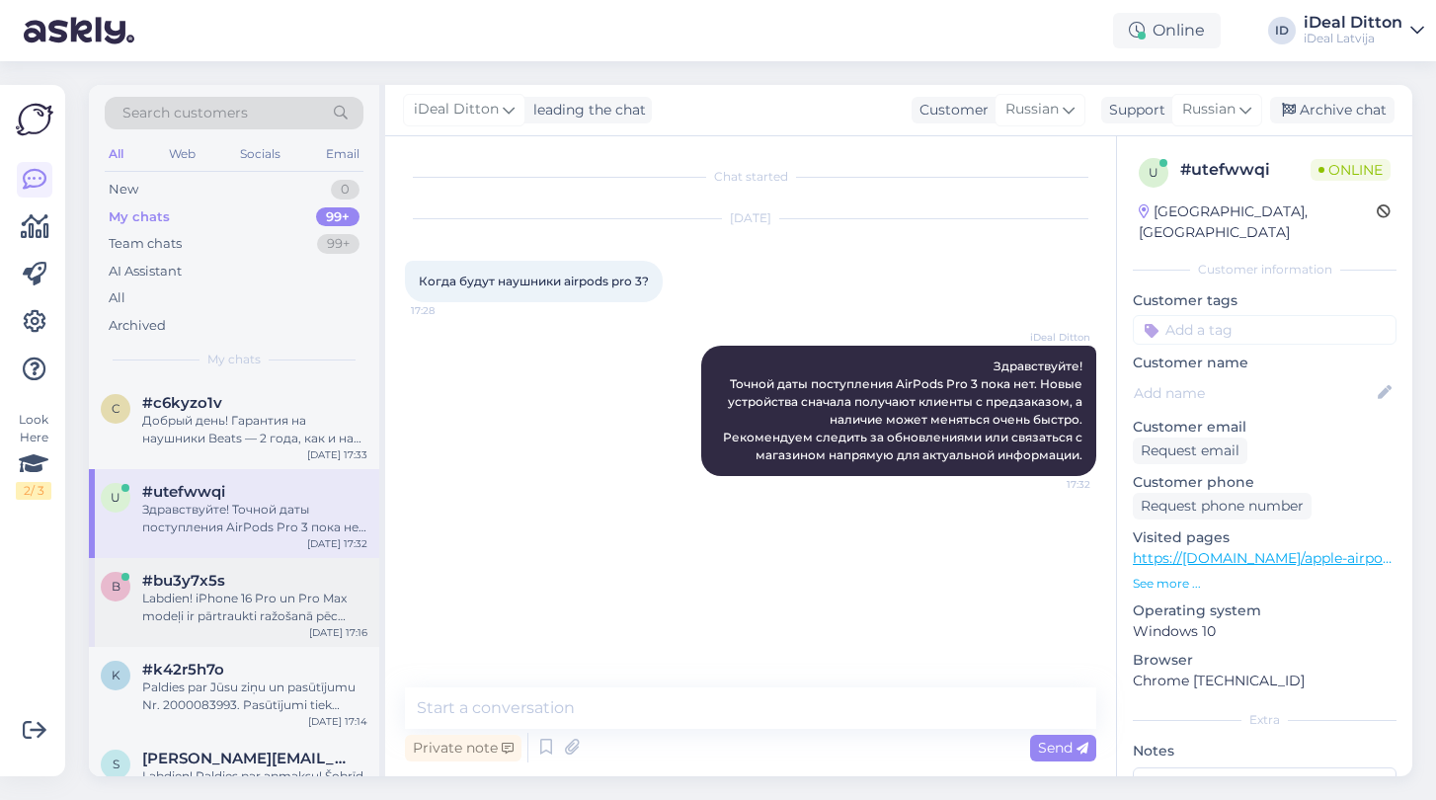
click at [200, 611] on div "Labdien! iPhone 16 Pro un Pro Max modeļi ir pārtraukti ražošanā pēc iPhone 17 s…" at bounding box center [254, 608] width 225 height 36
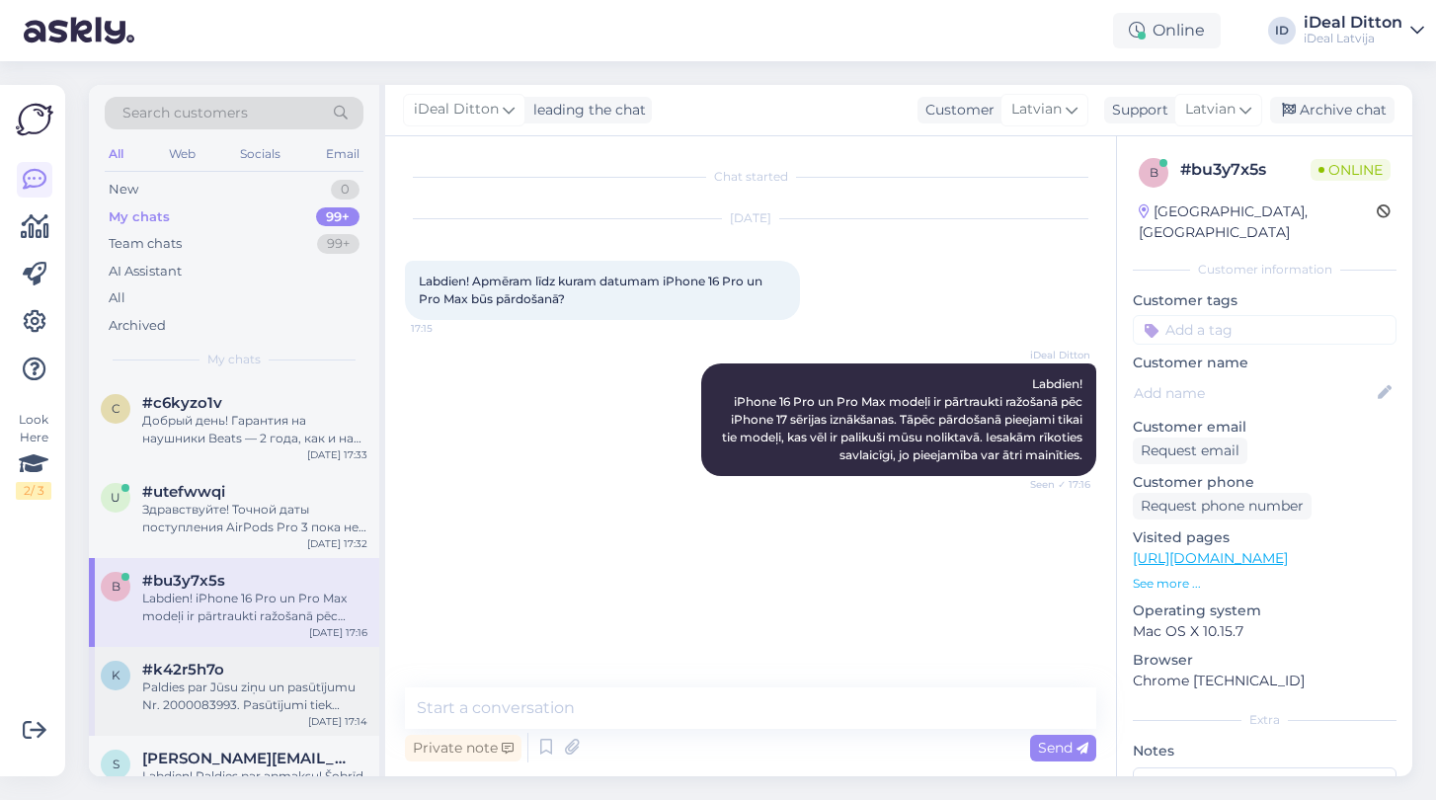
click at [205, 648] on div "k #k42r5h7o Paldies par Jūsu ziņu un pasūtījumu Nr. 2000083993. Pasūtījumi tiek…" at bounding box center [234, 691] width 290 height 89
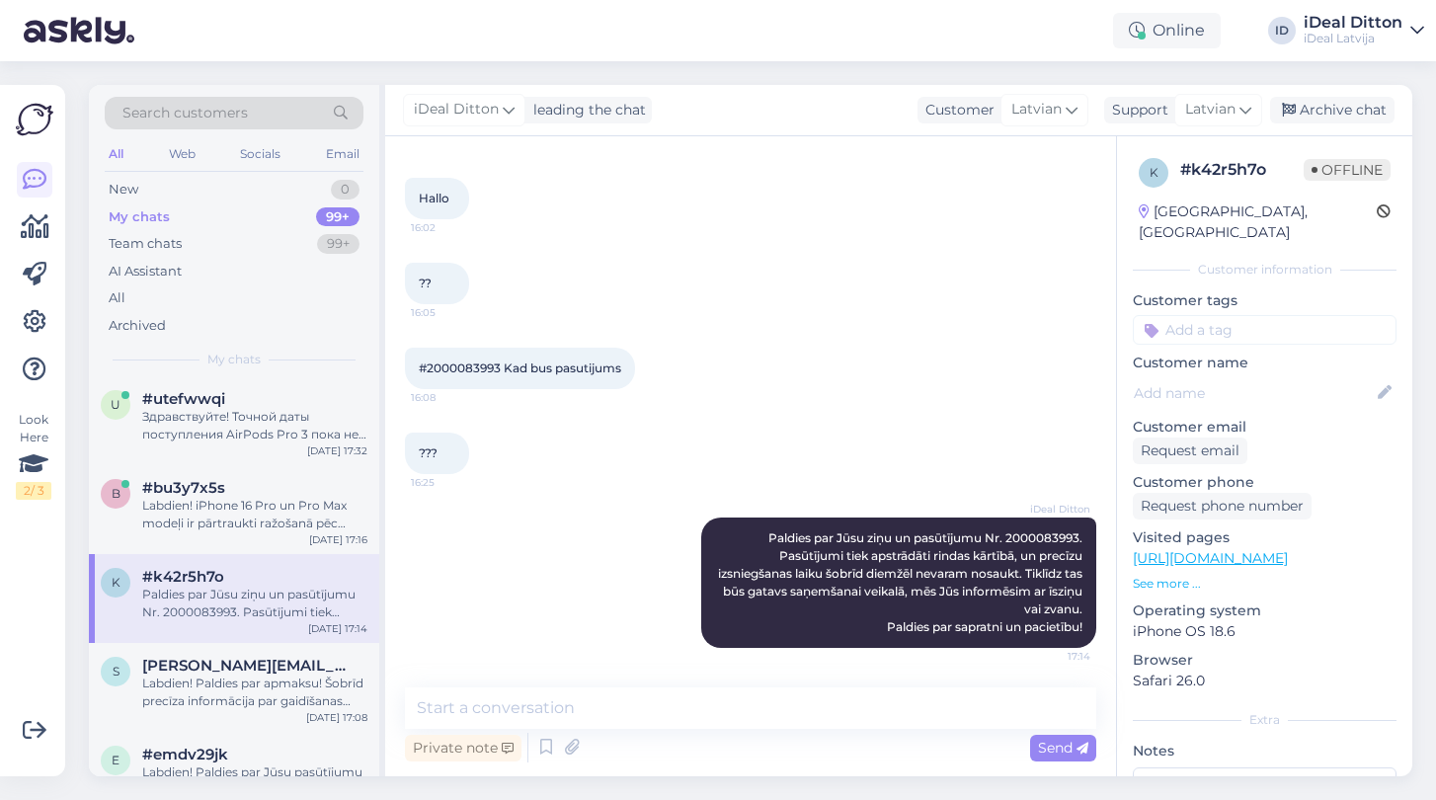
scroll to position [129, 0]
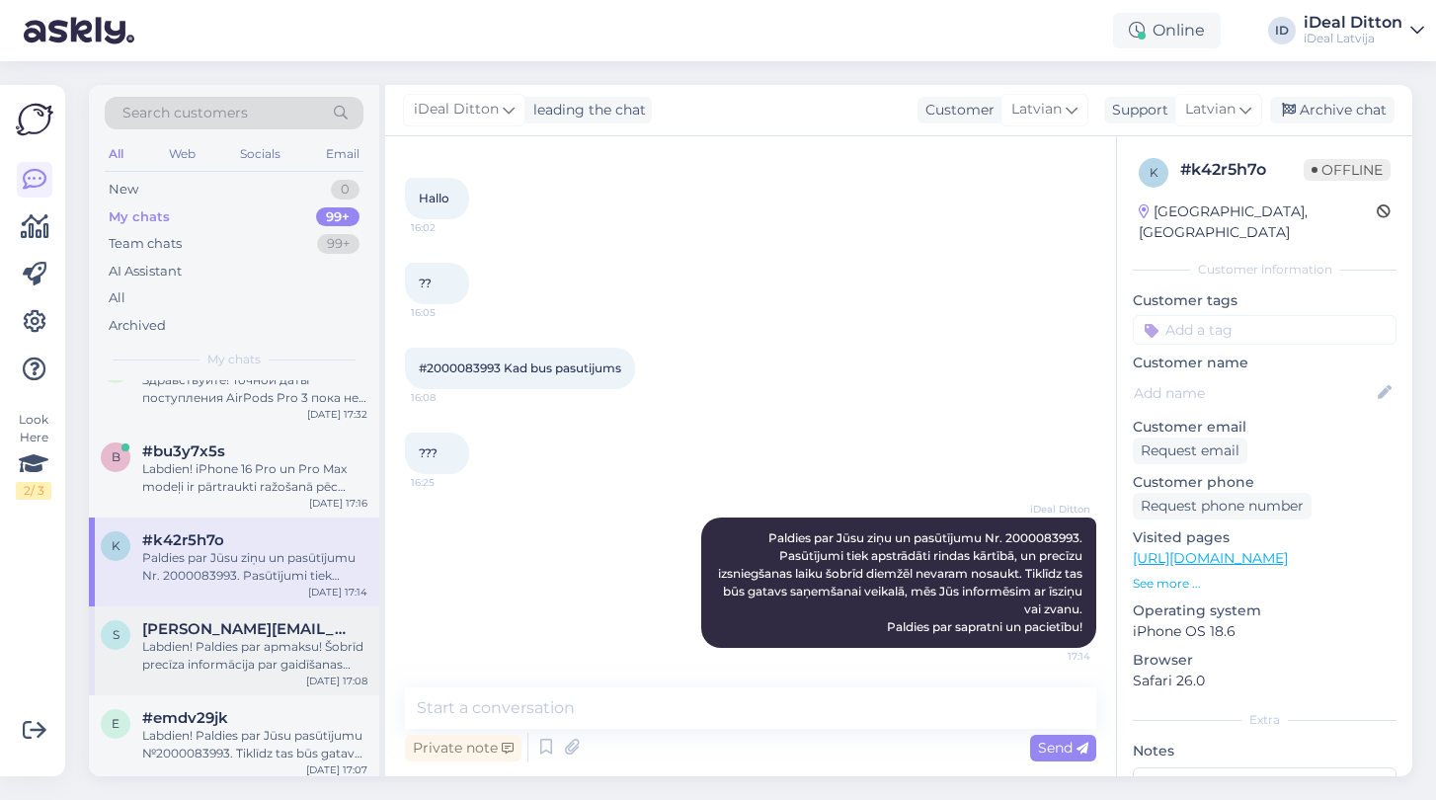
click at [205, 648] on div "Labdien! Paldies par apmaksu! Šobrīd precīza informācija par gaidīšanas laiku n…" at bounding box center [254, 656] width 225 height 36
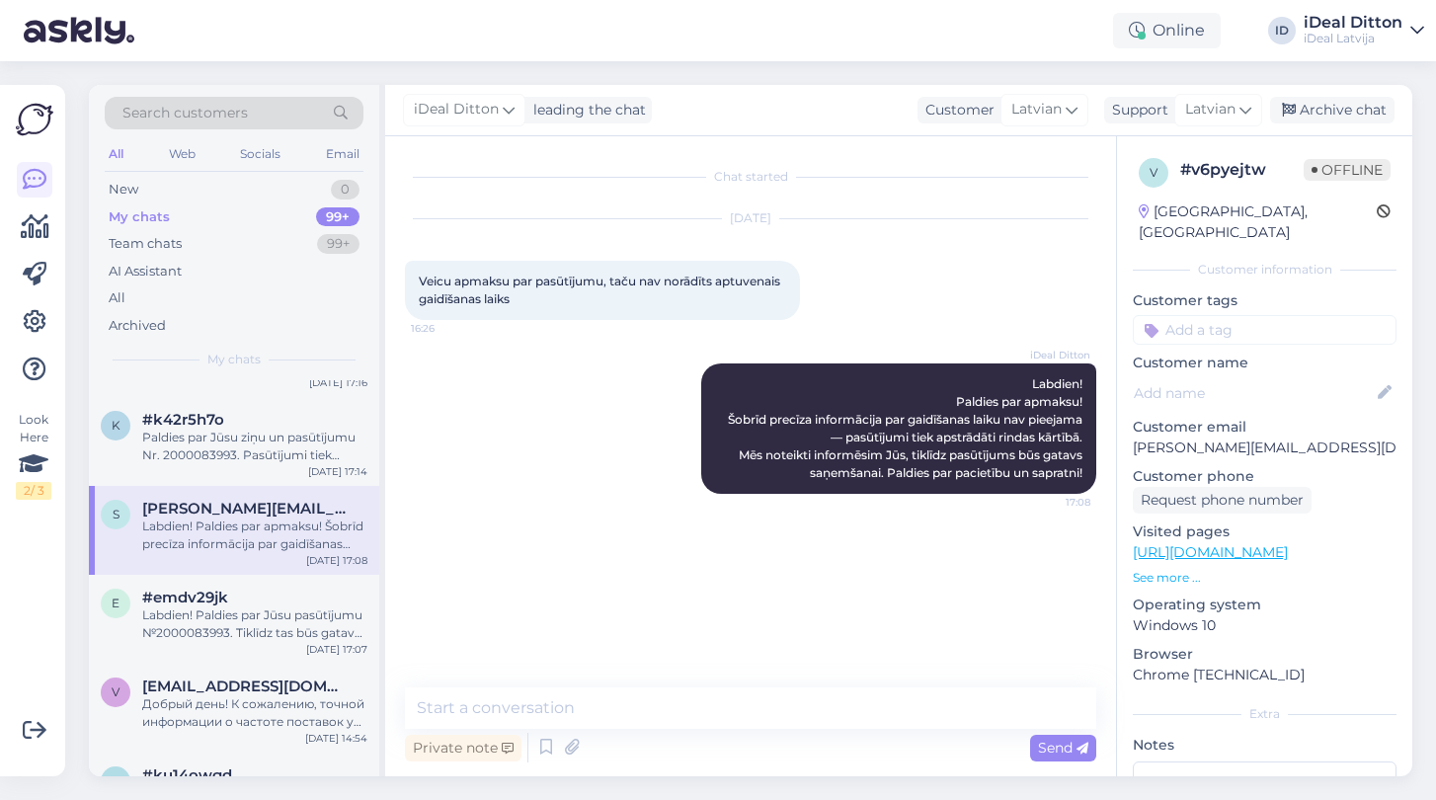
scroll to position [273, 0]
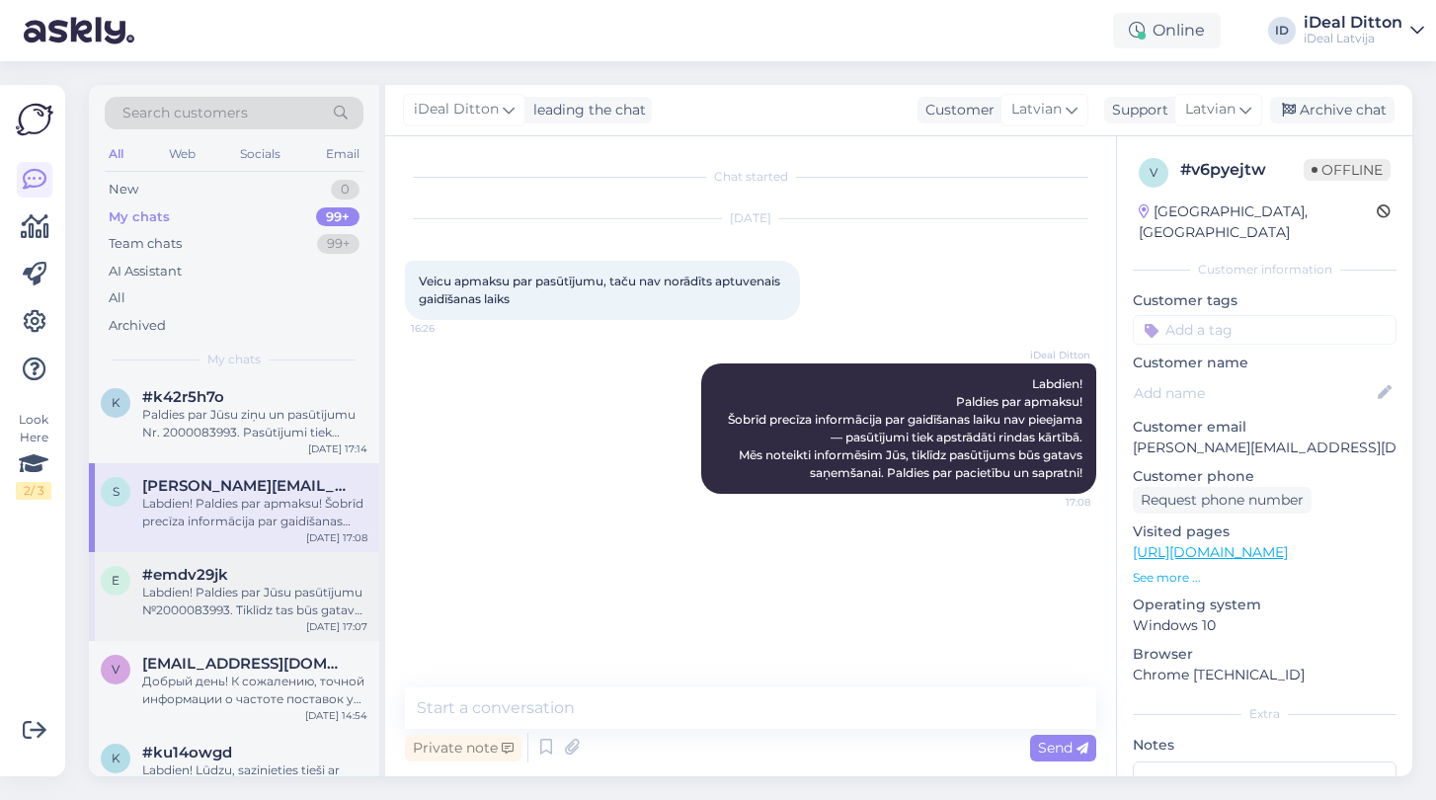
click at [205, 603] on div "Labdien! Paldies par Jūsu pasūtījumu №2000083993. Tiklīdz tas būs gatavs saņemš…" at bounding box center [254, 602] width 225 height 36
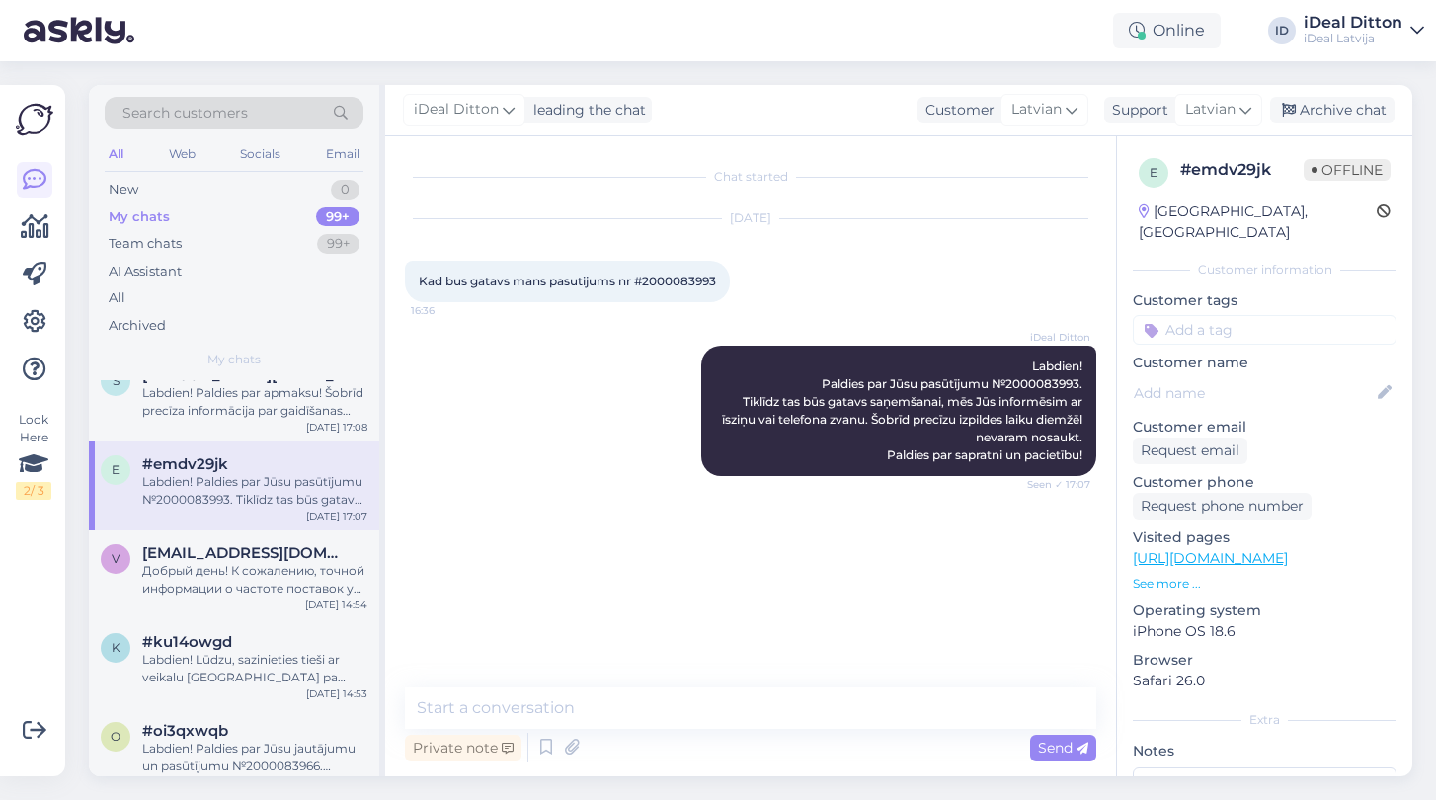
scroll to position [388, 0]
click at [217, 571] on div "Добрый день! К сожалению, точной информации о частоте поставок у нас нет. Устро…" at bounding box center [254, 575] width 225 height 36
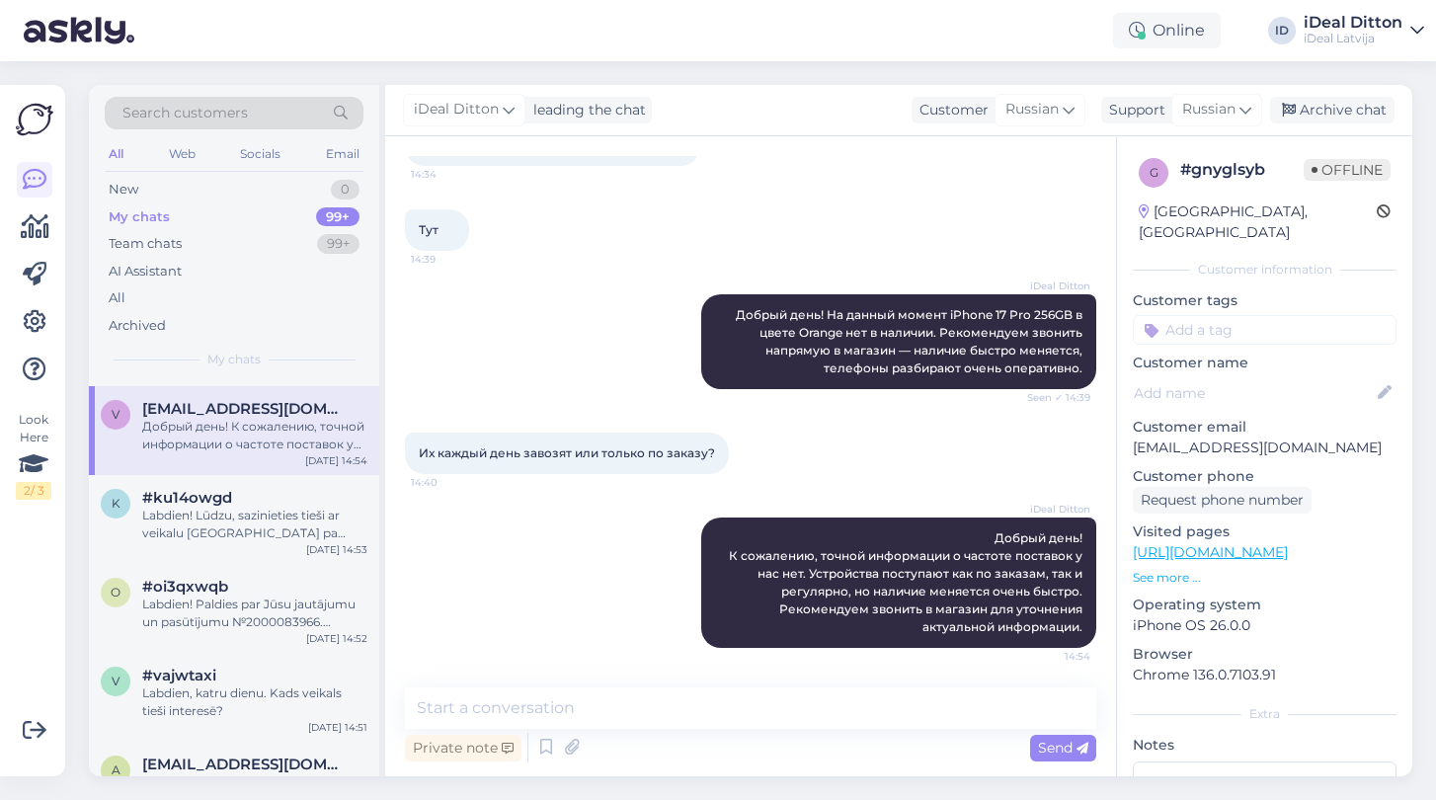
scroll to position [534, 0]
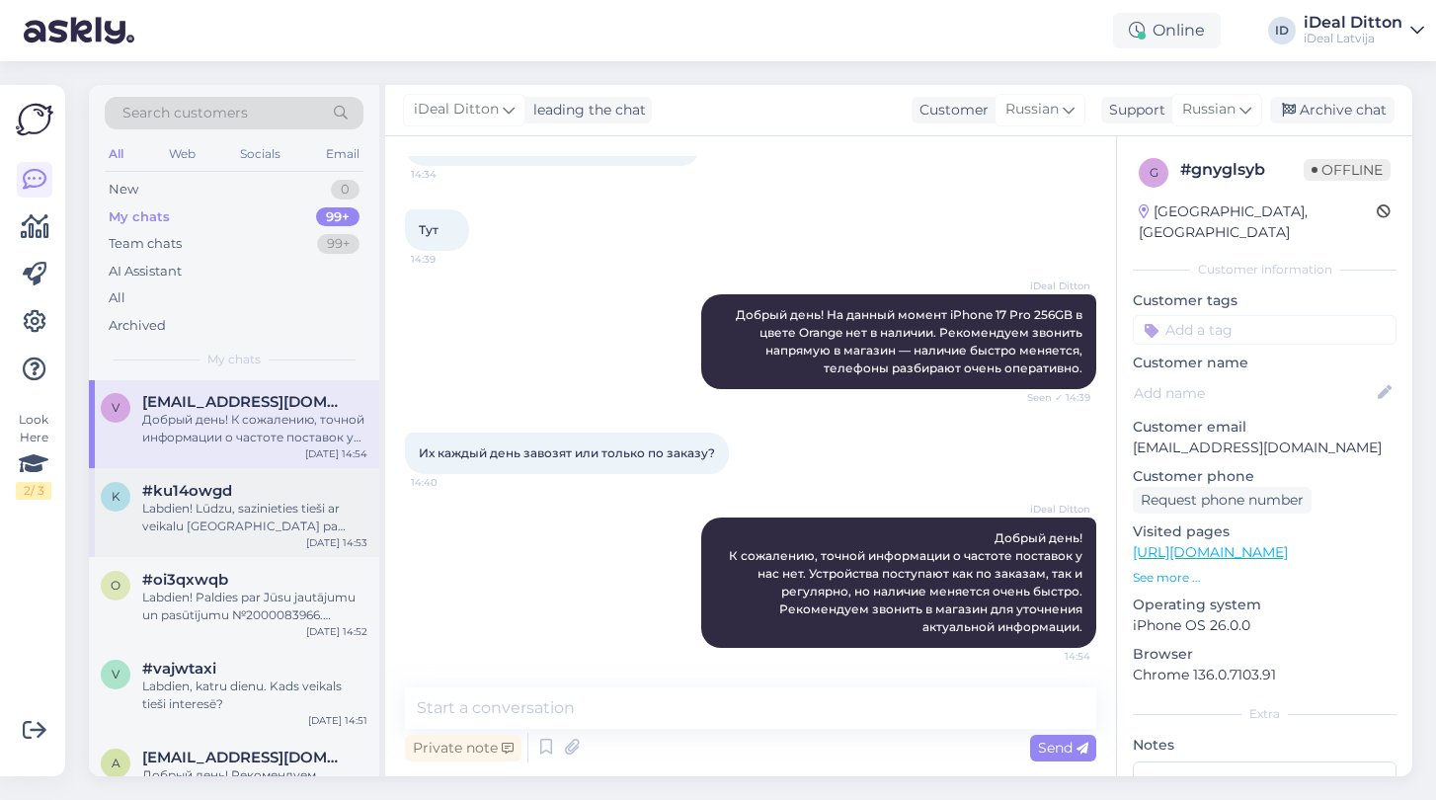
click at [218, 504] on div "Labdien! Lūdzu, sazinieties tieši ar veikalu [GEOGRAPHIC_DATA] pa telefonu, lai…" at bounding box center [254, 518] width 225 height 36
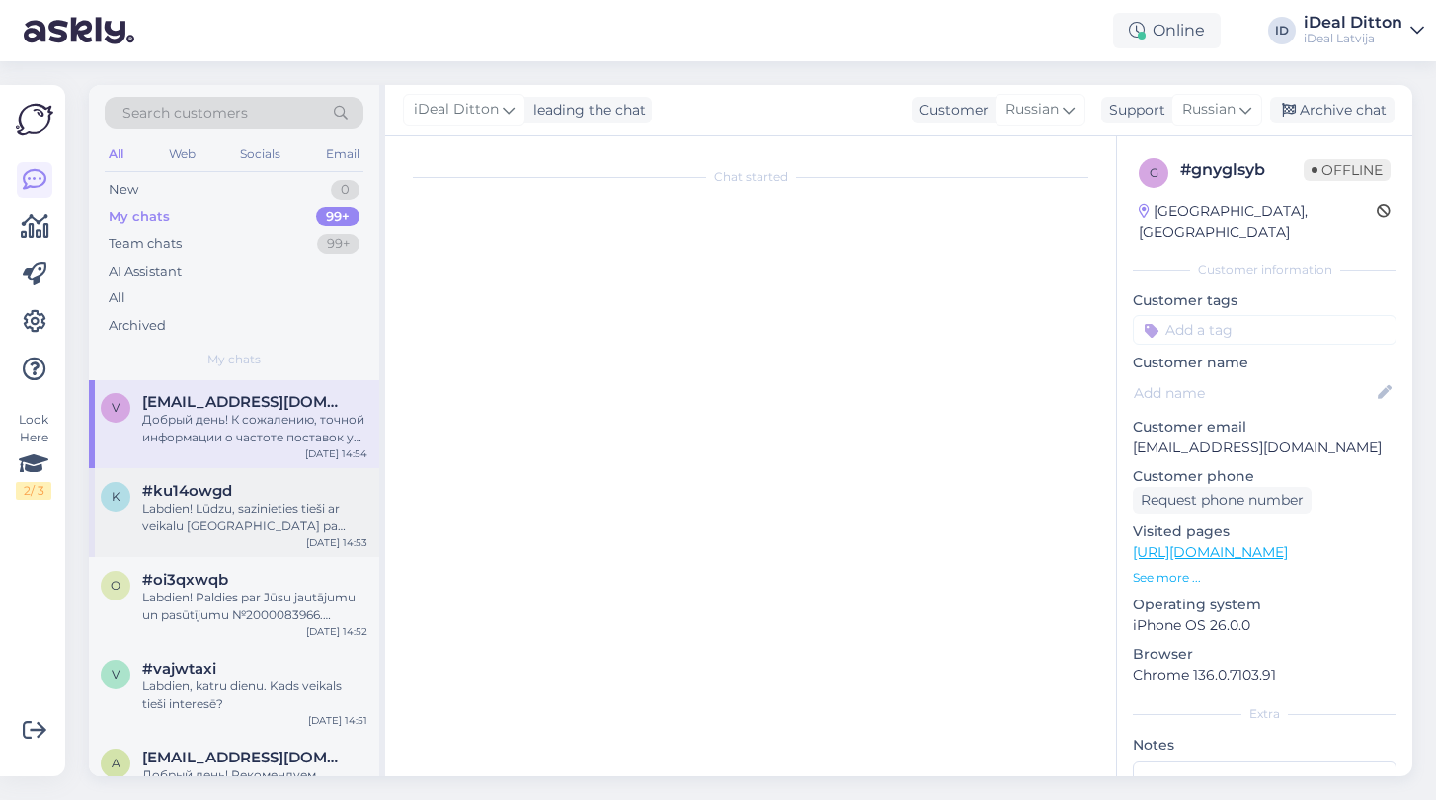
scroll to position [0, 0]
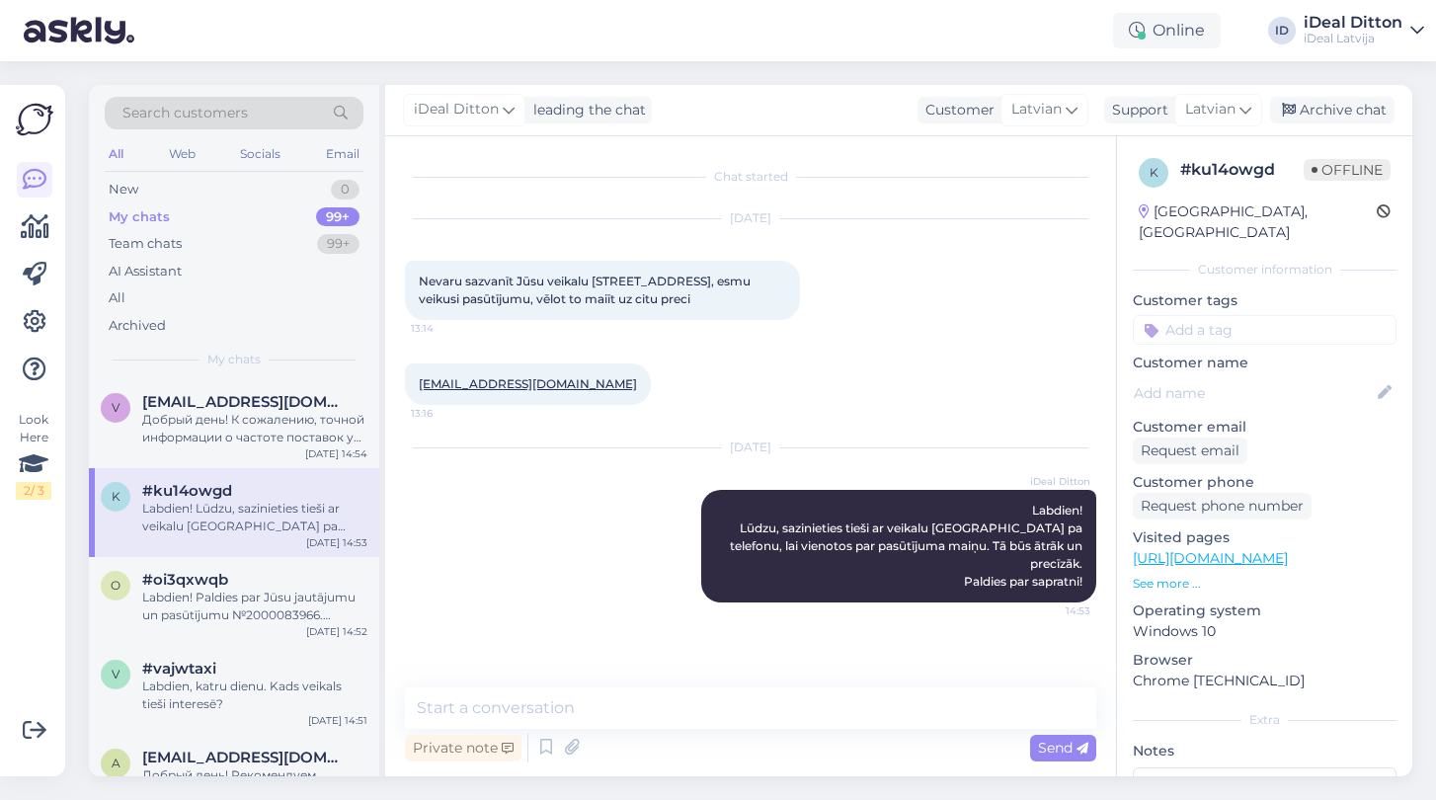
click at [218, 504] on div "Labdien! Lūdzu, sazinieties tieši ar veikalu [GEOGRAPHIC_DATA] pa telefonu, lai…" at bounding box center [254, 518] width 225 height 36
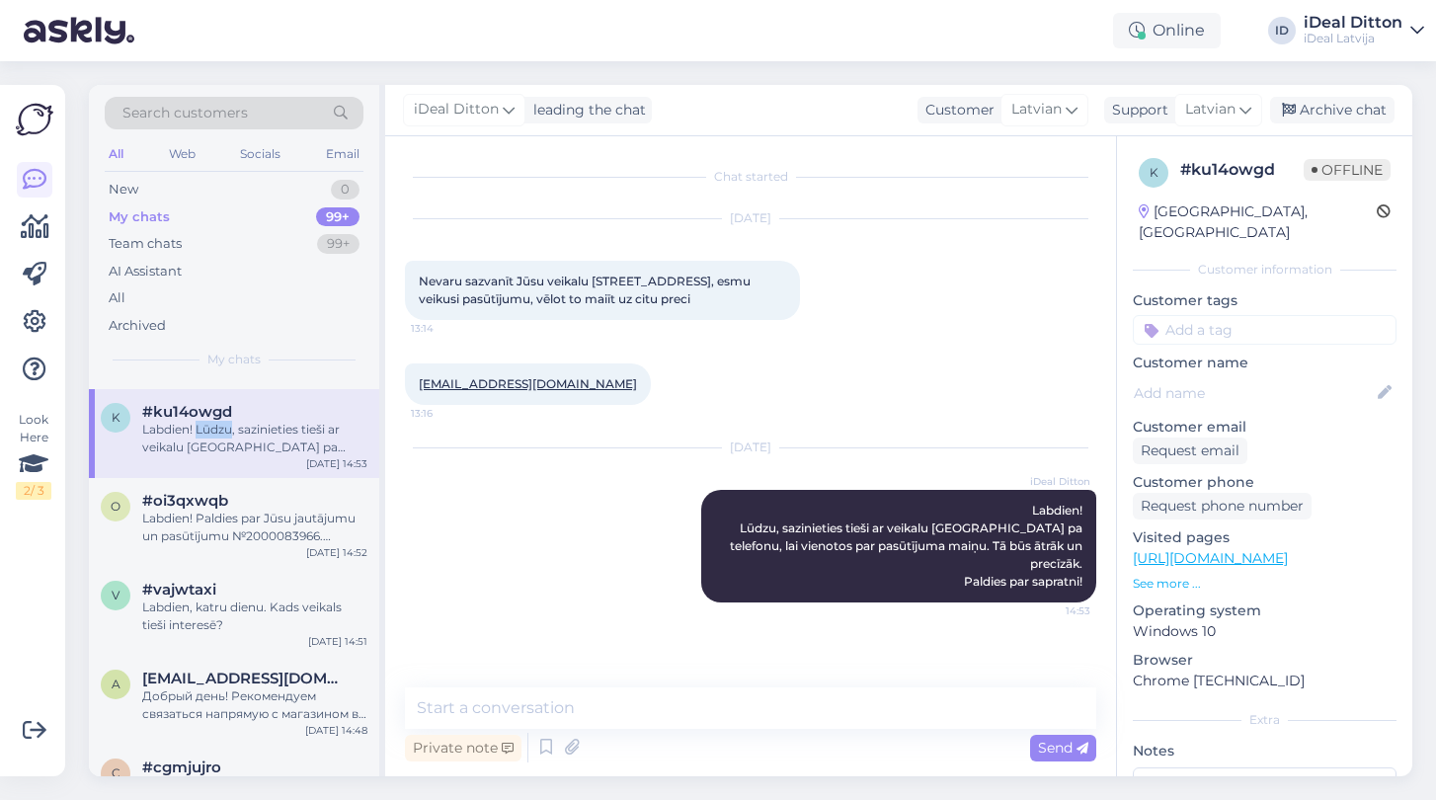
scroll to position [655, 0]
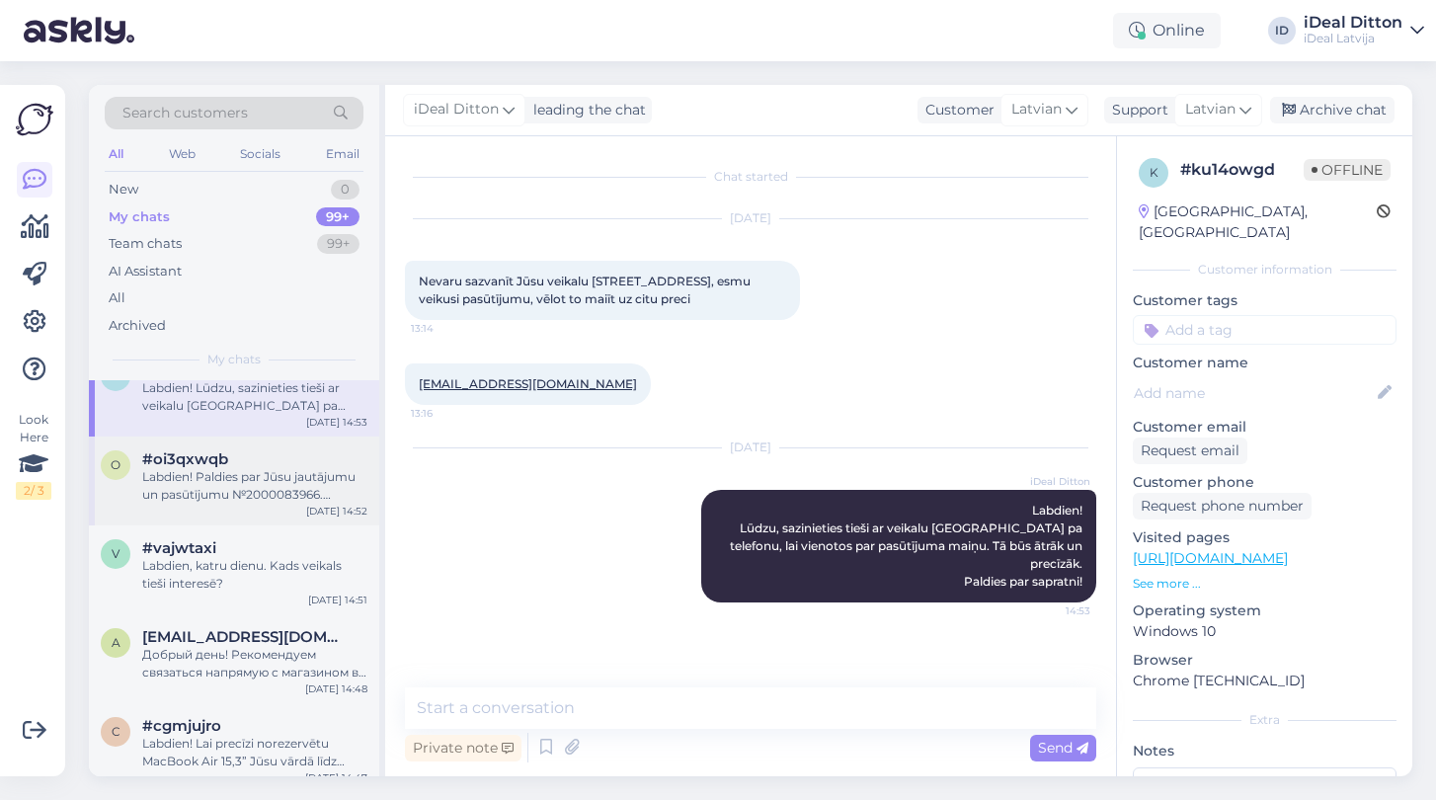
click at [217, 489] on div "Labdien! Paldies par Jūsu jautājumu un pasūtījumu №2000083966. Norādītais “nāka…" at bounding box center [254, 486] width 225 height 36
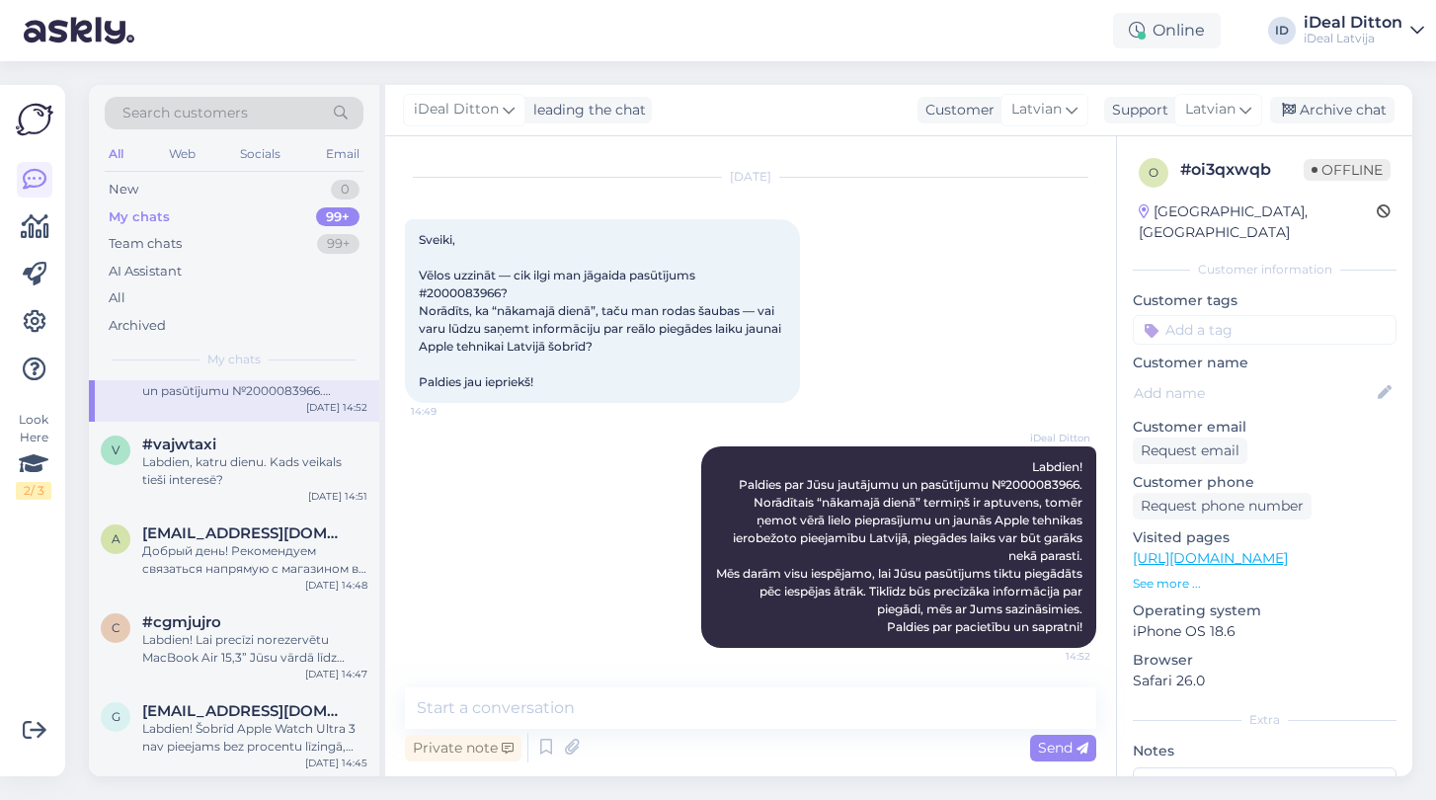
scroll to position [762, 0]
click at [217, 485] on div "v #vajwtaxi Labdien, katru dienu. Kads veikals tieši interesē? Sep 21 14:51" at bounding box center [234, 463] width 290 height 89
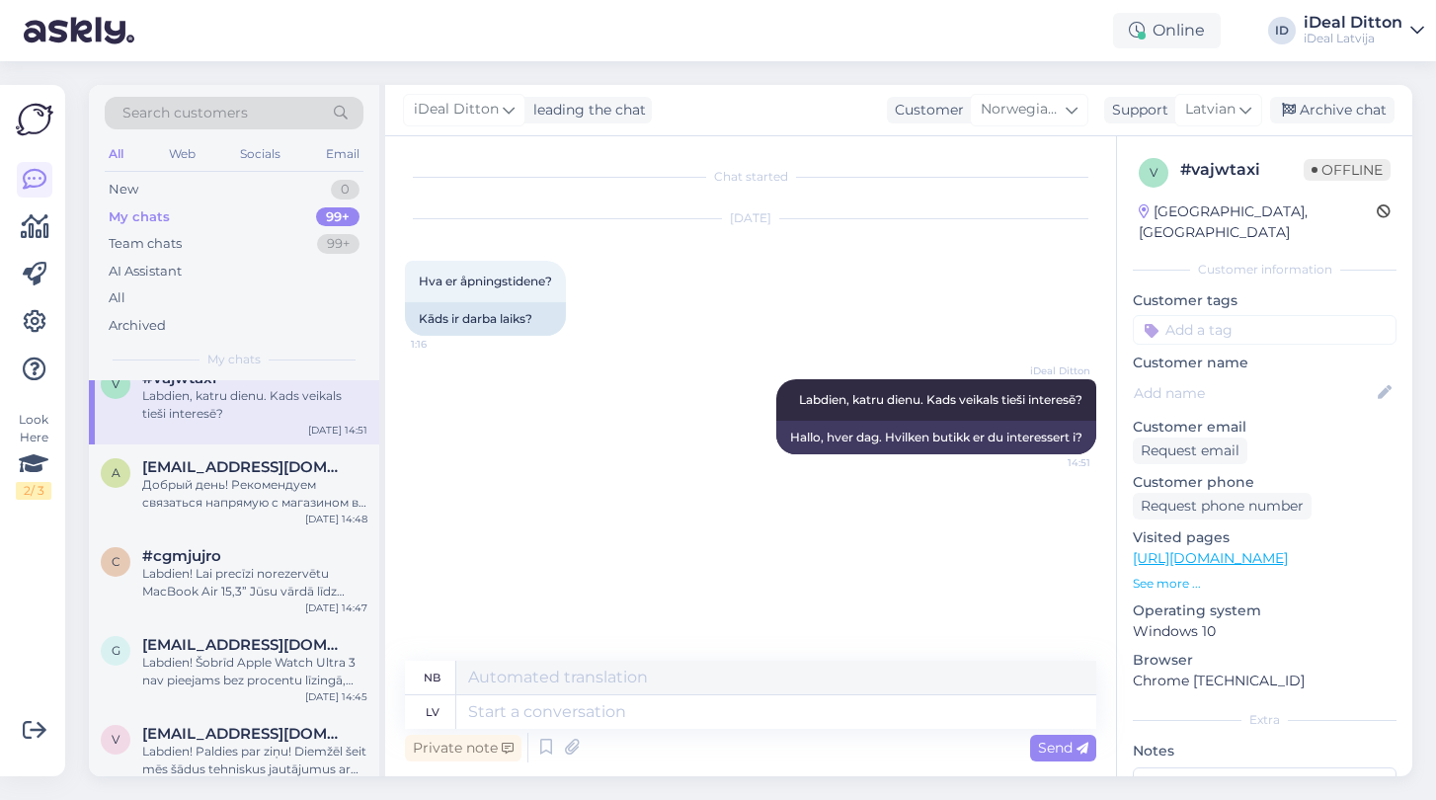
scroll to position [828, 0]
click at [217, 485] on div "Добрый день! Рекомендуем связаться напрямую с магазином в [GEOGRAPHIC_DATA] Alf…" at bounding box center [254, 491] width 225 height 36
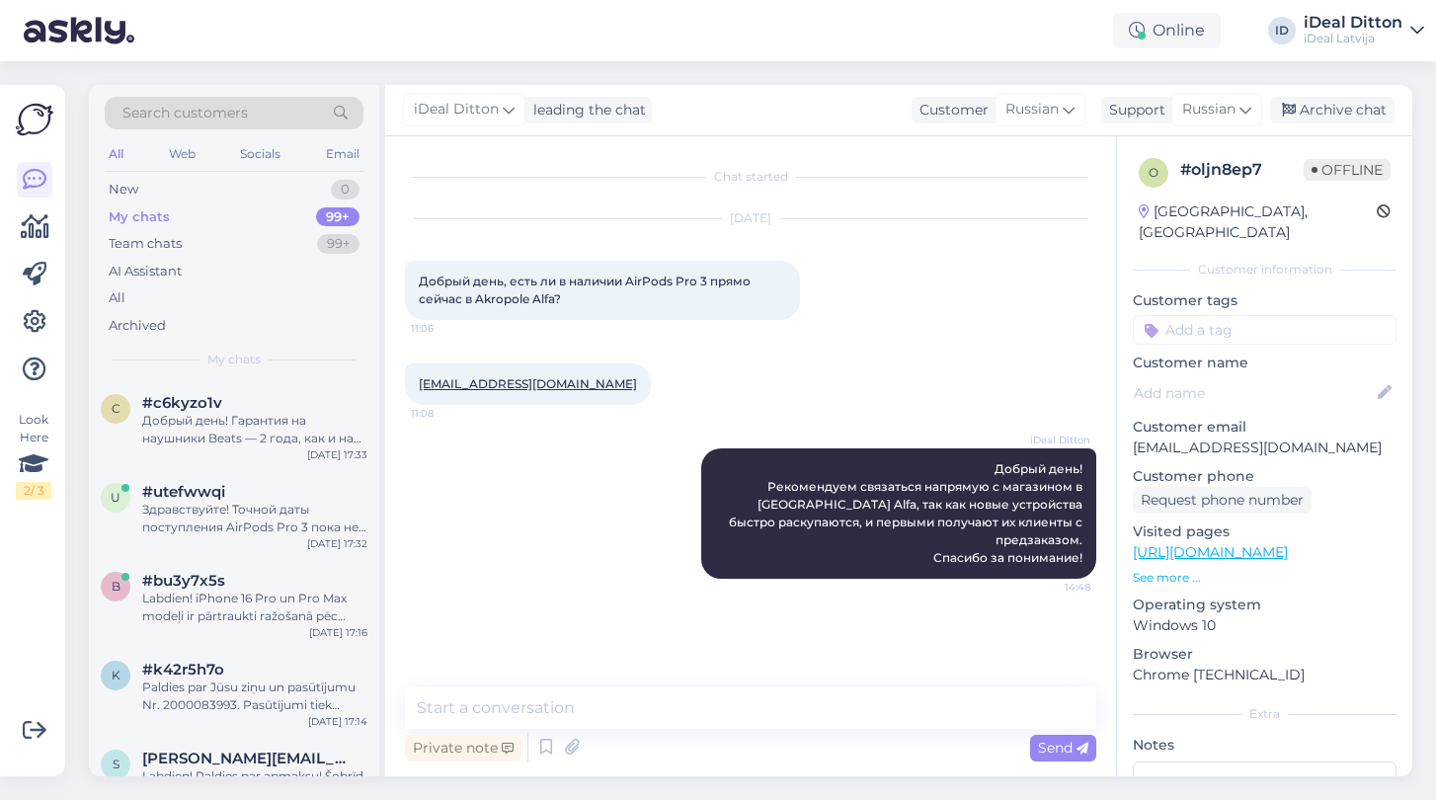
scroll to position [0, 0]
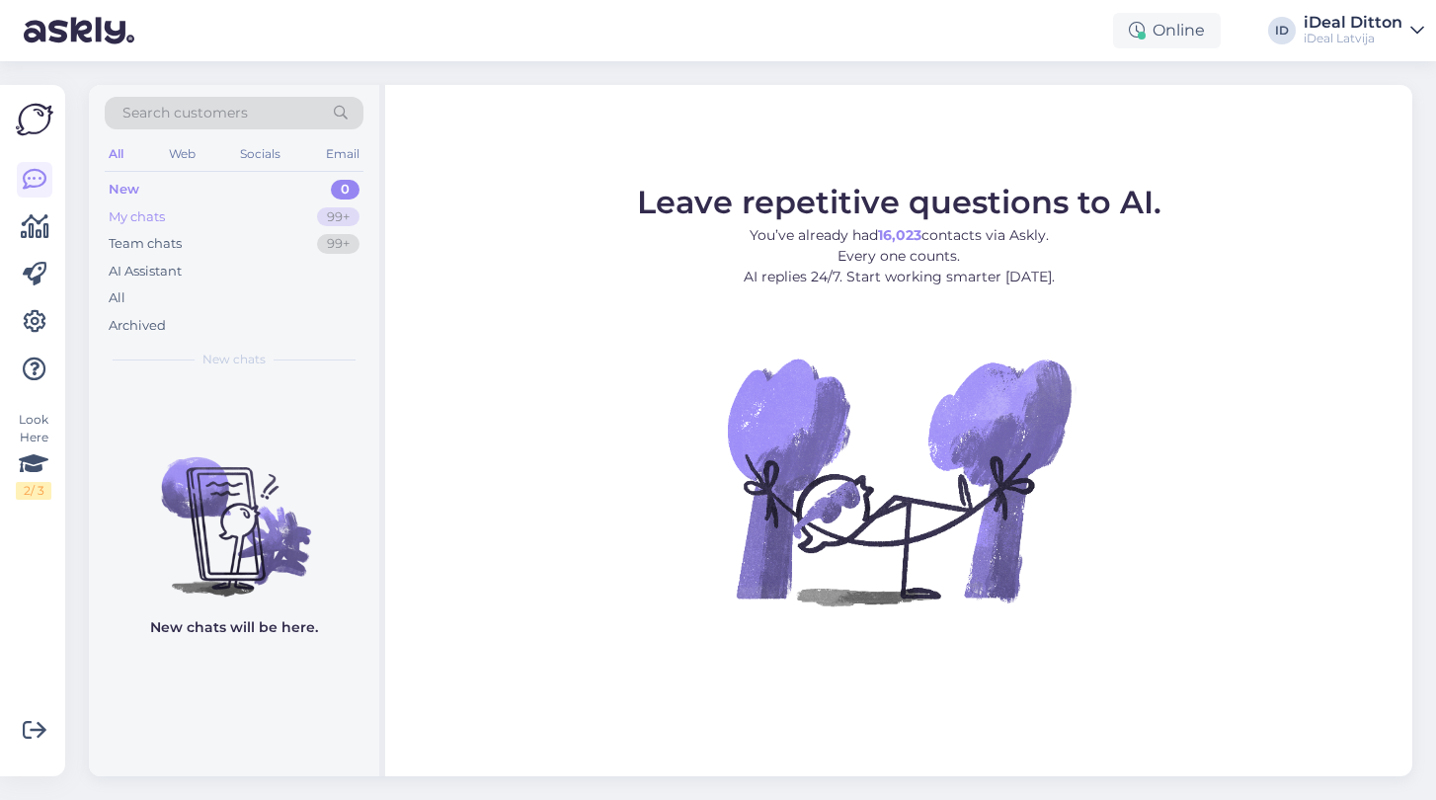
click at [126, 216] on div "My chats" at bounding box center [137, 217] width 56 height 20
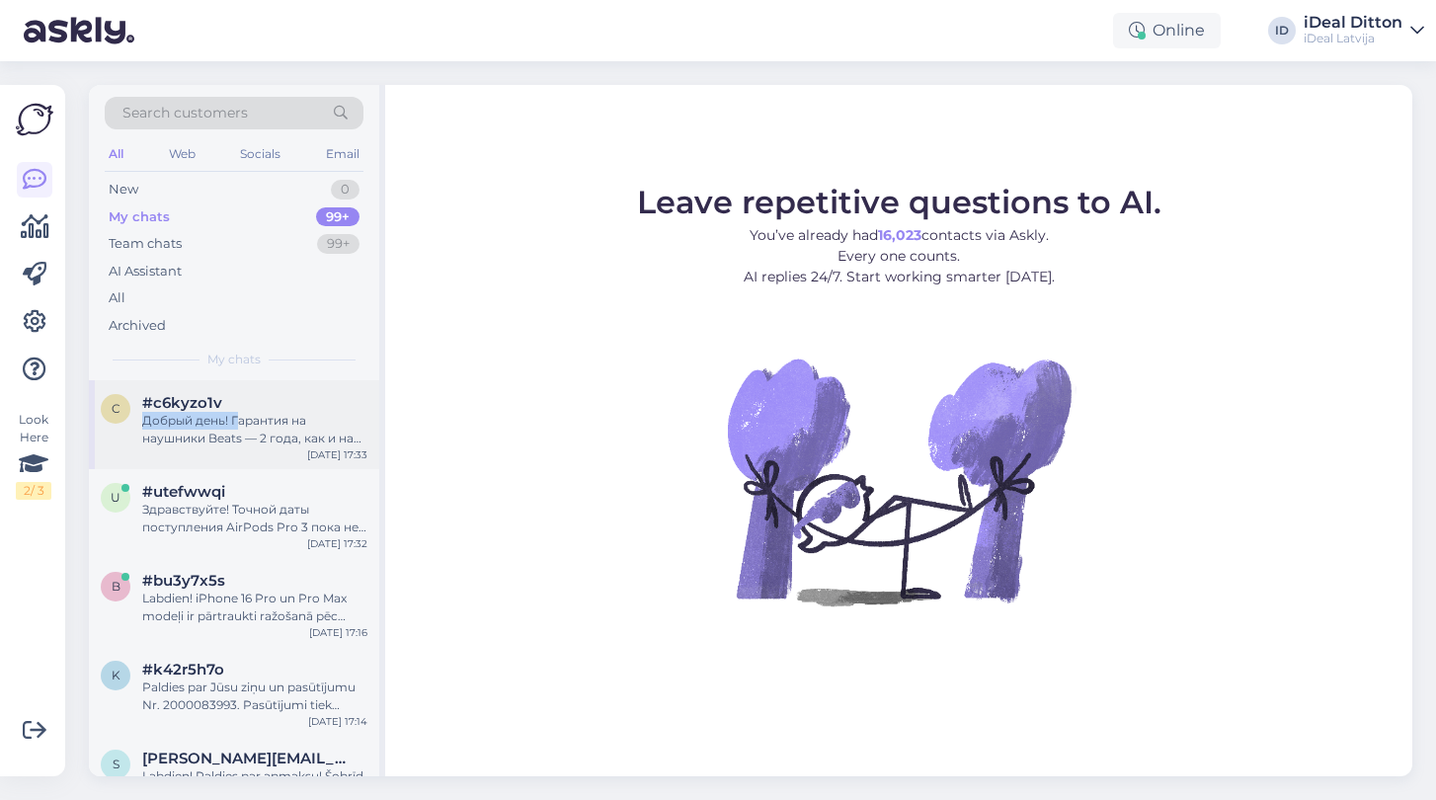
click at [237, 409] on div "#c6kyzo1v Добрый день! Гарантия на наушники Beats — 2 года, как и на все осталь…" at bounding box center [254, 420] width 225 height 53
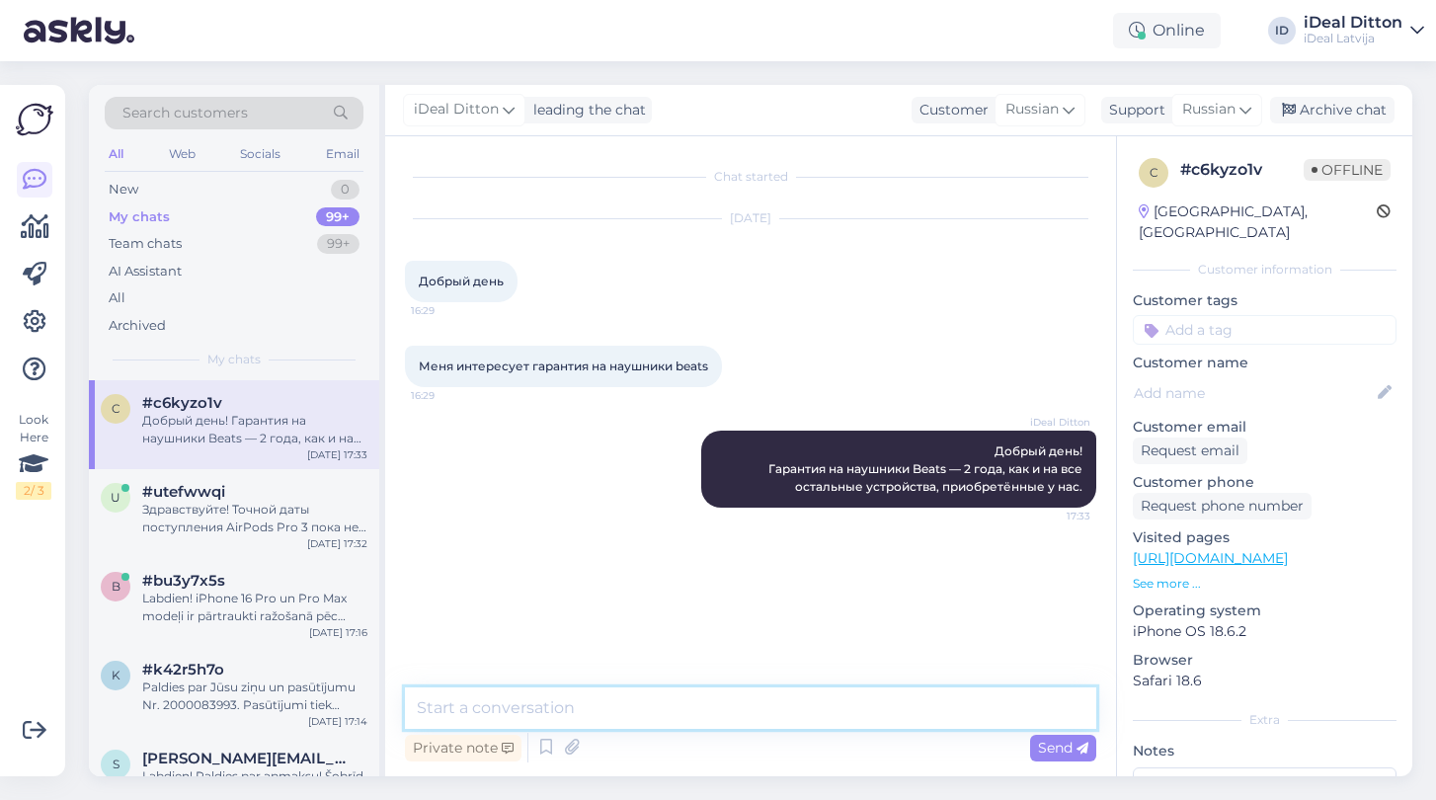
click at [555, 706] on textarea at bounding box center [750, 707] width 691 height 41
type textarea "Y"
type textarea "На частное лицо - на юридическое 1 год"
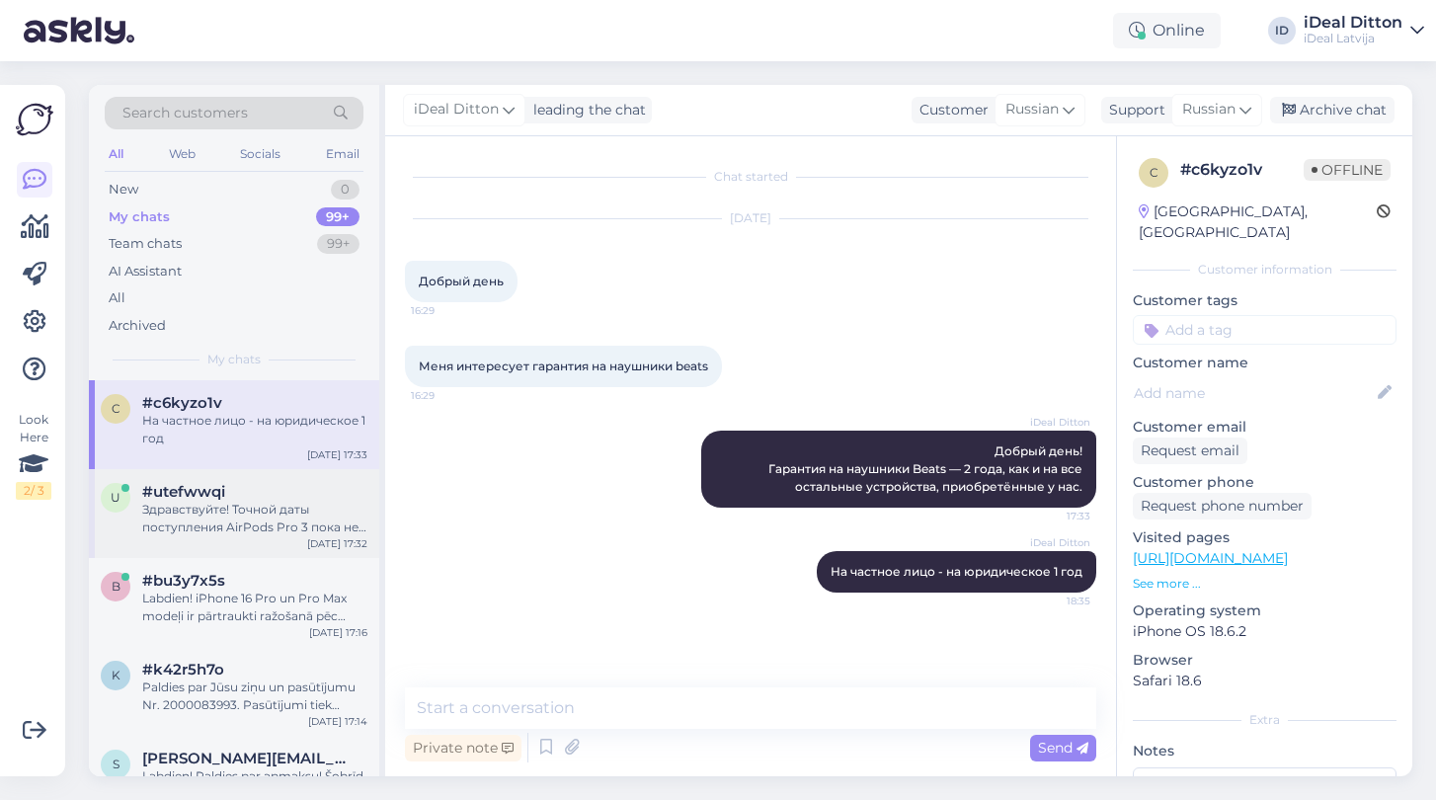
click at [273, 501] on div "Здравствуйте! Точной даты поступления AirPods Pro 3 пока нет. Новые устройства …" at bounding box center [254, 519] width 225 height 36
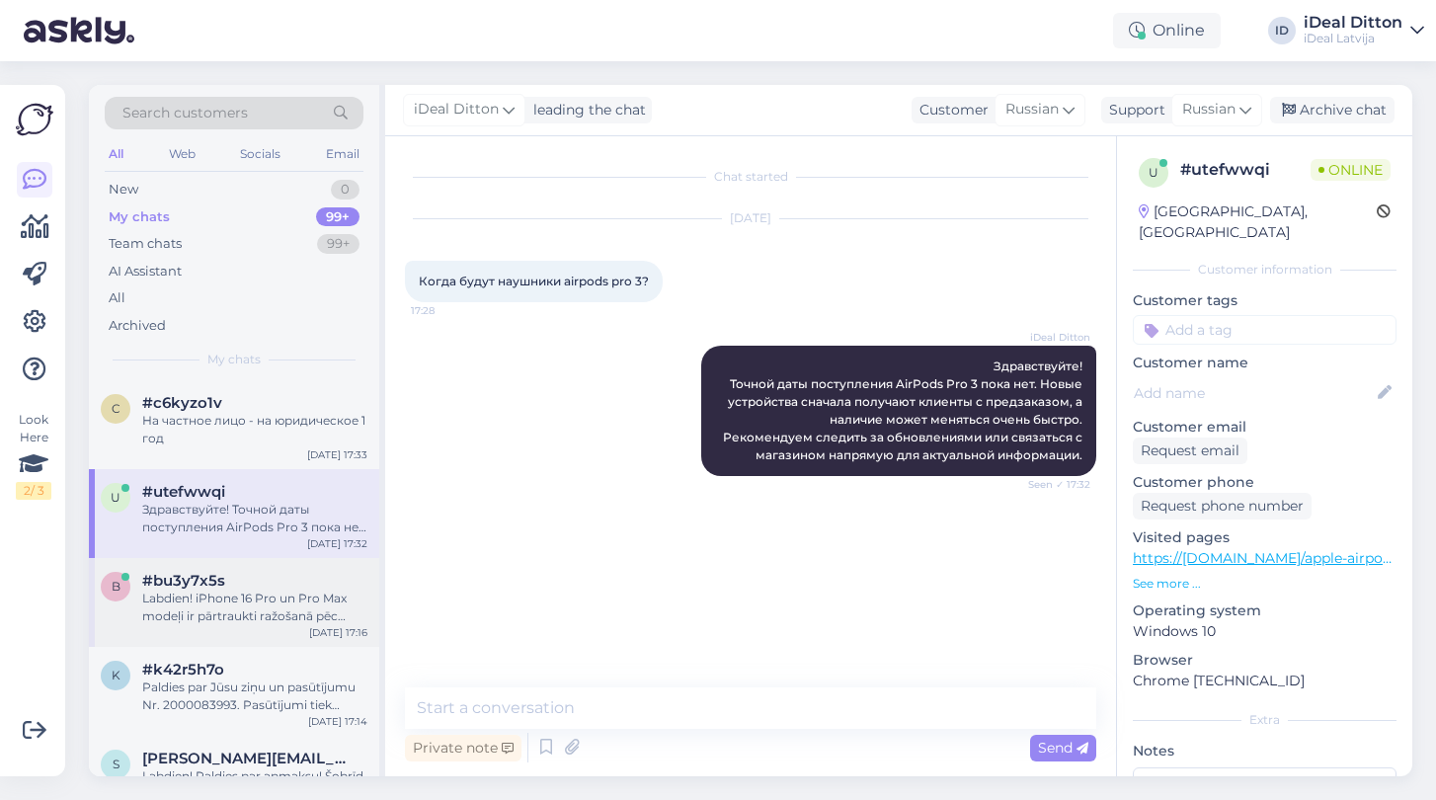
click at [244, 598] on div "Labdien! iPhone 16 Pro un Pro Max modeļi ir pārtraukti ražošanā pēc iPhone 17 s…" at bounding box center [254, 608] width 225 height 36
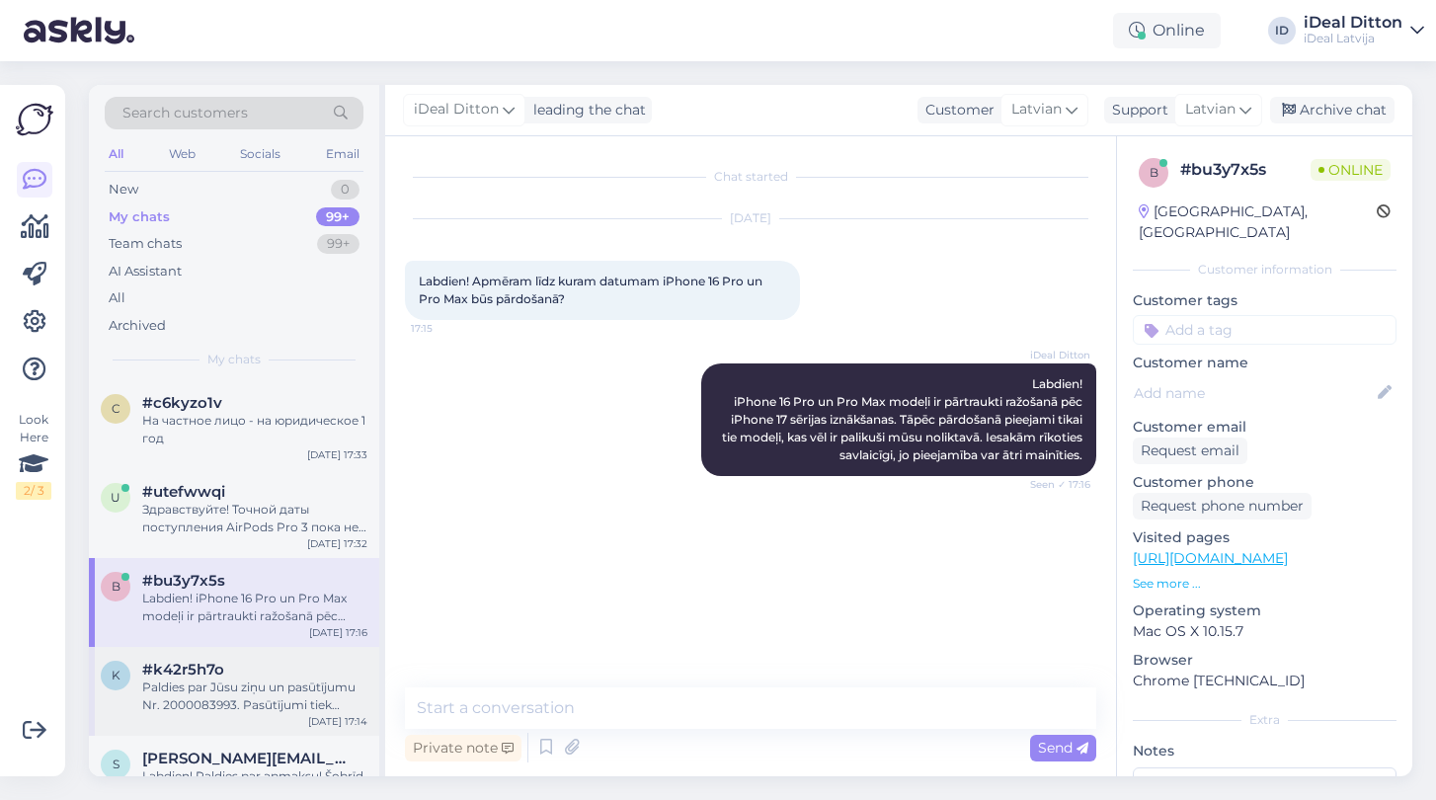
click at [230, 689] on div "Paldies par Jūsu ziņu un pasūtījumu Nr. 2000083993. Pasūtījumi tiek apstrādāti …" at bounding box center [254, 697] width 225 height 36
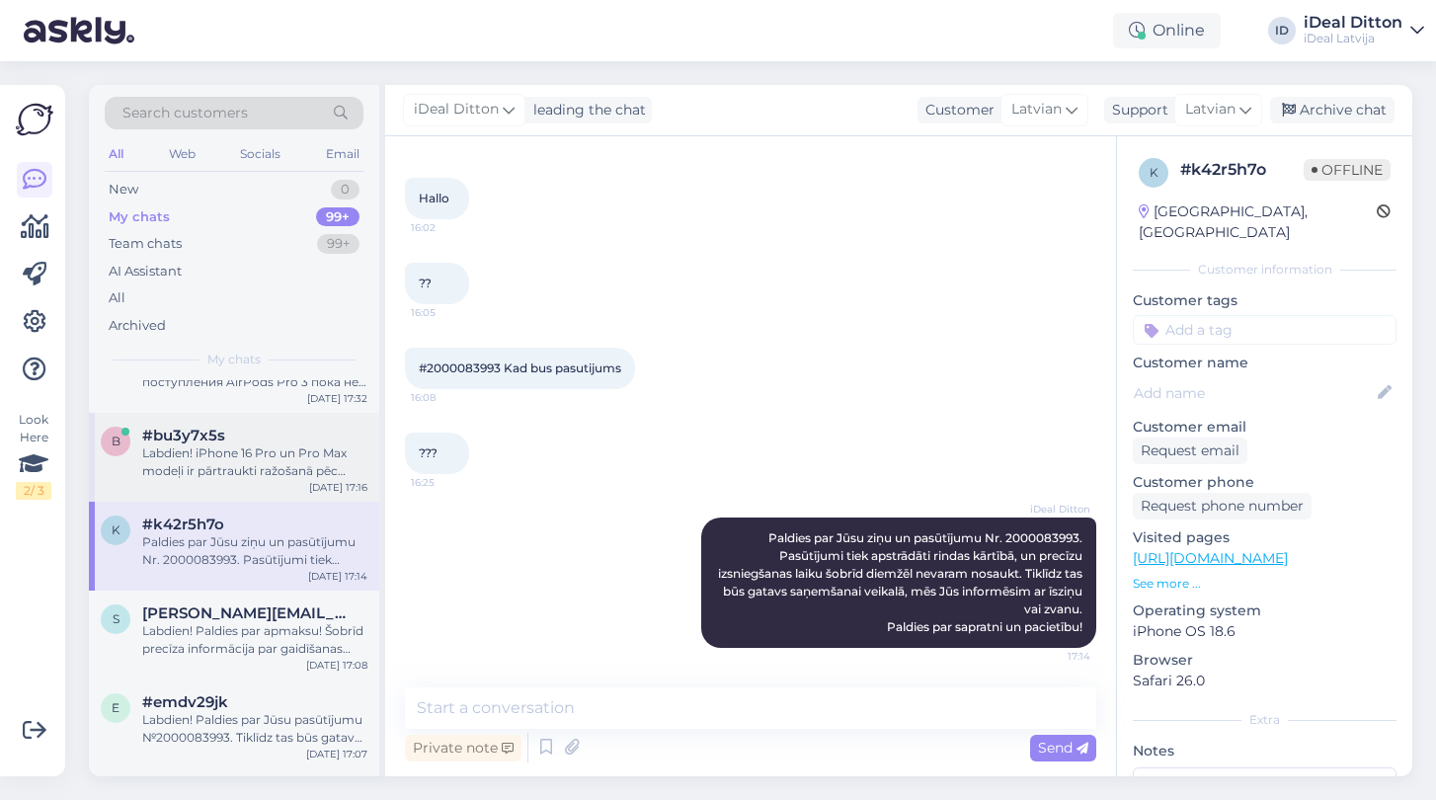
scroll to position [163, 0]
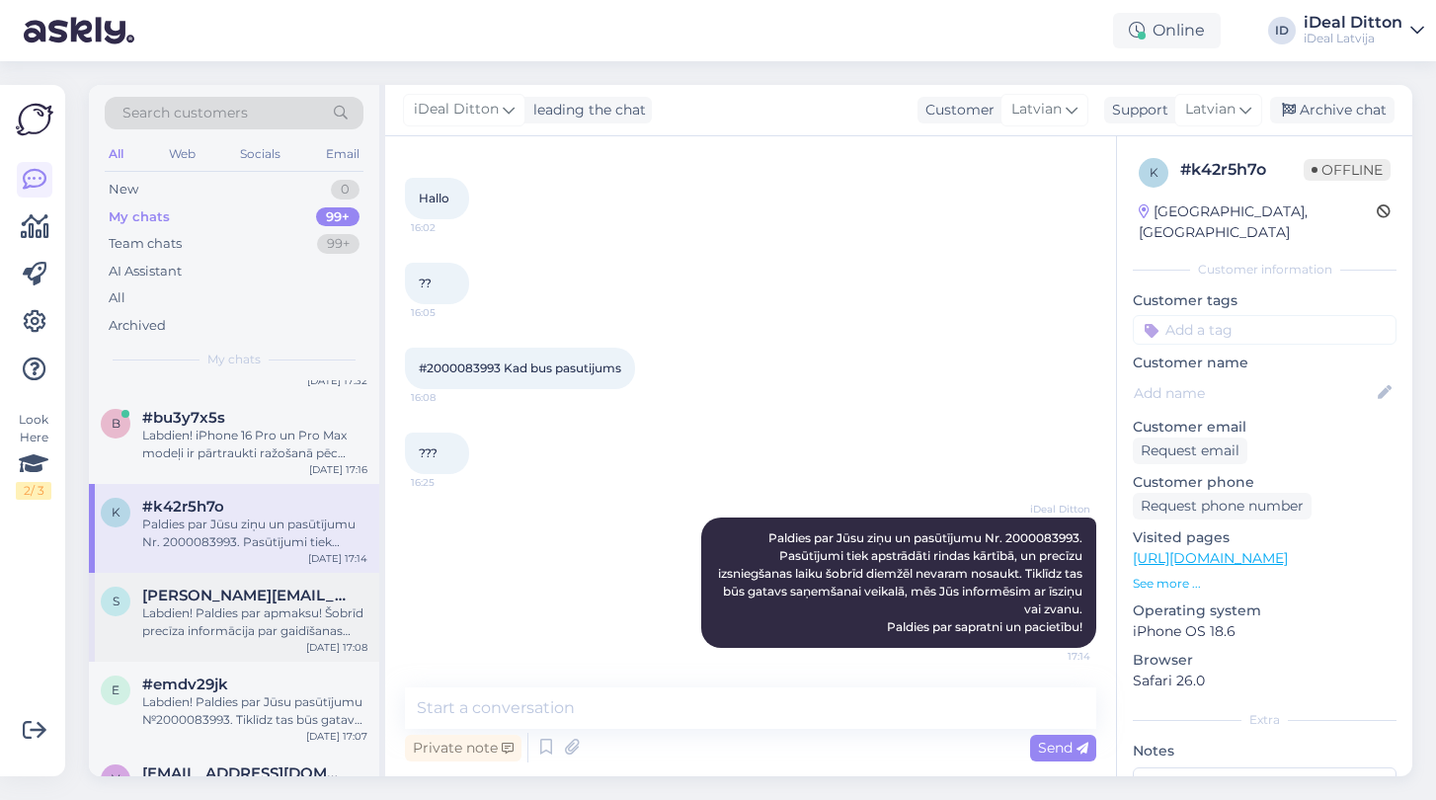
click at [249, 605] on div "Labdien! Paldies par apmaksu! Šobrīd precīza informācija par gaidīšanas laiku n…" at bounding box center [254, 622] width 225 height 36
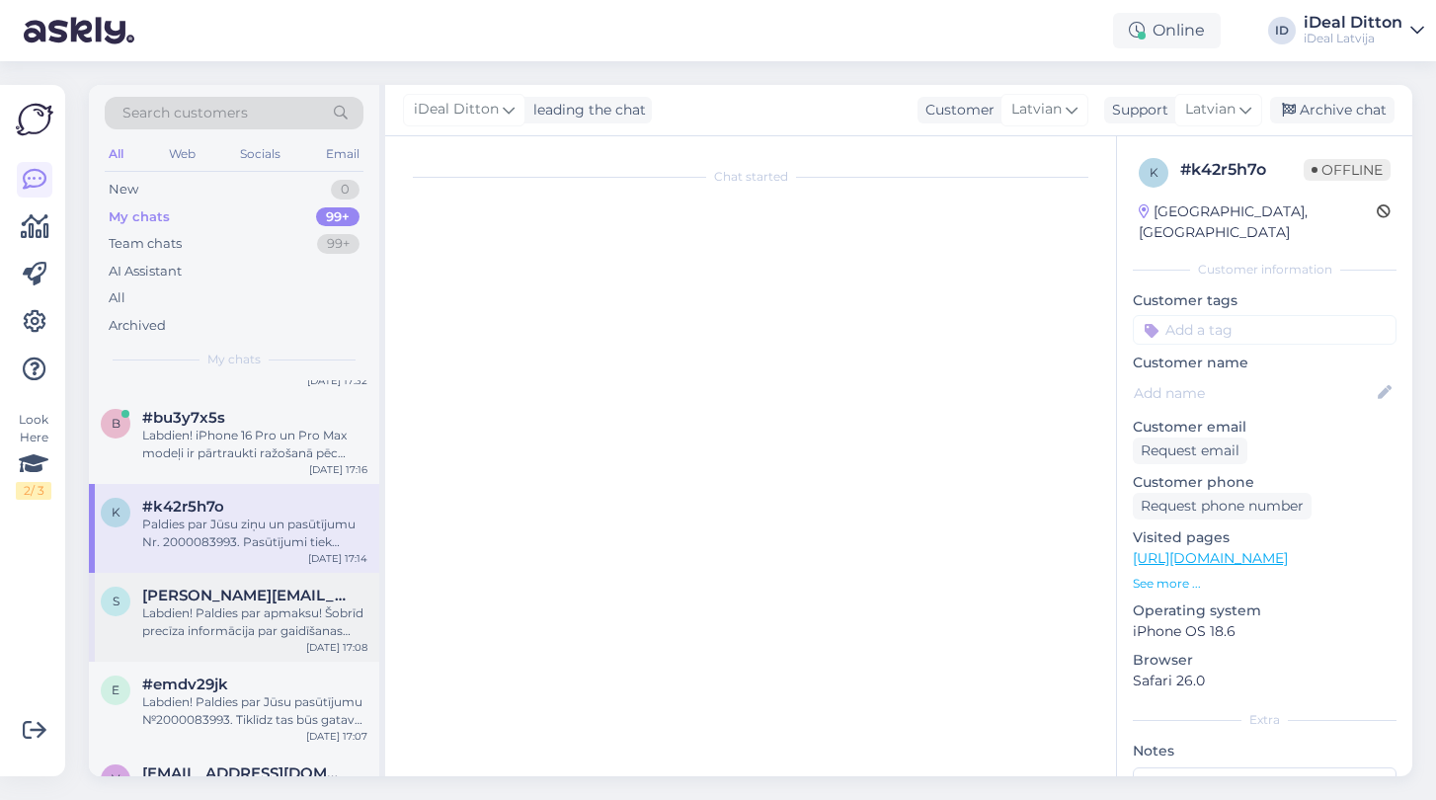
scroll to position [0, 0]
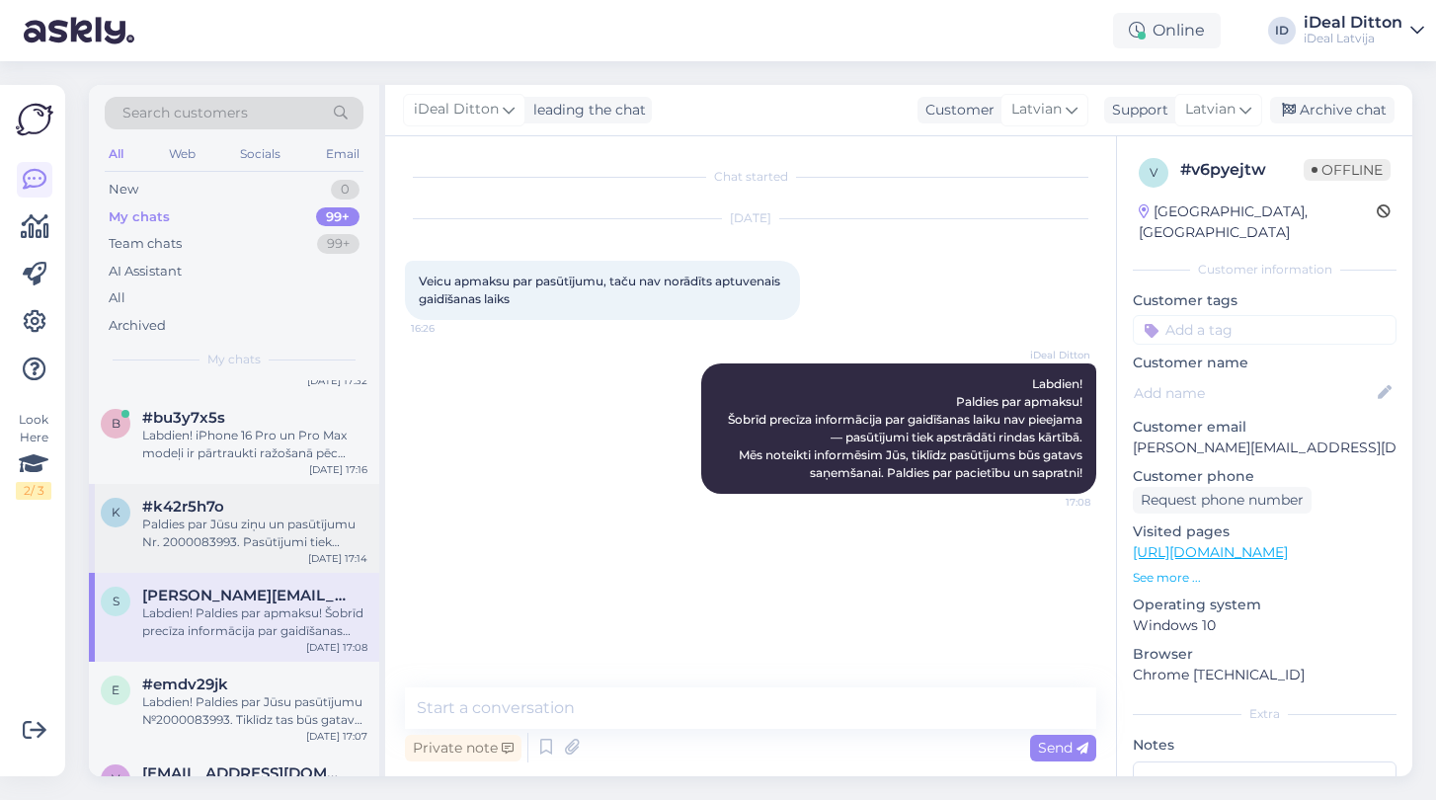
click at [234, 516] on div "Paldies par Jūsu ziņu un pasūtījumu Nr. 2000083993. Pasūtījumi tiek apstrādāti …" at bounding box center [254, 534] width 225 height 36
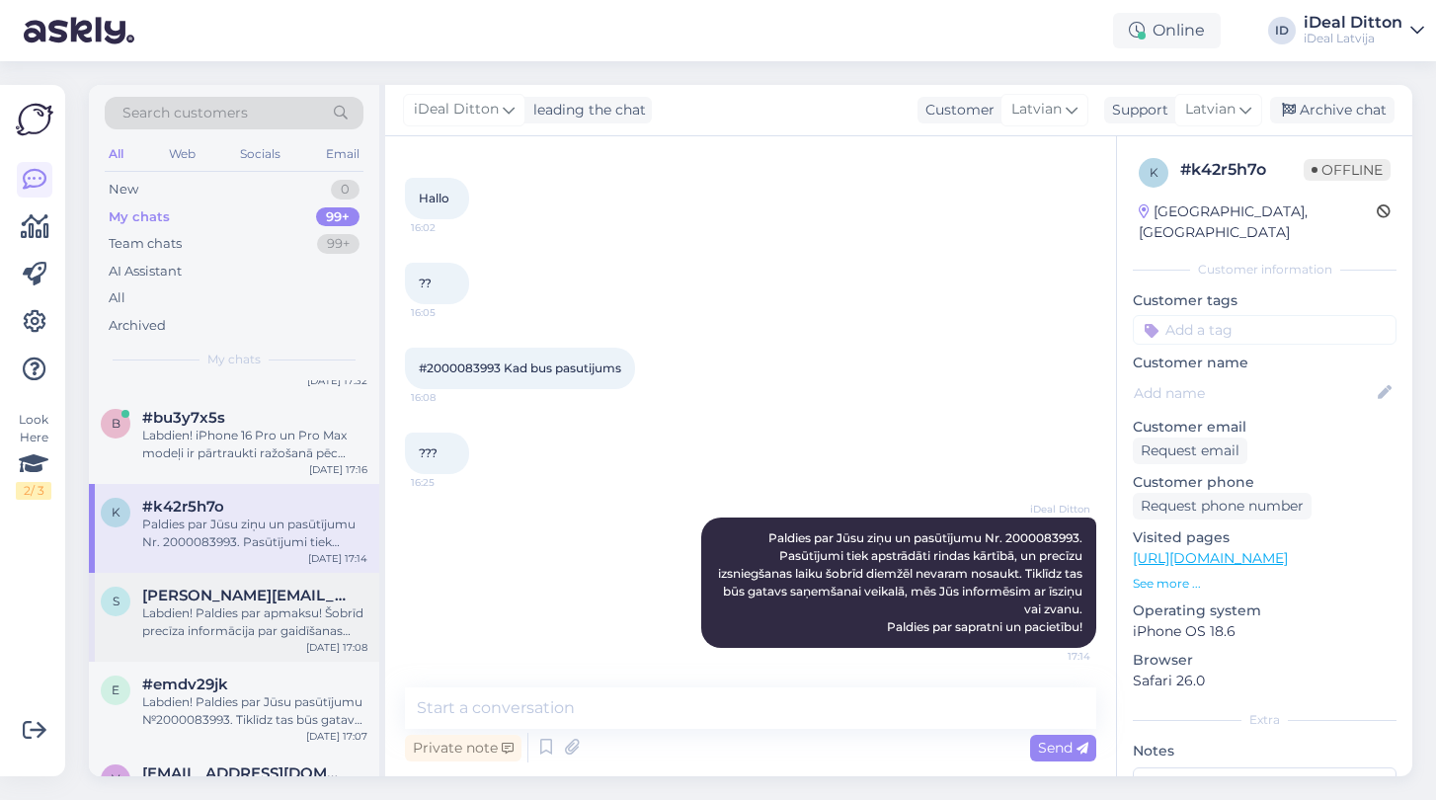
click at [207, 606] on div "Labdien! Paldies par apmaksu! Šobrīd precīza informācija par gaidīšanas laiku n…" at bounding box center [254, 622] width 225 height 36
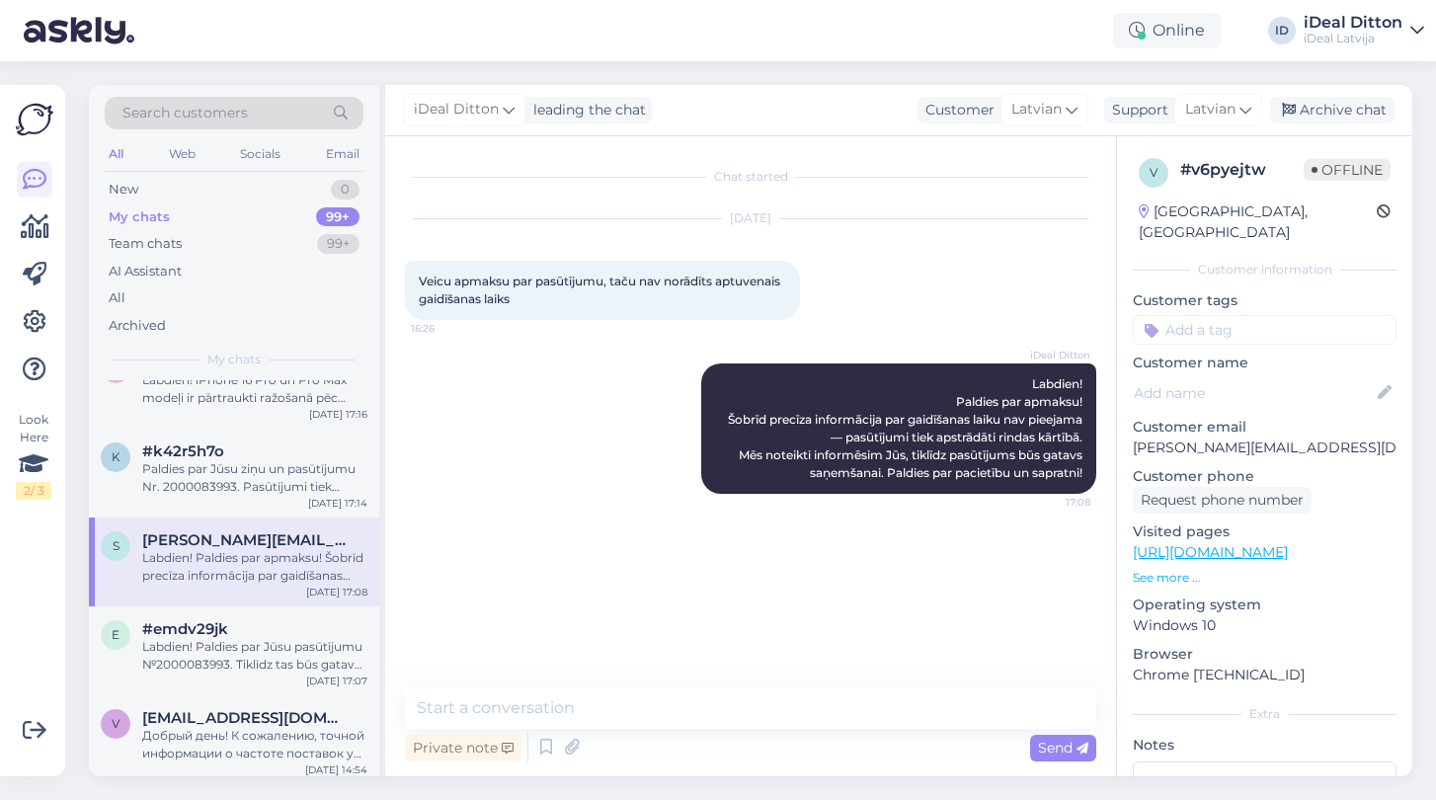
scroll to position [222, 0]
click at [213, 641] on div "Labdien! Paldies par Jūsu pasūtījumu №2000083993. Tiklīdz tas būs gatavs saņemš…" at bounding box center [254, 652] width 225 height 36
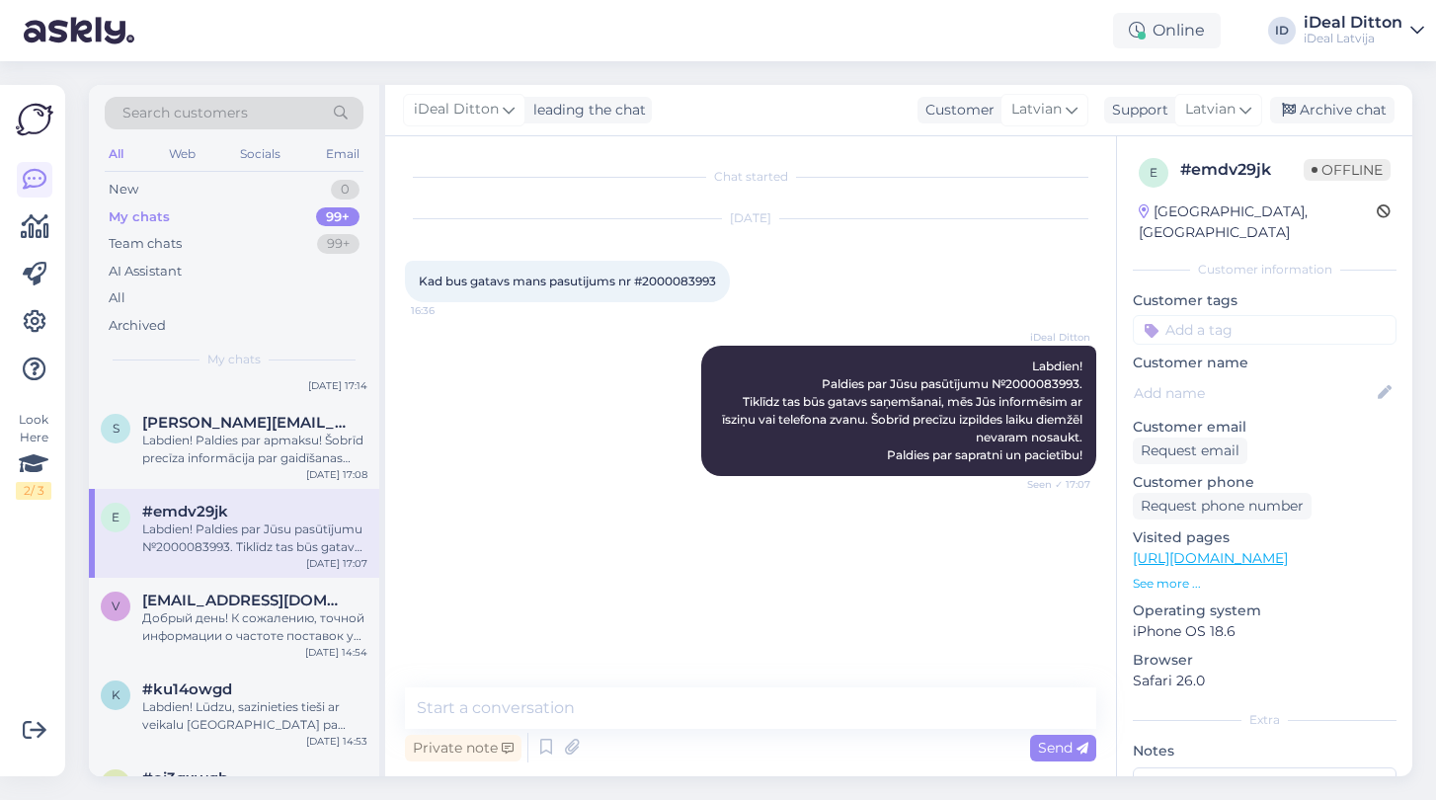
scroll to position [377, 0]
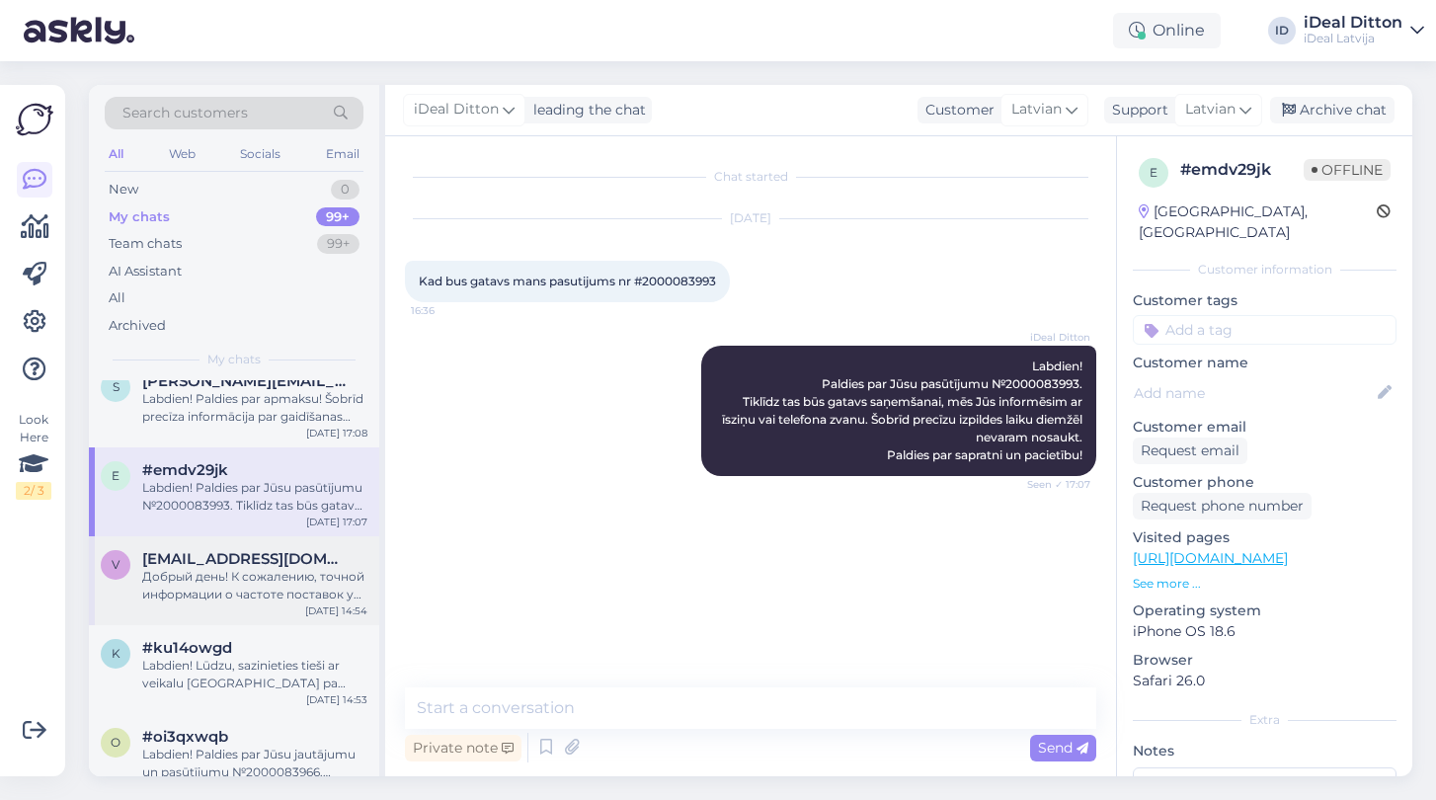
click at [223, 582] on div "Добрый день! К сожалению, точной информации о частоте поставок у нас нет. Устро…" at bounding box center [254, 586] width 225 height 36
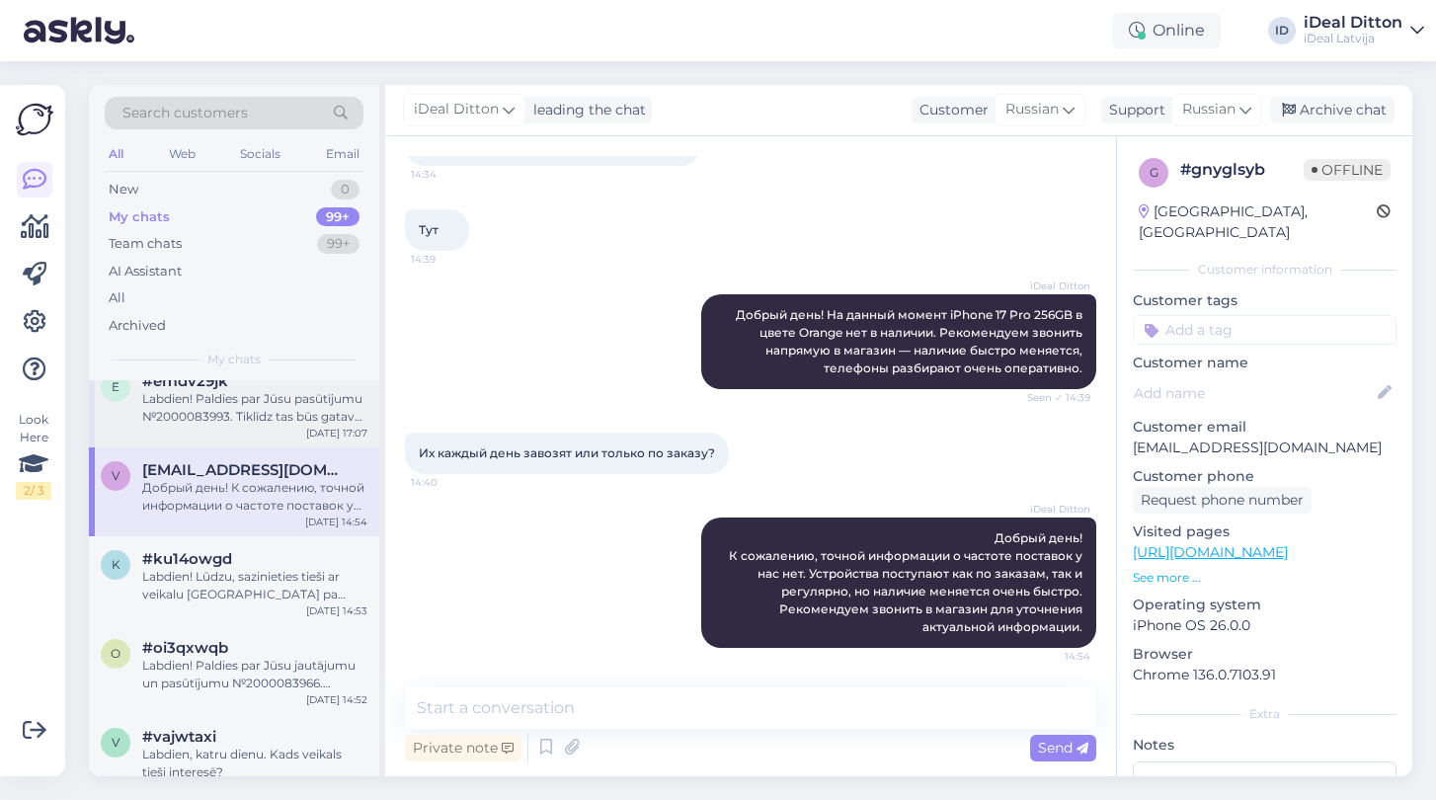
scroll to position [474, 0]
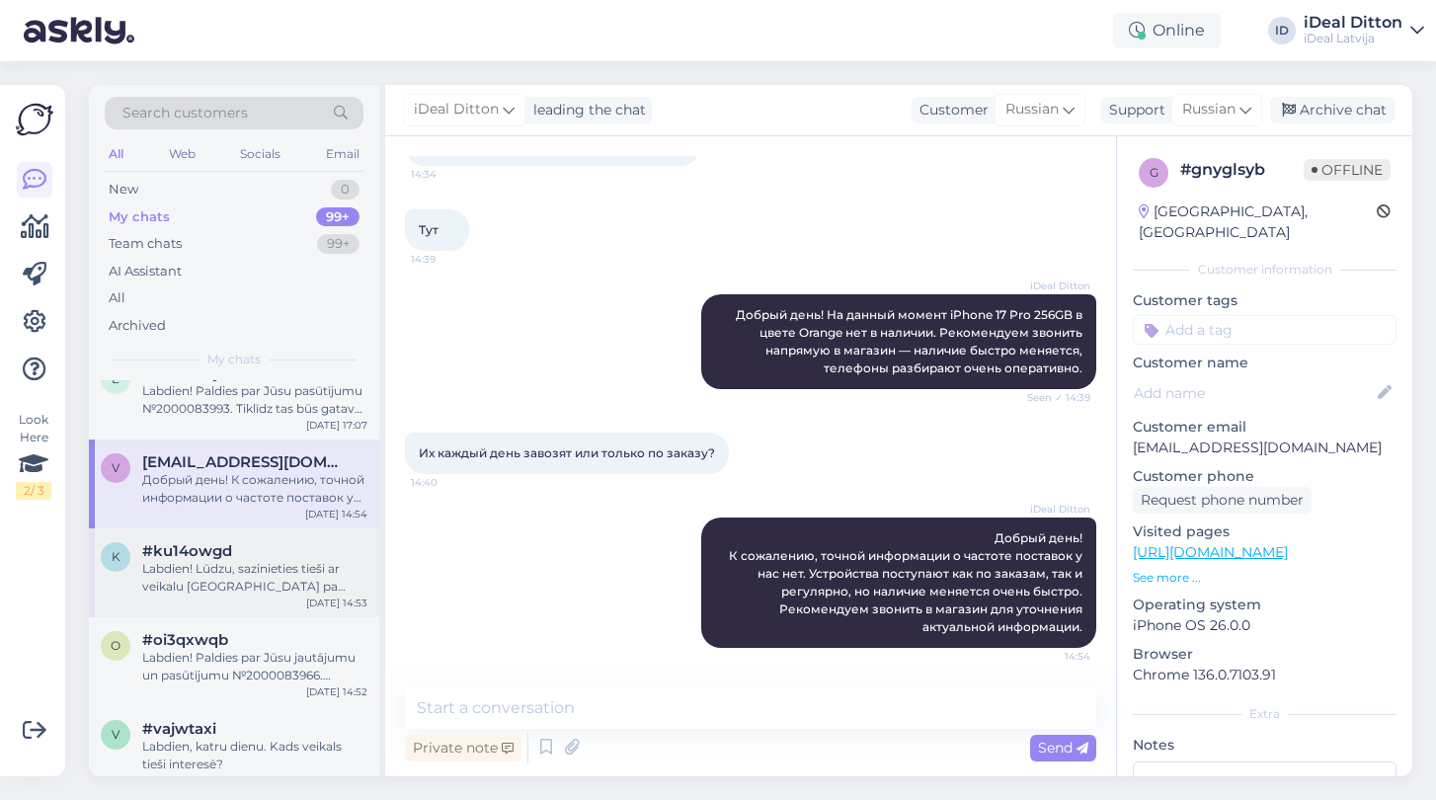
click at [207, 545] on span "#ku14owgd" at bounding box center [187, 551] width 90 height 18
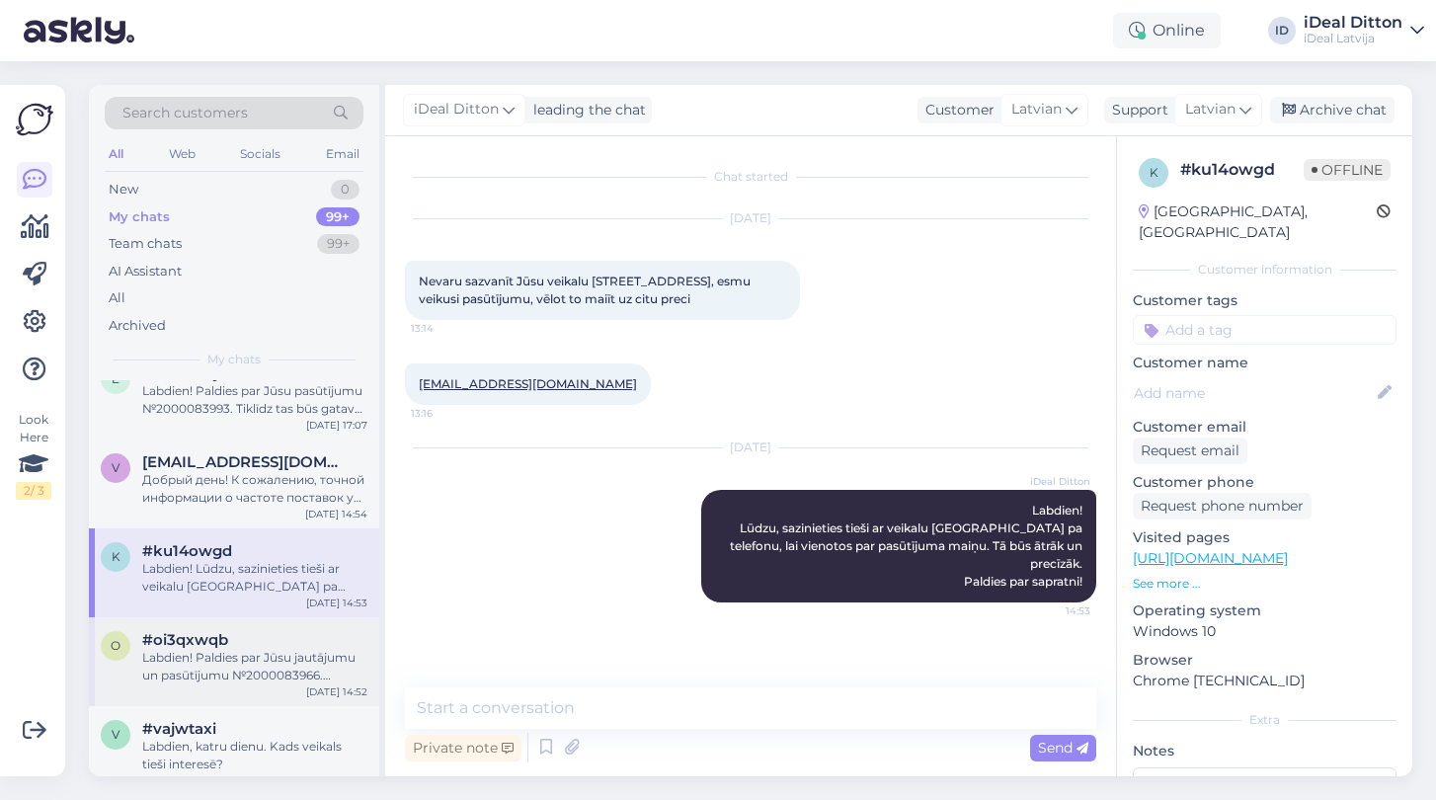
click at [213, 643] on span "#oi3qxwqb" at bounding box center [185, 640] width 86 height 18
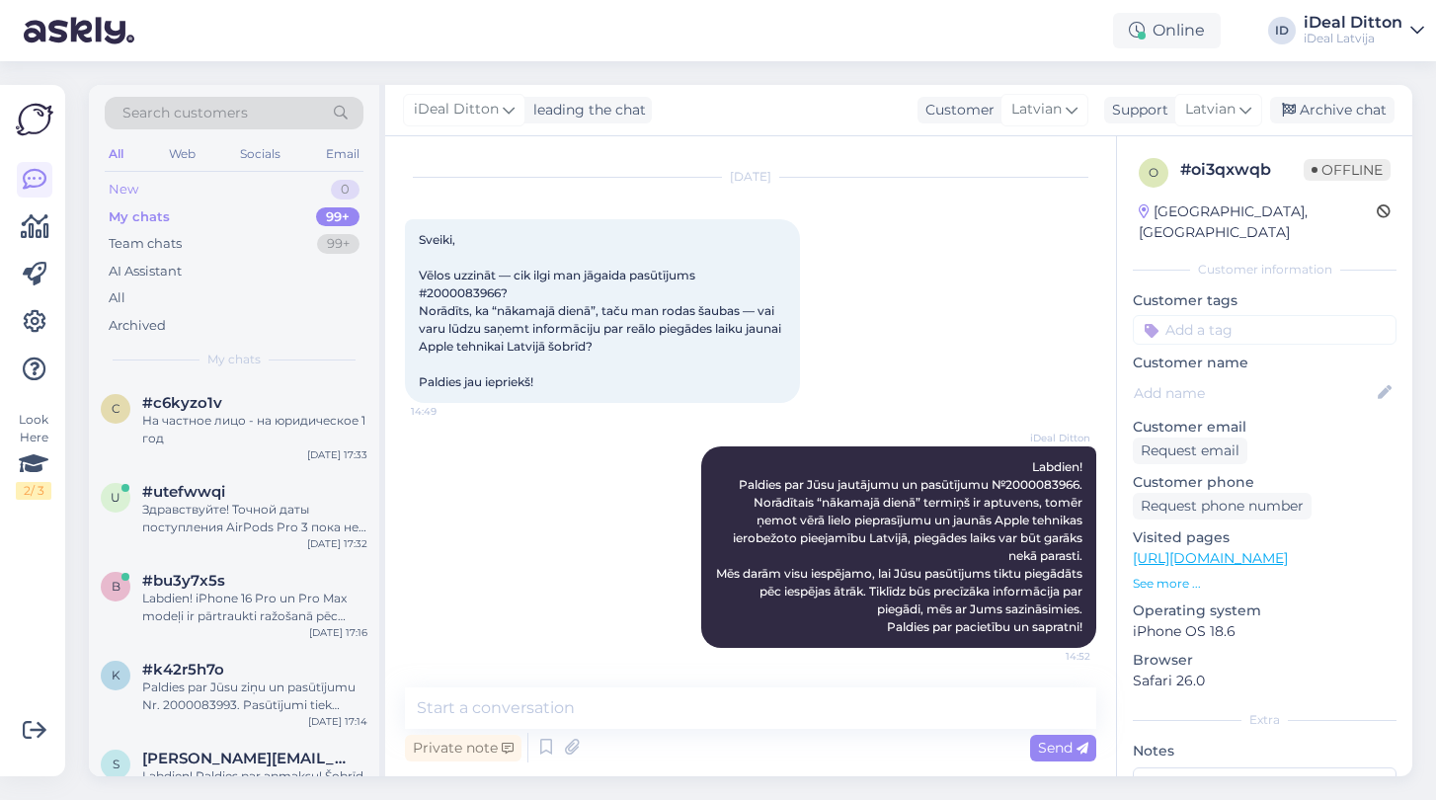
click at [134, 190] on div "New" at bounding box center [124, 190] width 30 height 20
